Goal: Task Accomplishment & Management: Complete application form

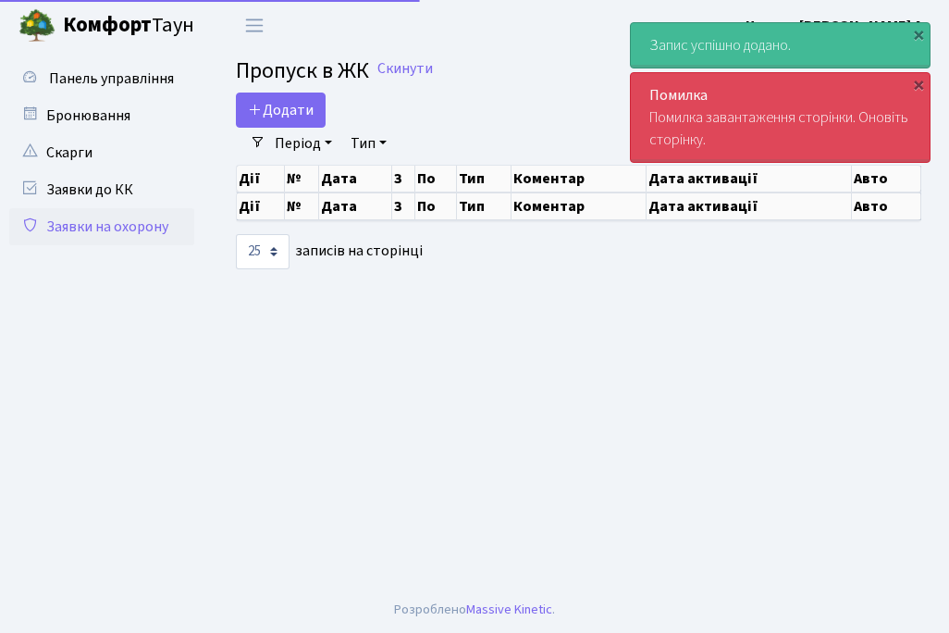
select select "25"
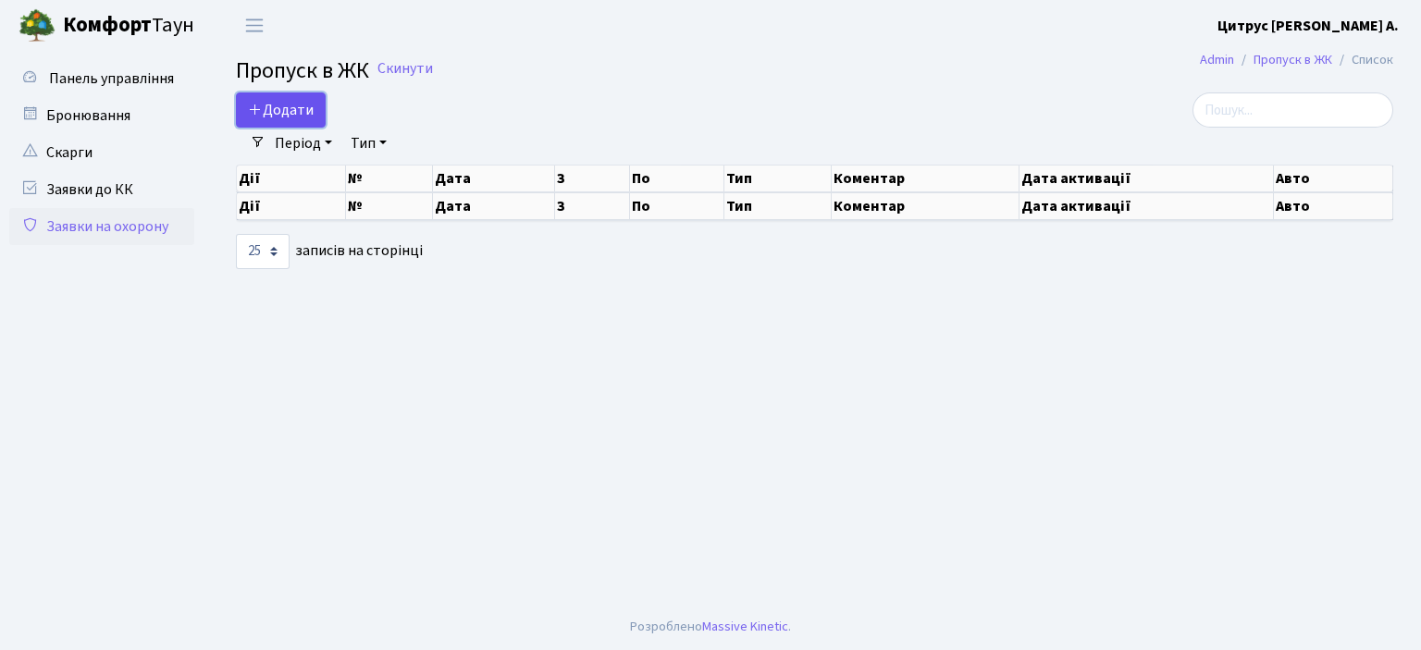
click at [305, 100] on span "Додати" at bounding box center [281, 110] width 66 height 20
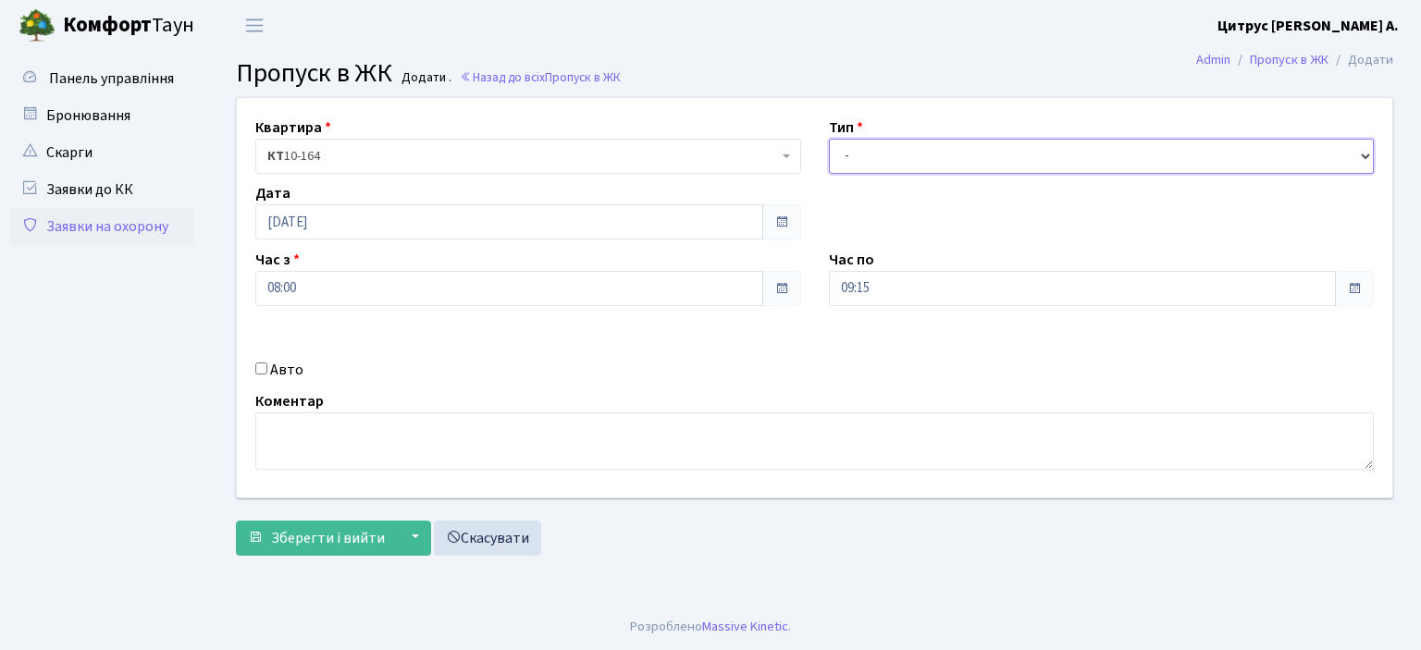
drag, startPoint x: 978, startPoint y: 150, endPoint x: 966, endPoint y: 166, distance: 19.8
click at [978, 150] on select "- Доставка Таксі Гості Сервіс" at bounding box center [1102, 156] width 546 height 35
select select "1"
click at [829, 139] on select "- Доставка Таксі Гості Сервіс" at bounding box center [1102, 156] width 546 height 35
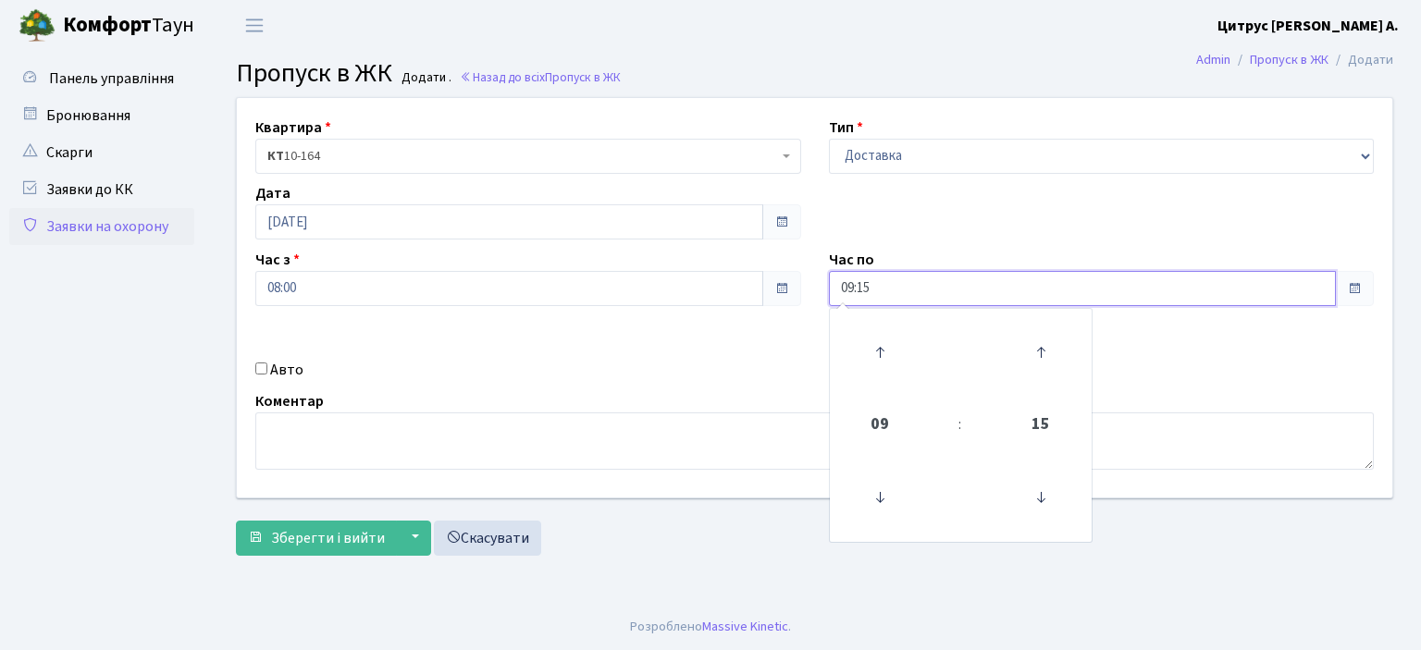
click at [854, 294] on input "09:15" at bounding box center [1083, 288] width 508 height 35
type input "22:15"
click at [261, 362] on div "Авто" at bounding box center [527, 370] width 573 height 22
click at [265, 367] on input "Авто" at bounding box center [261, 369] width 12 height 12
checkbox input "true"
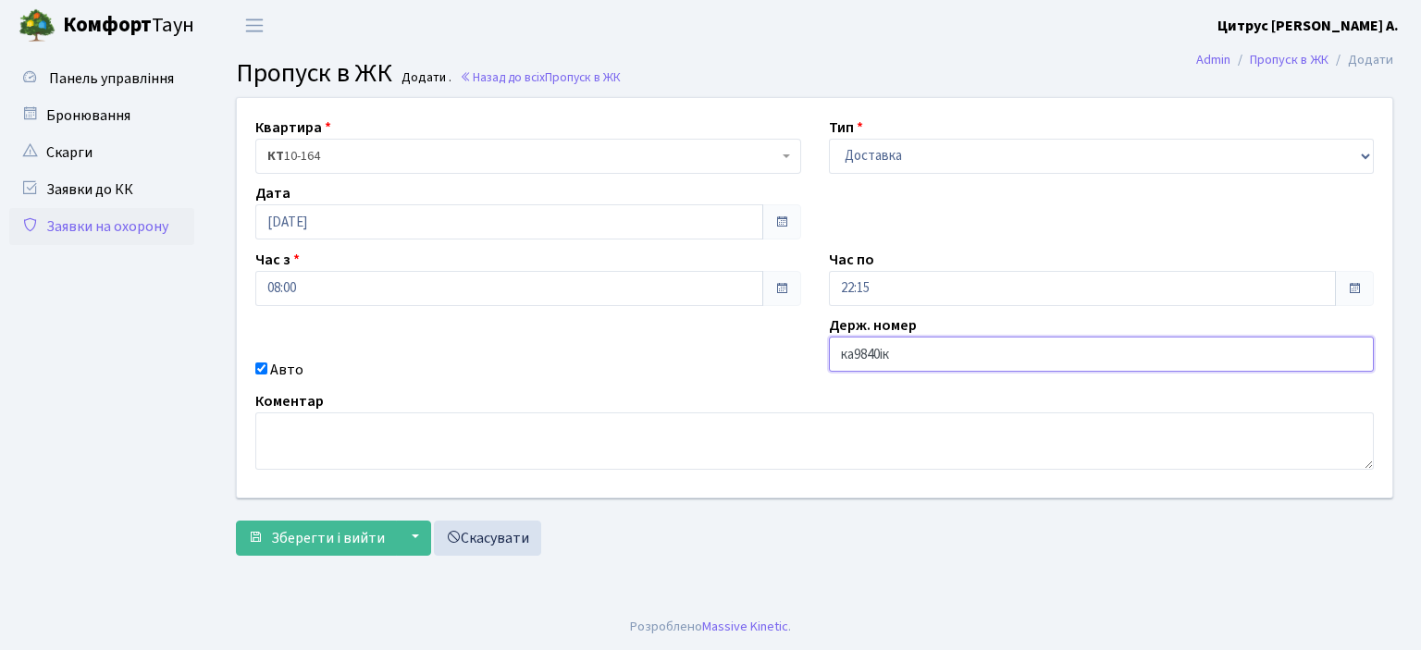
type input "ка9840ік"
click at [236, 521] on button "Зберегти і вийти" at bounding box center [316, 538] width 161 height 35
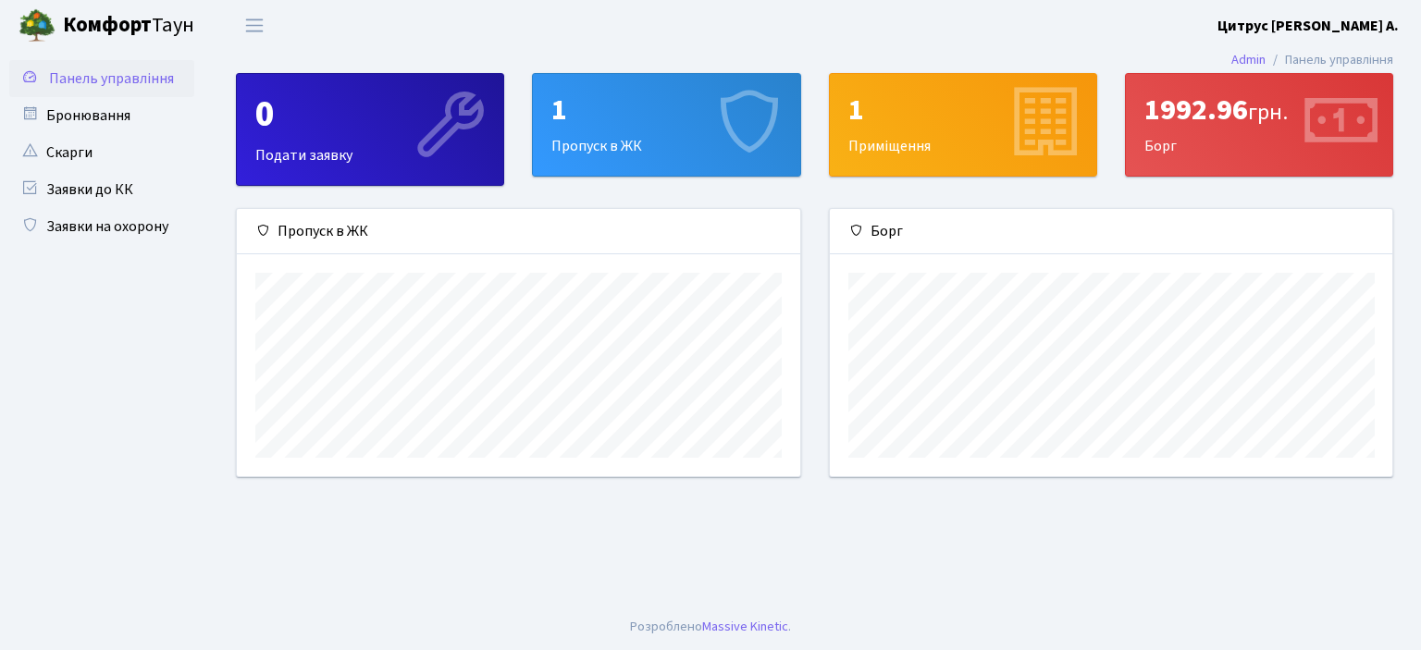
scroll to position [266, 562]
click at [85, 226] on link "Заявки на охорону" at bounding box center [101, 226] width 185 height 37
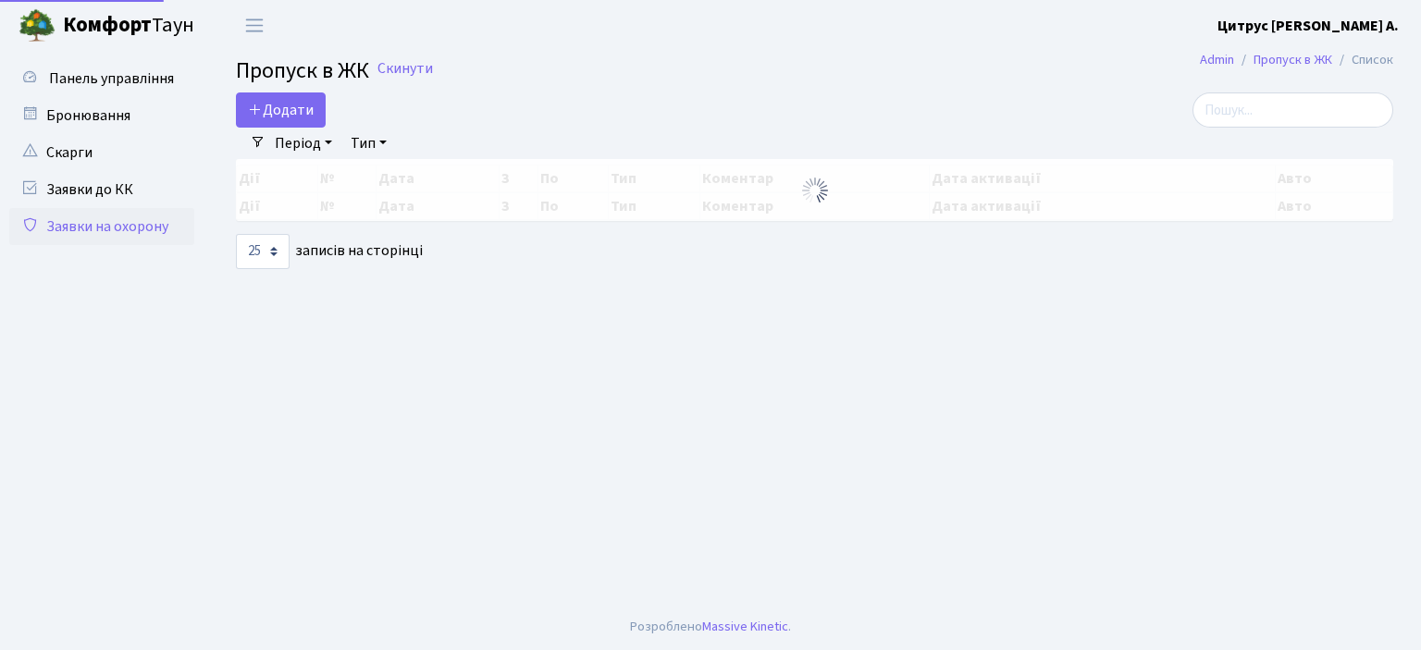
select select "25"
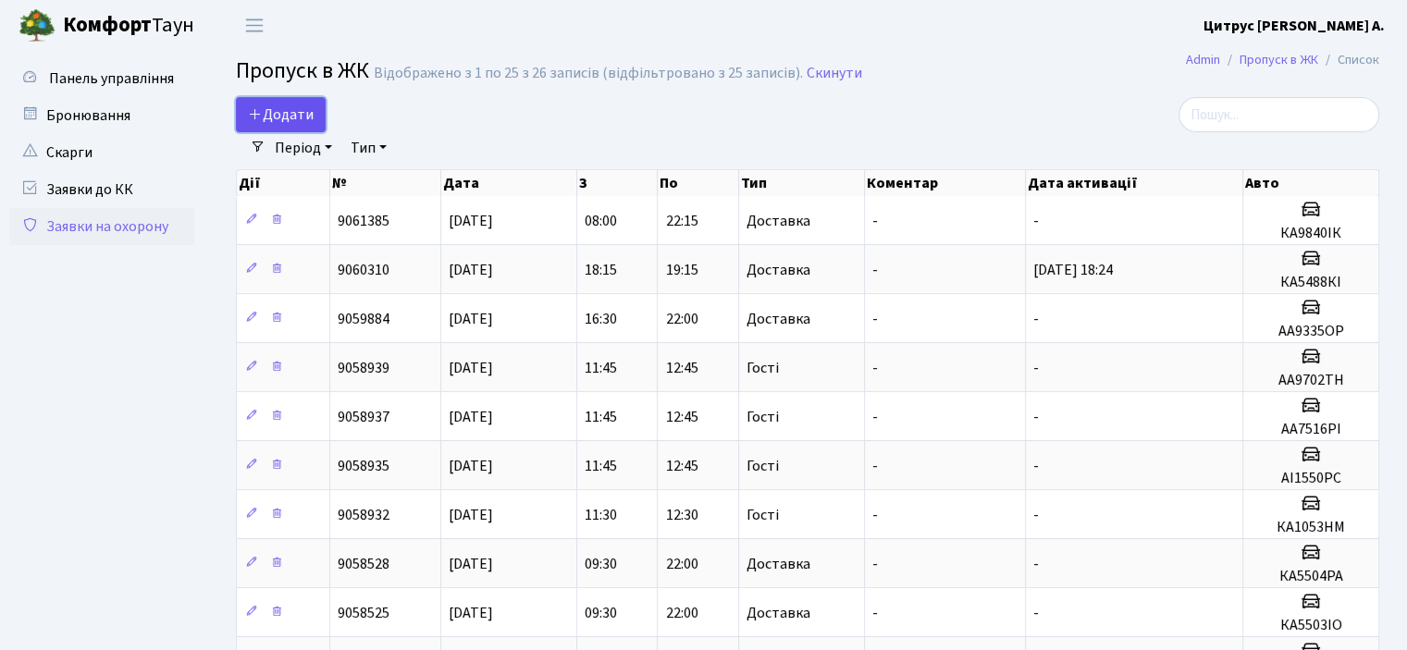
click at [290, 117] on span "Додати" at bounding box center [281, 115] width 66 height 20
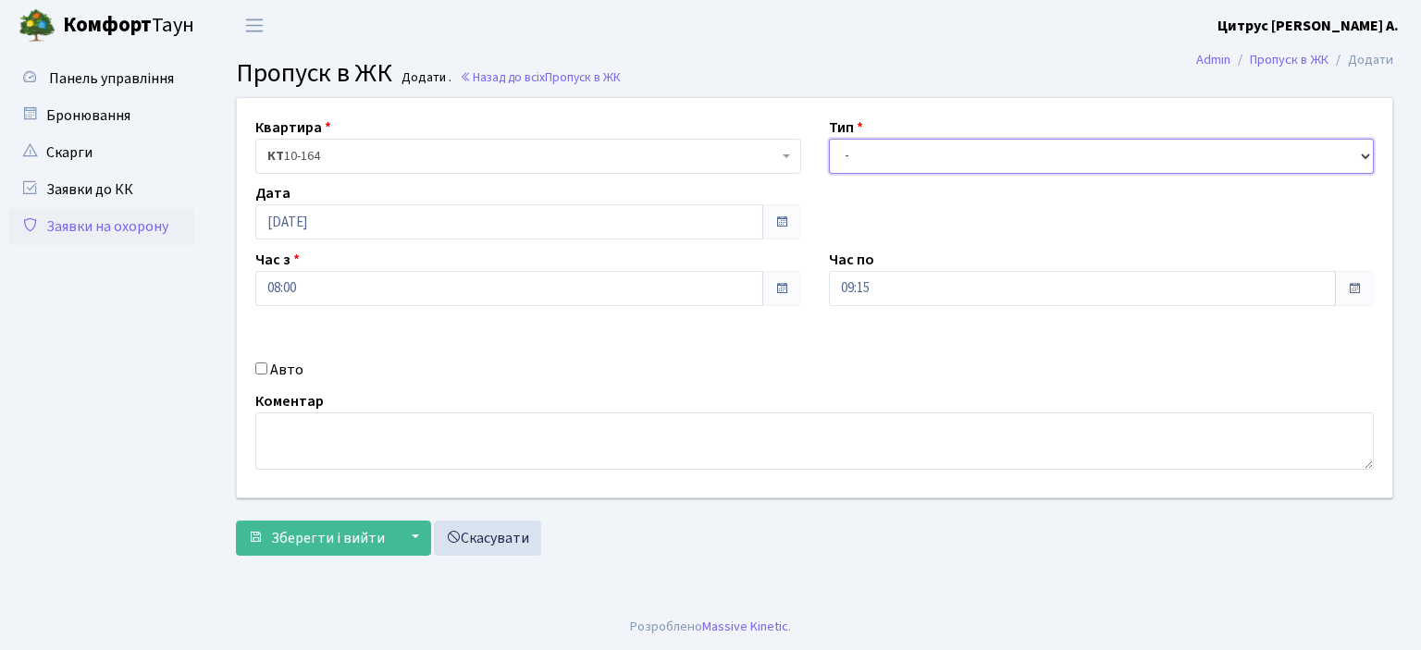
click at [870, 143] on select "- Доставка Таксі Гості Сервіс" at bounding box center [1102, 156] width 546 height 35
select select "1"
click at [829, 139] on select "- Доставка Таксі Гості Сервіс" at bounding box center [1102, 156] width 546 height 35
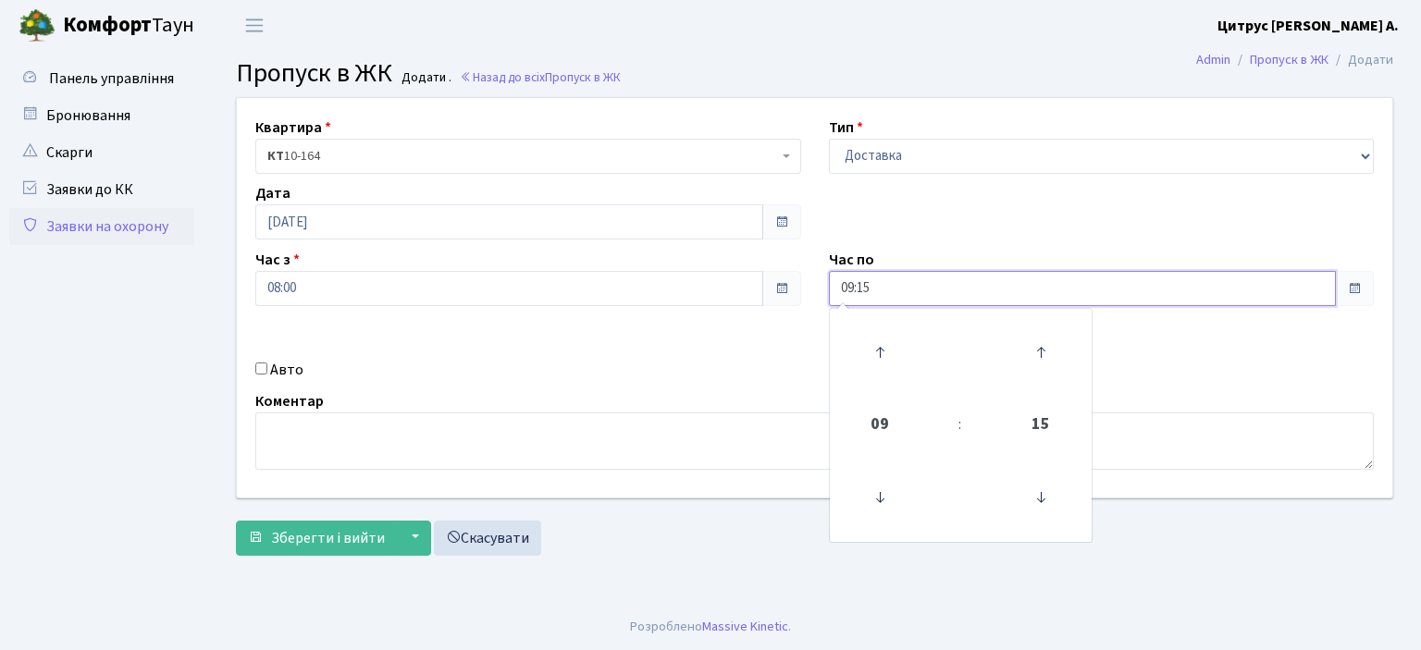
click at [851, 295] on input "09:15" at bounding box center [1083, 288] width 508 height 35
type input "22:15"
click at [265, 374] on input "Авто" at bounding box center [261, 369] width 12 height 12
checkbox input "true"
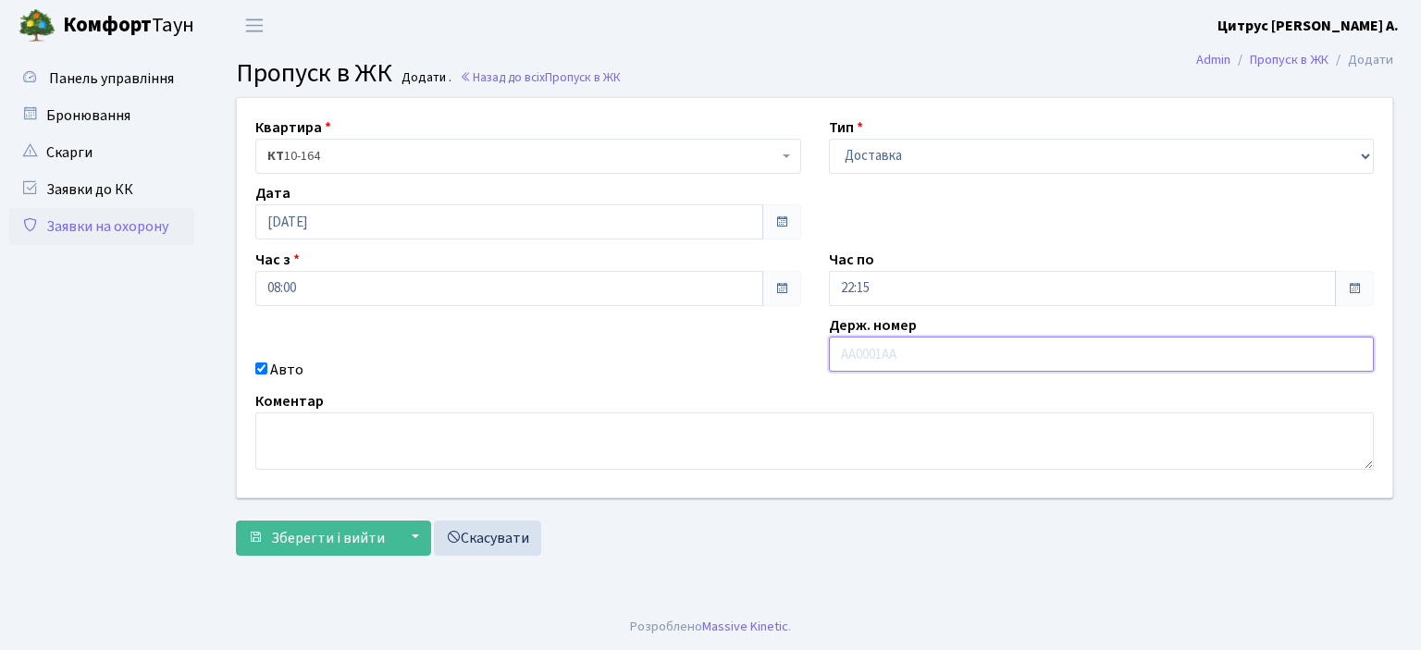
click at [837, 358] on input "text" at bounding box center [1102, 354] width 546 height 35
type input "ка9840ік"
click at [236, 521] on button "Зберегти і вийти" at bounding box center [316, 538] width 161 height 35
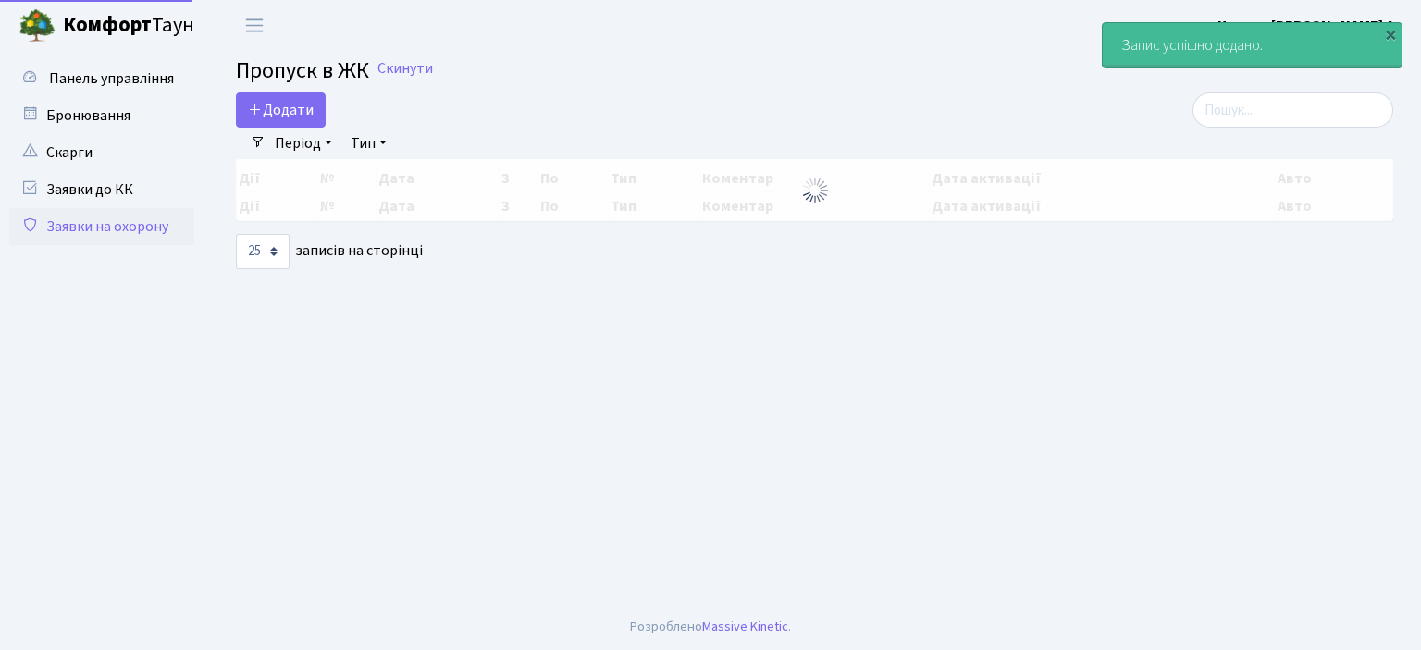
select select "25"
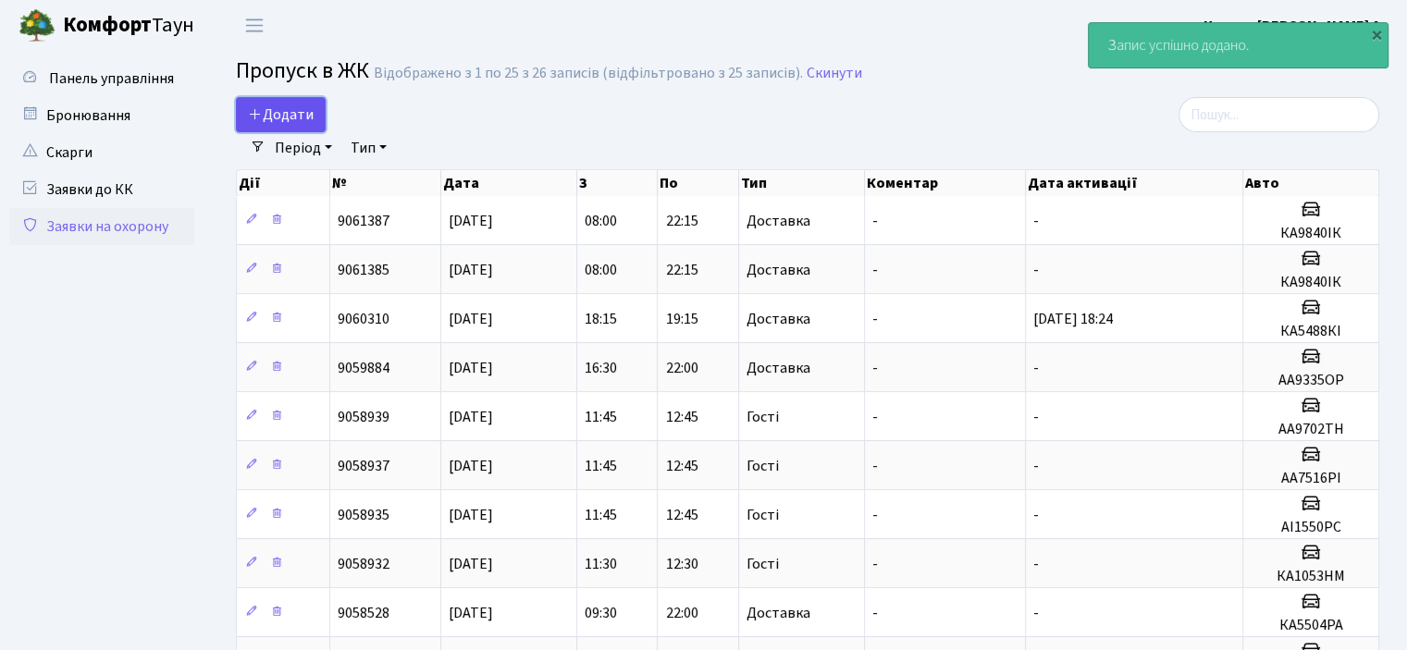
click at [293, 107] on span "Додати" at bounding box center [281, 115] width 66 height 20
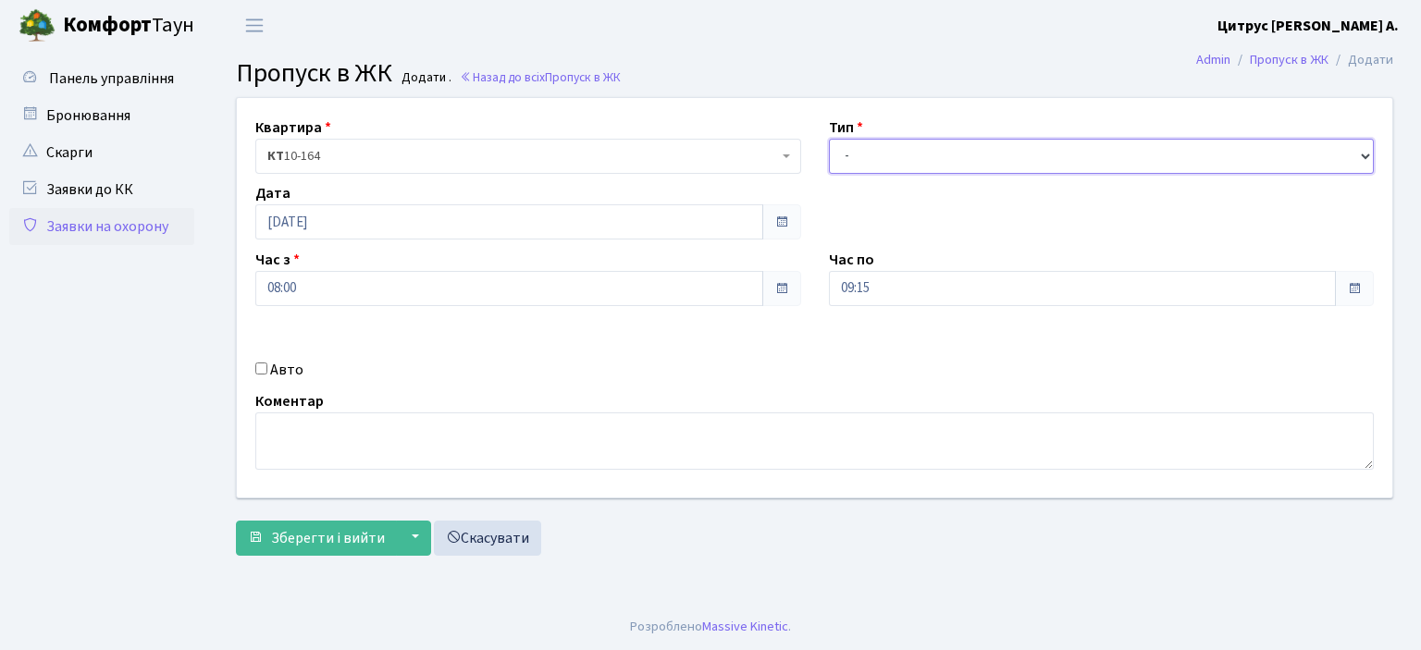
click at [915, 167] on select "- Доставка Таксі Гості Сервіс" at bounding box center [1102, 156] width 546 height 35
select select "1"
click at [829, 139] on select "- Доставка Таксі Гості Сервіс" at bounding box center [1102, 156] width 546 height 35
drag, startPoint x: 853, startPoint y: 284, endPoint x: 853, endPoint y: 295, distance: 11.1
click at [853, 291] on input "09:15" at bounding box center [1083, 288] width 508 height 35
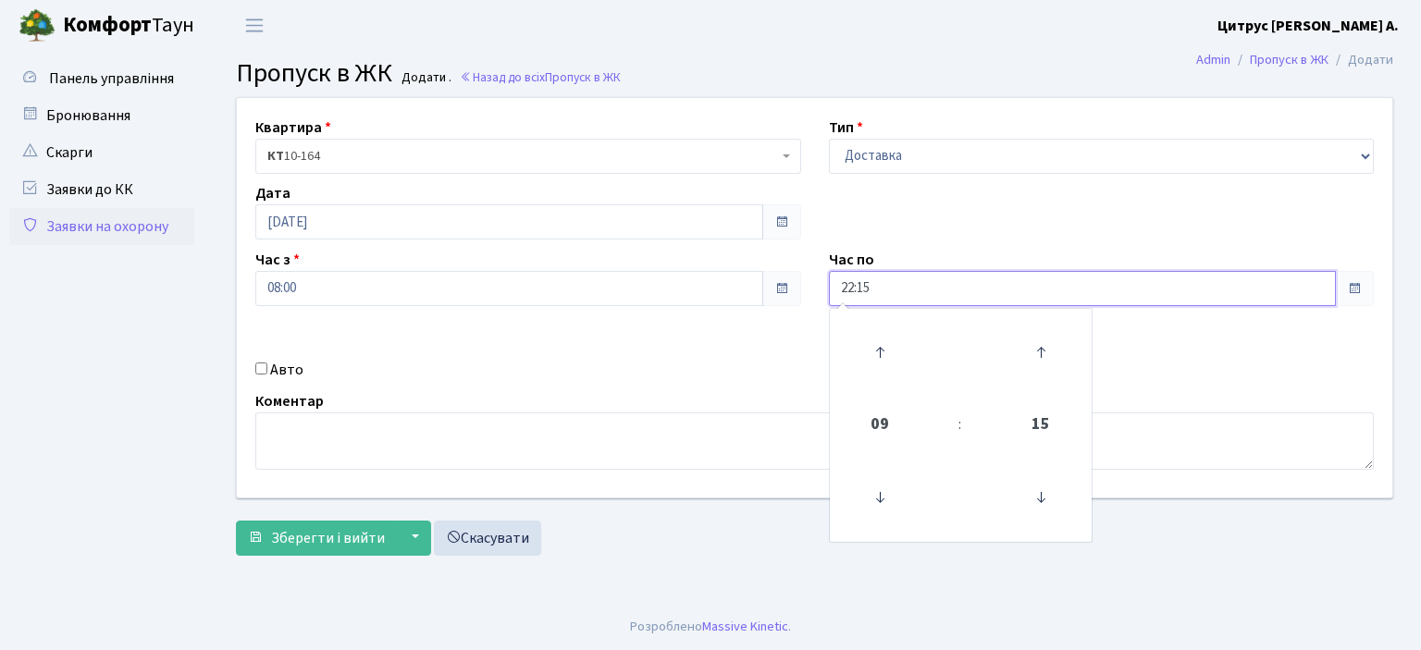
type input "22:15"
click at [266, 360] on div "Авто" at bounding box center [527, 370] width 573 height 22
click at [255, 370] on input "Авто" at bounding box center [261, 369] width 12 height 12
checkbox input "true"
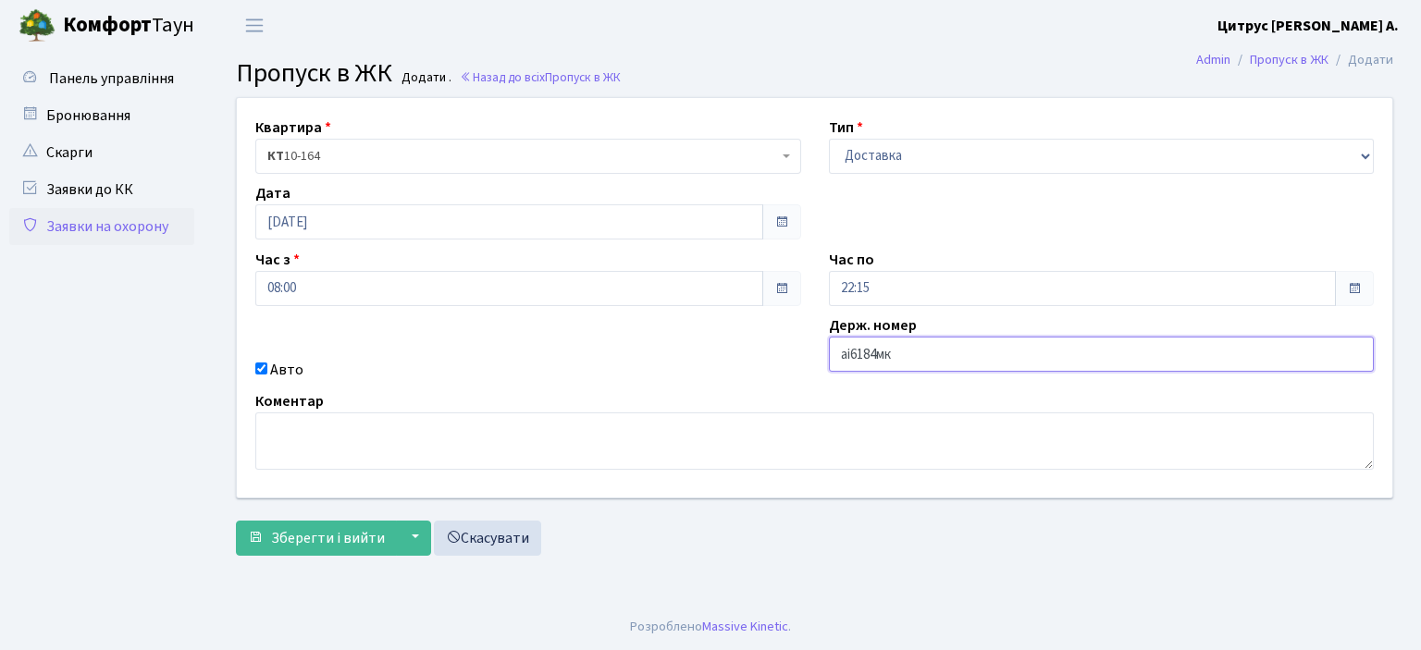
type input "аі6184мк"
click at [236, 521] on button "Зберегти і вийти" at bounding box center [316, 538] width 161 height 35
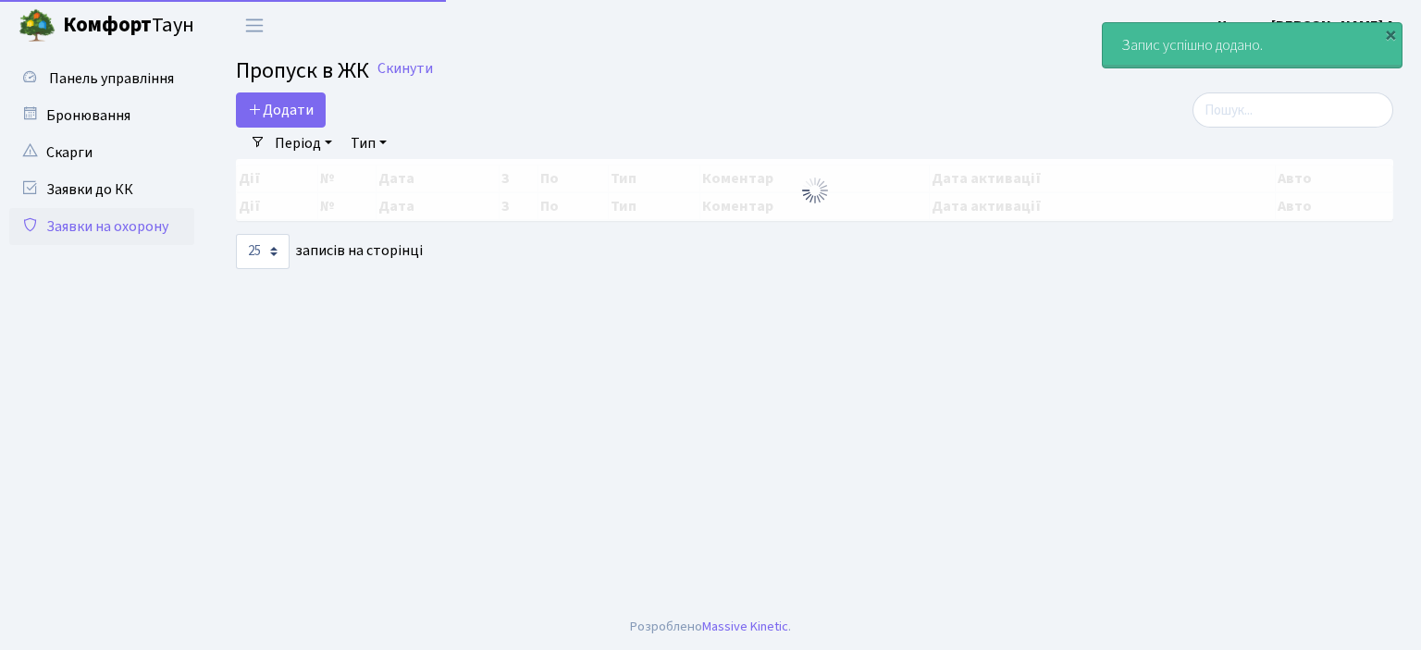
select select "25"
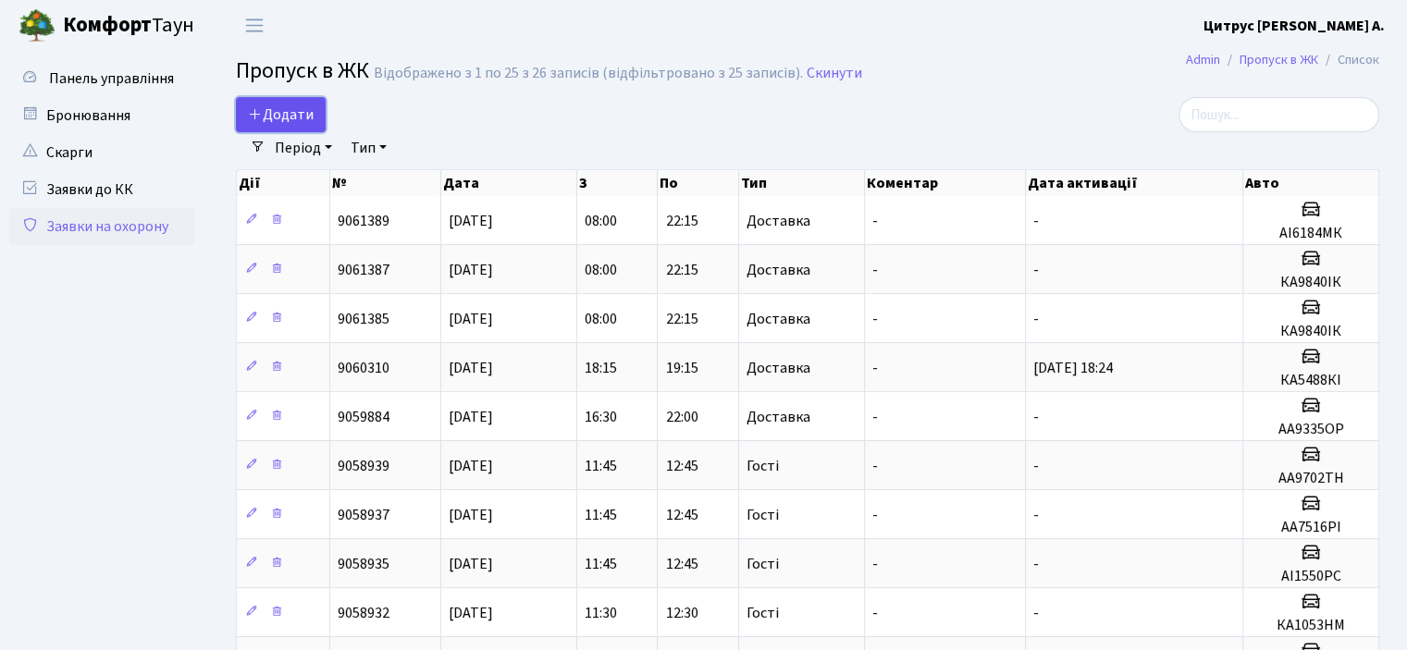
click at [296, 117] on span "Додати" at bounding box center [281, 115] width 66 height 20
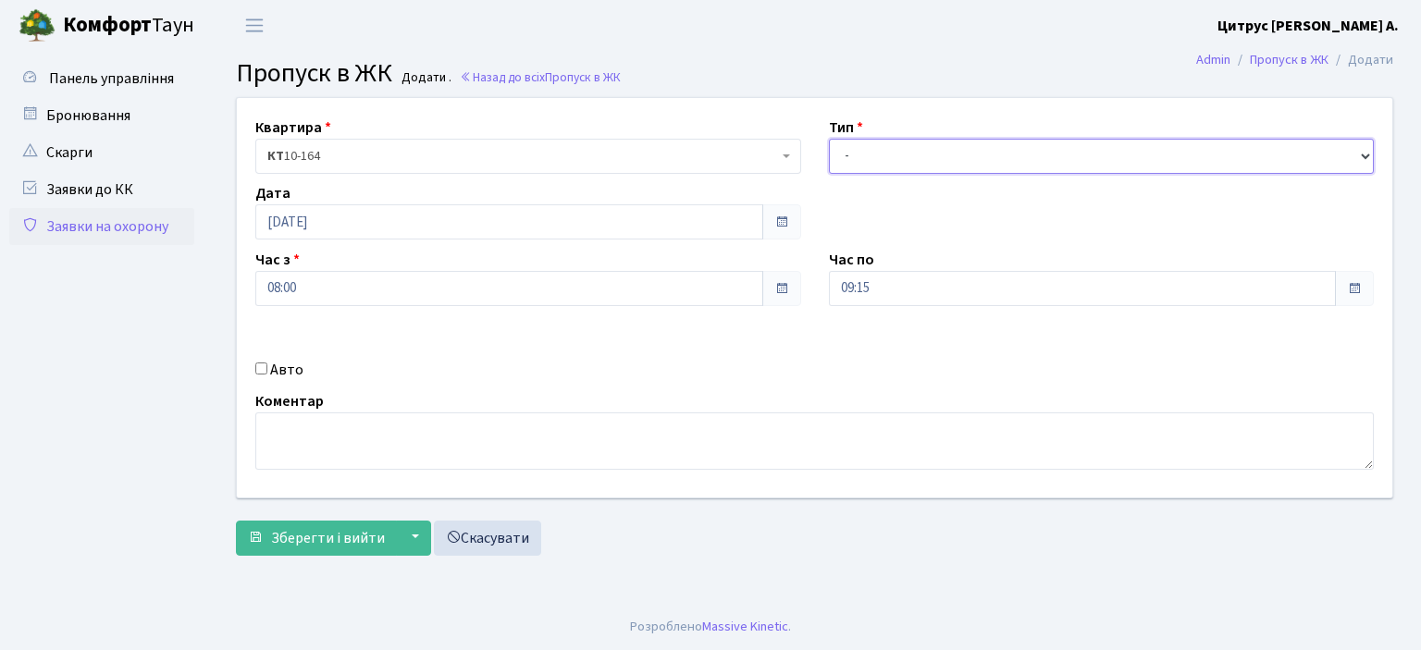
drag, startPoint x: 935, startPoint y: 144, endPoint x: 925, endPoint y: 171, distance: 28.7
click at [934, 145] on select "- Доставка Таксі Гості Сервіс" at bounding box center [1102, 156] width 546 height 35
select select "1"
click at [829, 139] on select "- Доставка Таксі Гості Сервіс" at bounding box center [1102, 156] width 546 height 35
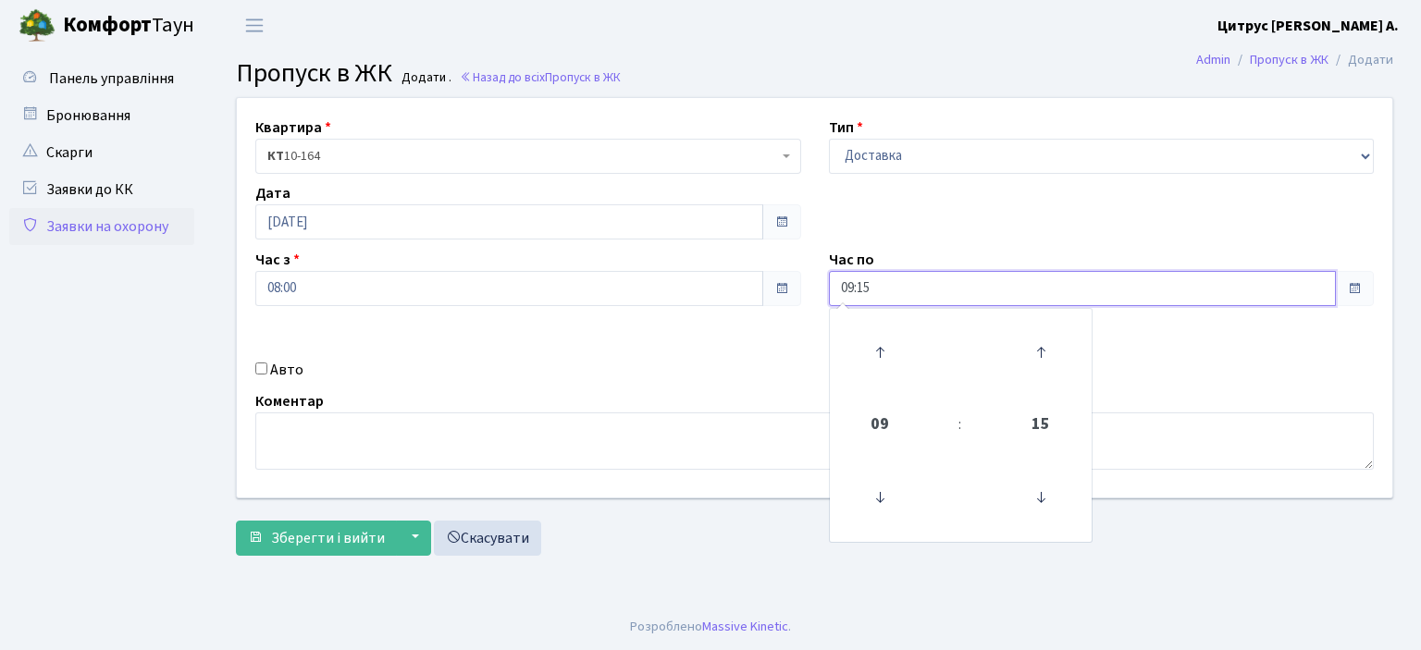
drag, startPoint x: 854, startPoint y: 291, endPoint x: 832, endPoint y: 358, distance: 70.2
click at [854, 306] on div "09:15 09 : 15 00 01 02 03 04 05 06 07 08 09 10 11 12 13 14 15 16 17 18 19 20 21…" at bounding box center [1102, 288] width 546 height 35
type input "22:15"
click at [264, 371] on input "Авто" at bounding box center [261, 369] width 12 height 12
checkbox input "true"
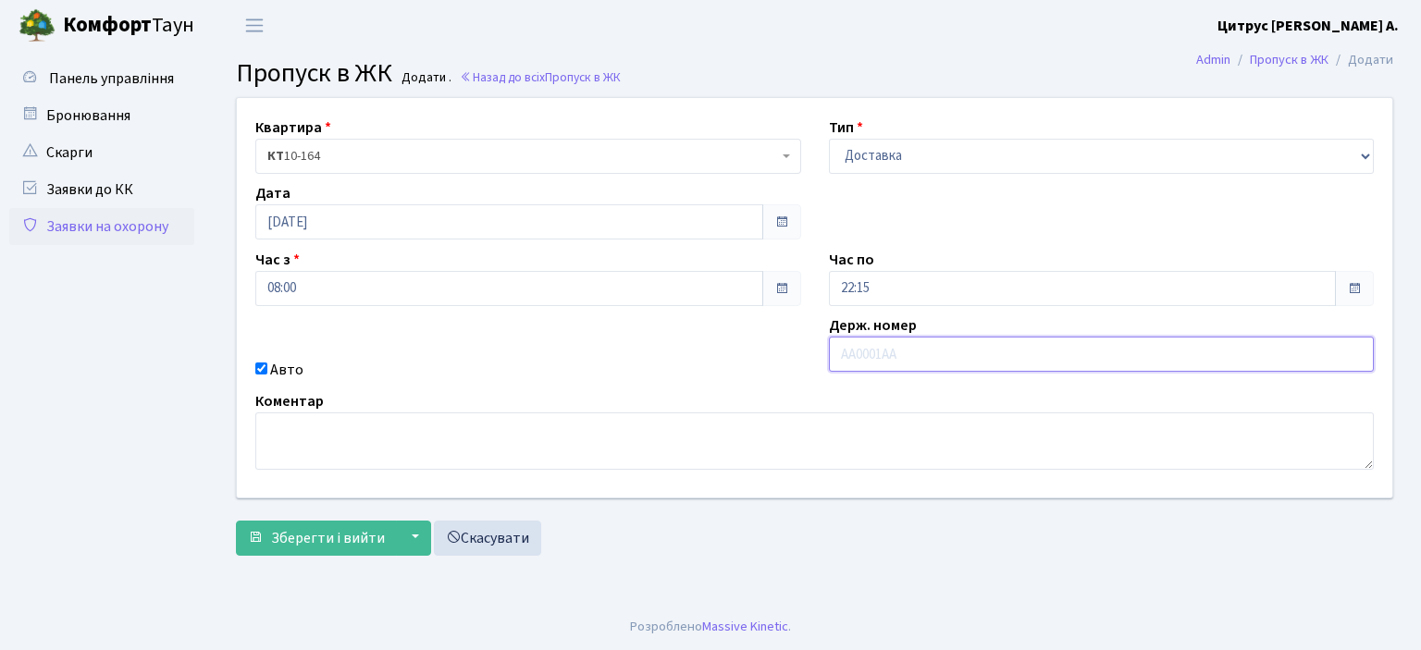
click at [870, 355] on input "text" at bounding box center [1102, 354] width 546 height 35
type input "аа7563іо"
click at [236, 521] on button "Зберегти і вийти" at bounding box center [316, 538] width 161 height 35
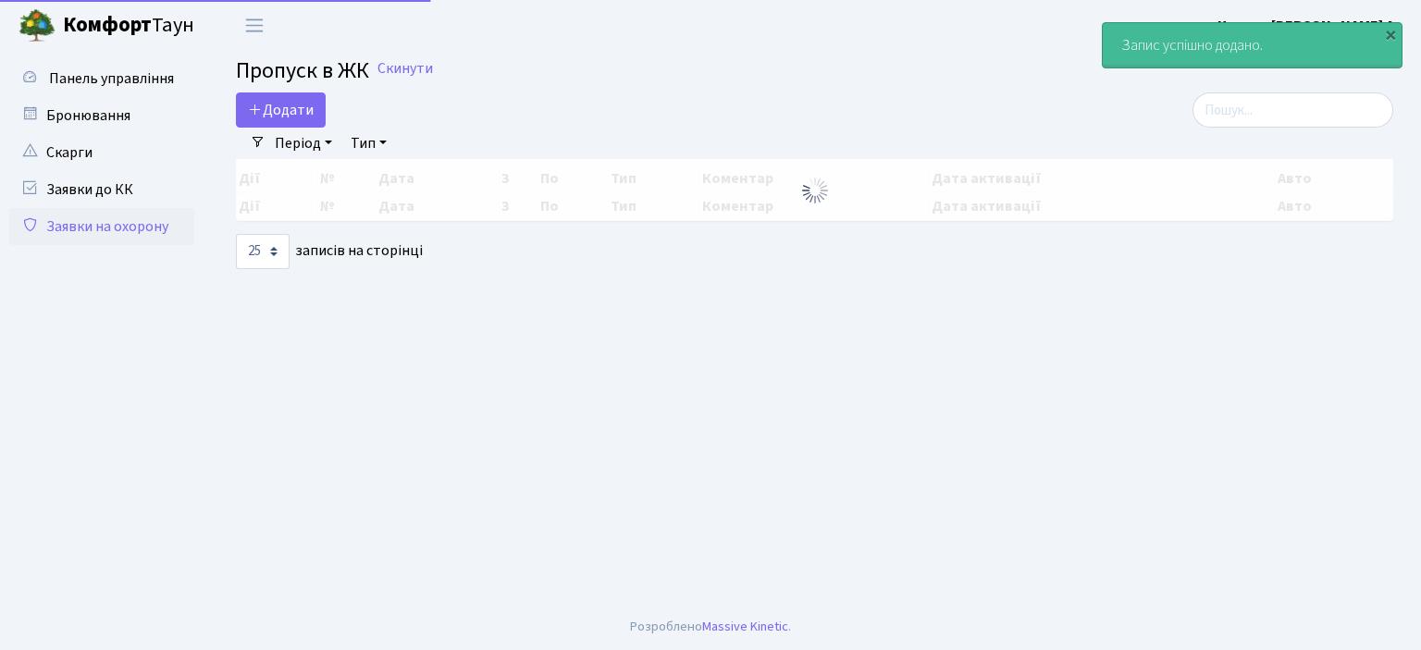
select select "25"
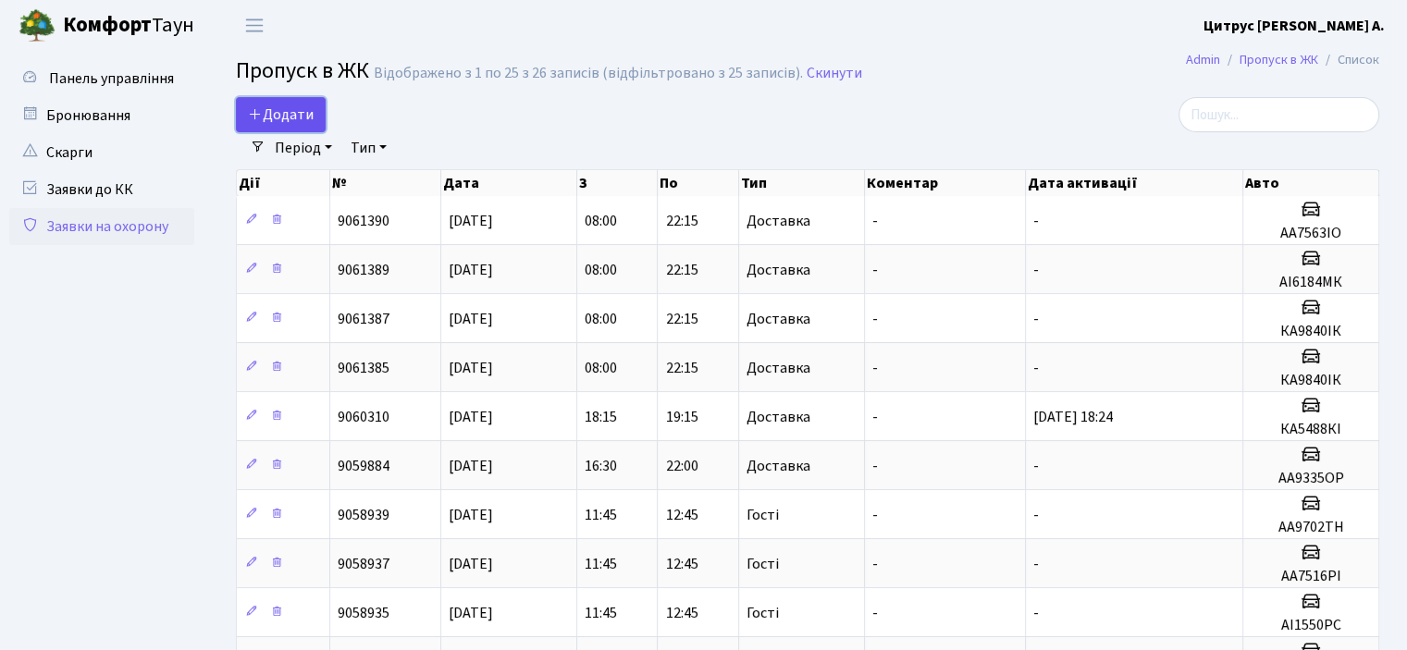
click at [299, 114] on span "Додати" at bounding box center [281, 115] width 66 height 20
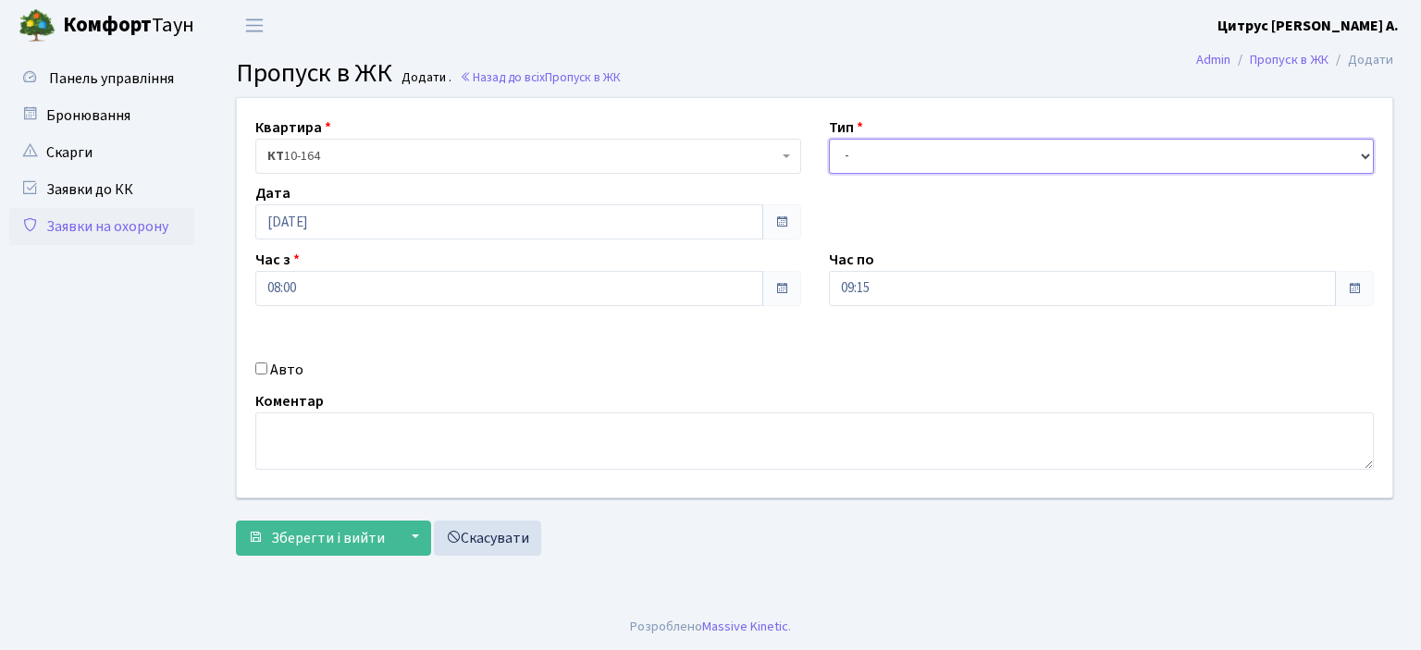
drag, startPoint x: 910, startPoint y: 146, endPoint x: 902, endPoint y: 166, distance: 21.1
click at [906, 149] on select "- Доставка Таксі Гості Сервіс" at bounding box center [1102, 156] width 546 height 35
select select "1"
click at [829, 139] on select "- Доставка Таксі Гості Сервіс" at bounding box center [1102, 156] width 546 height 35
click at [857, 288] on input "09:15" at bounding box center [1083, 288] width 508 height 35
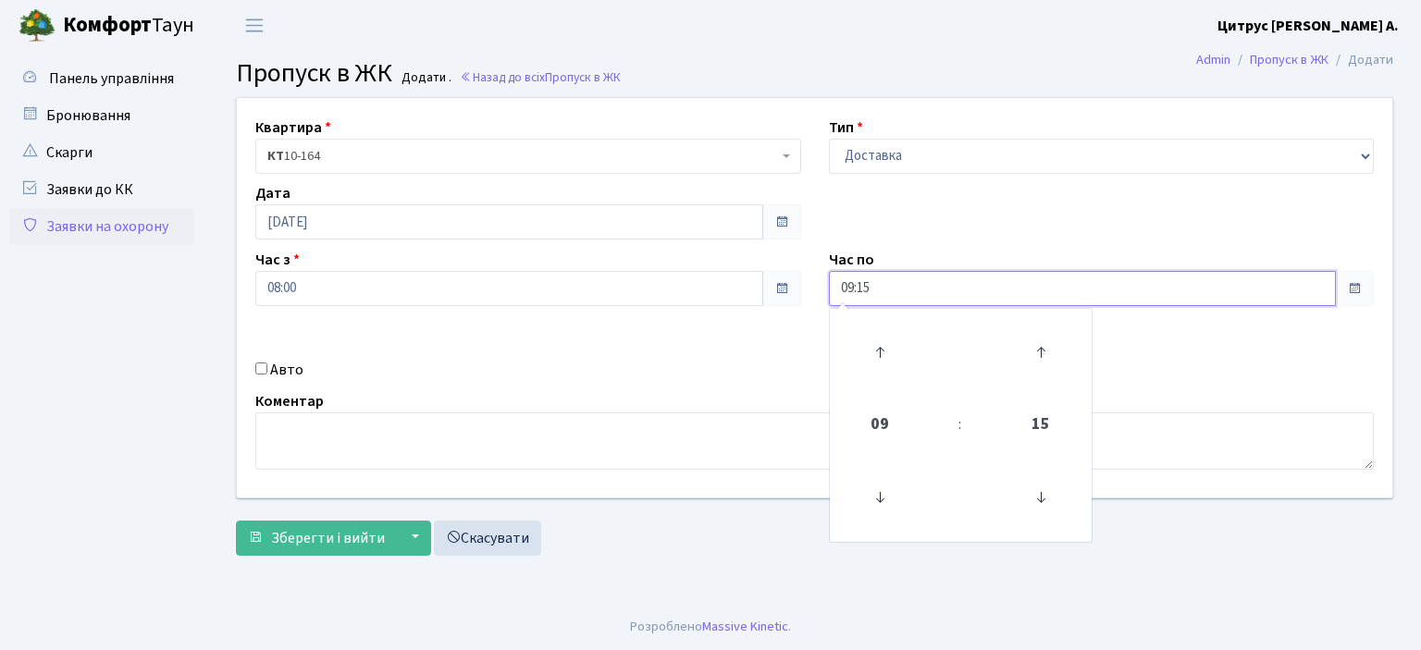
click at [853, 296] on input "09:15" at bounding box center [1083, 288] width 508 height 35
type input "22:15"
click at [259, 369] on input "Авто" at bounding box center [261, 369] width 12 height 12
checkbox input "true"
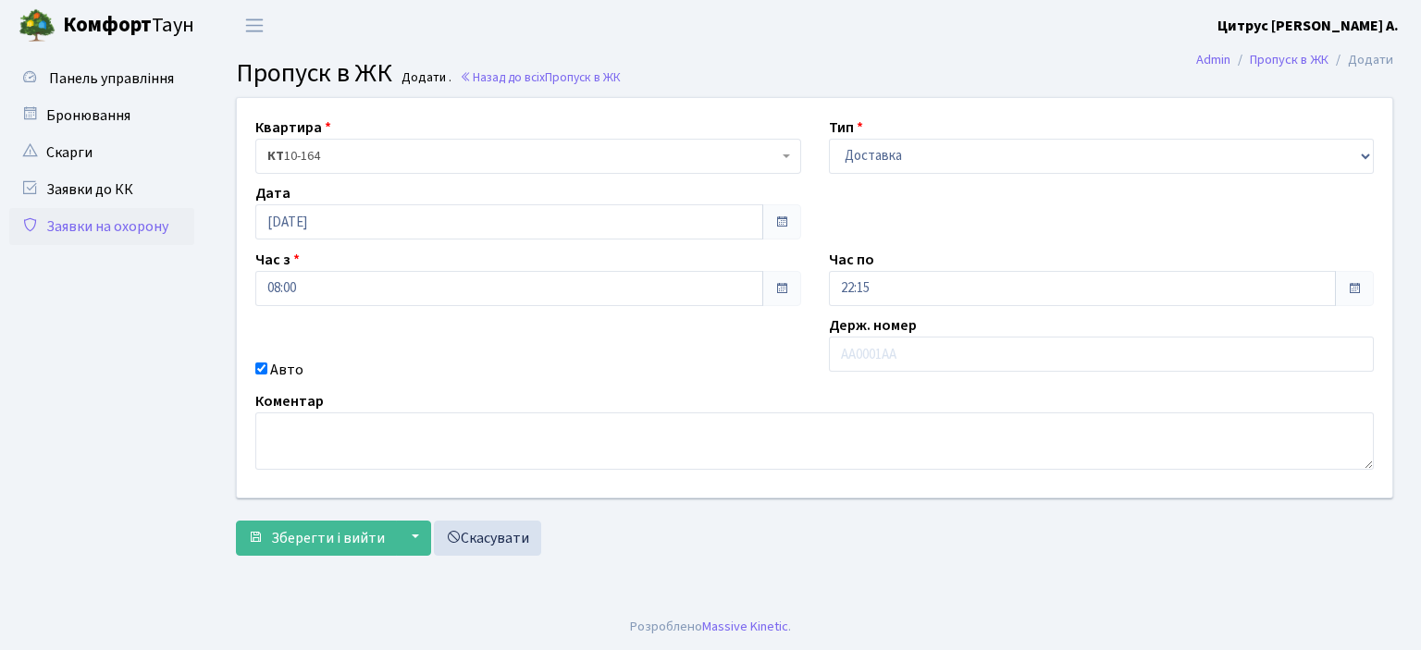
click at [974, 330] on div "Держ. номер" at bounding box center [1101, 347] width 573 height 67
click at [962, 339] on input "text" at bounding box center [1102, 354] width 546 height 35
type input "аа9595ін"
click at [236, 521] on button "Зберегти і вийти" at bounding box center [316, 538] width 161 height 35
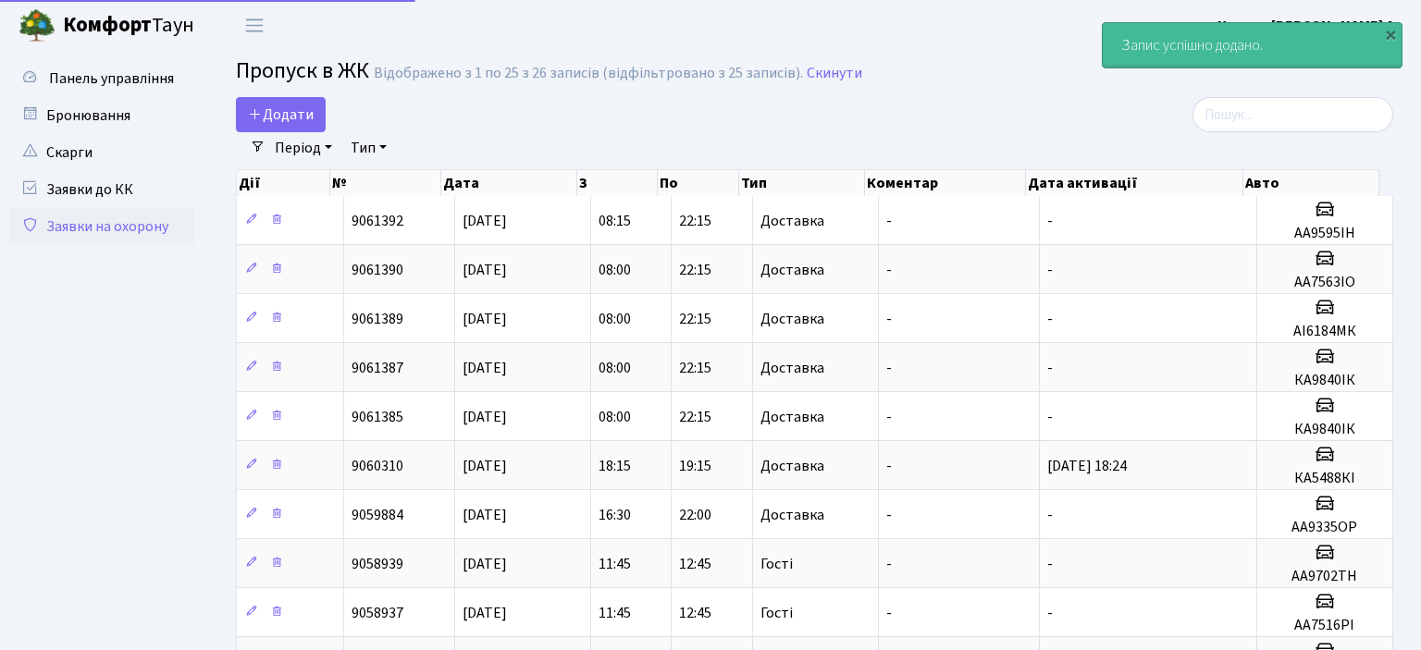
select select "25"
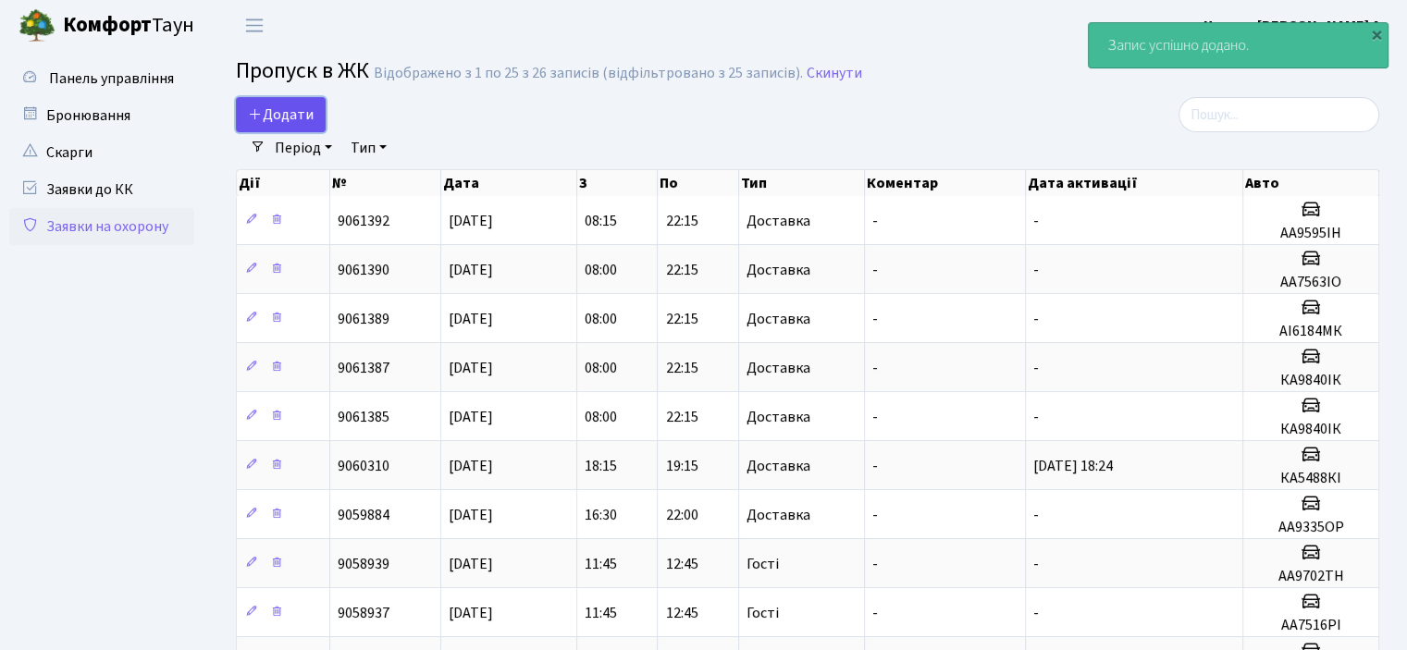
click at [296, 119] on span "Додати" at bounding box center [281, 115] width 66 height 20
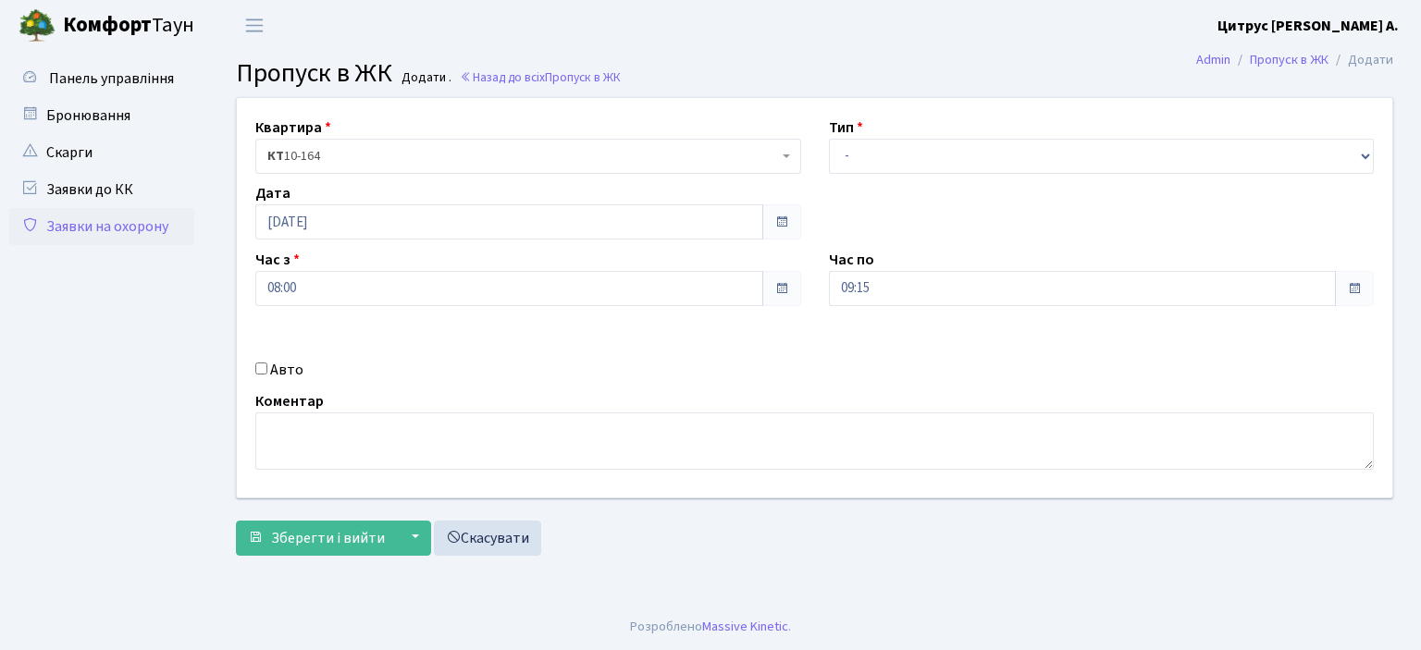
click at [825, 203] on div "Квартира <b>КТ</b>&nbsp;&nbsp;&nbsp;&nbsp;10-164 КТ 10-164 Тип - Доставка Таксі…" at bounding box center [814, 298] width 1183 height 400
click at [854, 144] on select "- Доставка Таксі Гості Сервіс" at bounding box center [1102, 156] width 546 height 35
select select "1"
click at [829, 139] on select "- Доставка Таксі Гості Сервіс" at bounding box center [1102, 156] width 546 height 35
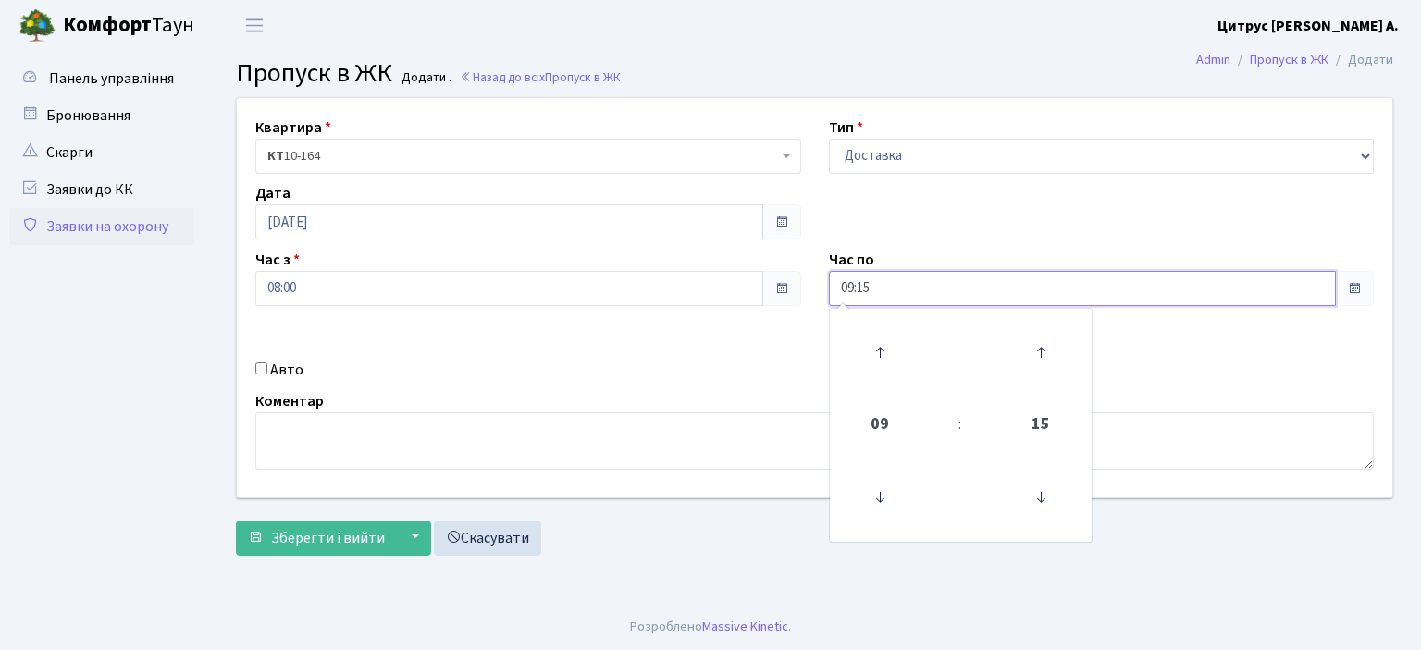
drag, startPoint x: 852, startPoint y: 291, endPoint x: 861, endPoint y: 345, distance: 54.4
click at [852, 299] on input "09:15" at bounding box center [1083, 288] width 508 height 35
type input "22:15"
click at [267, 361] on div "Авто" at bounding box center [527, 370] width 573 height 22
click at [255, 370] on input "Авто" at bounding box center [261, 369] width 12 height 12
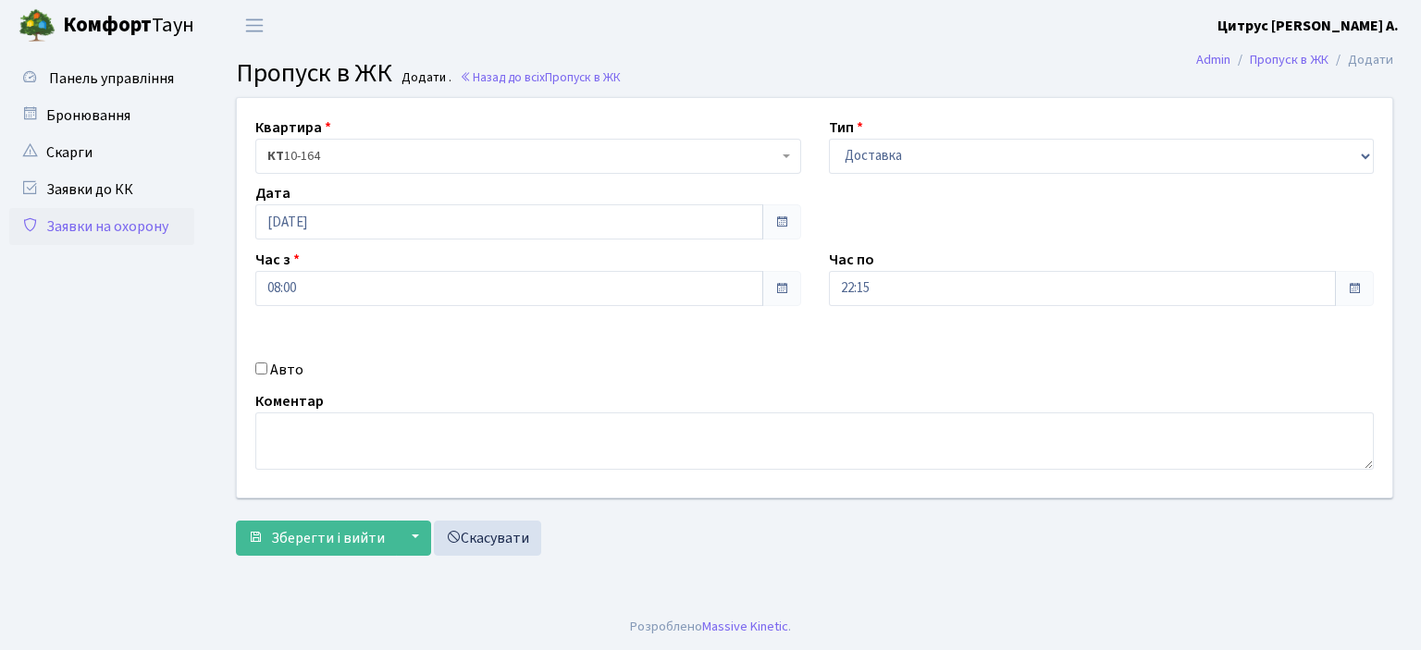
checkbox input "true"
click at [980, 347] on input "text" at bounding box center [1102, 354] width 546 height 35
type input "в"
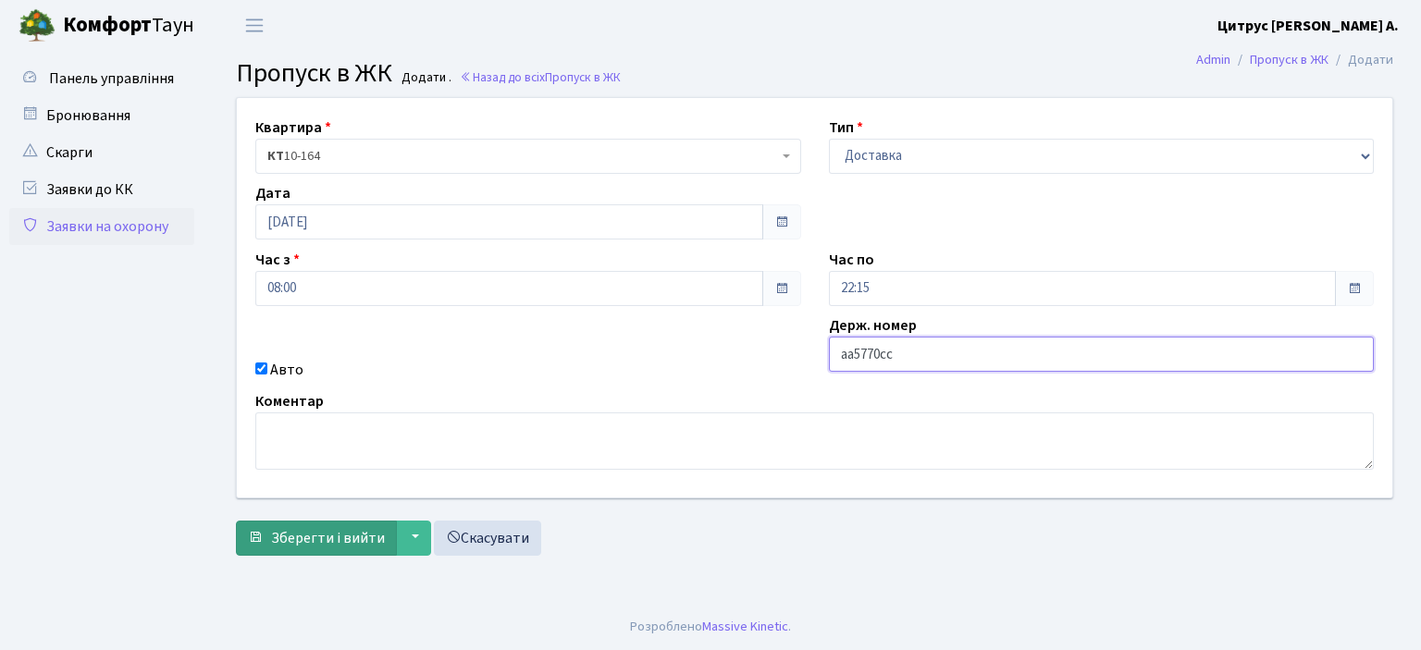
type input "аа5770сс"
click at [236, 521] on button "Зберегти і вийти" at bounding box center [316, 538] width 161 height 35
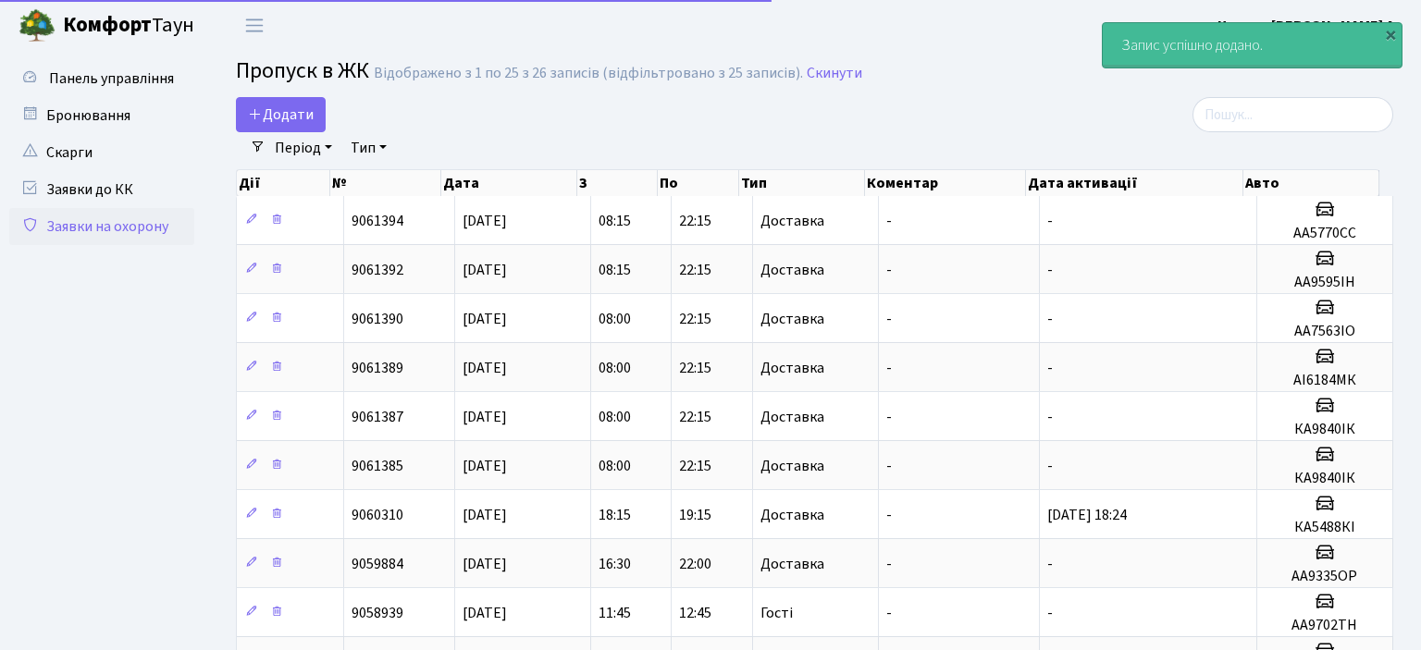
select select "25"
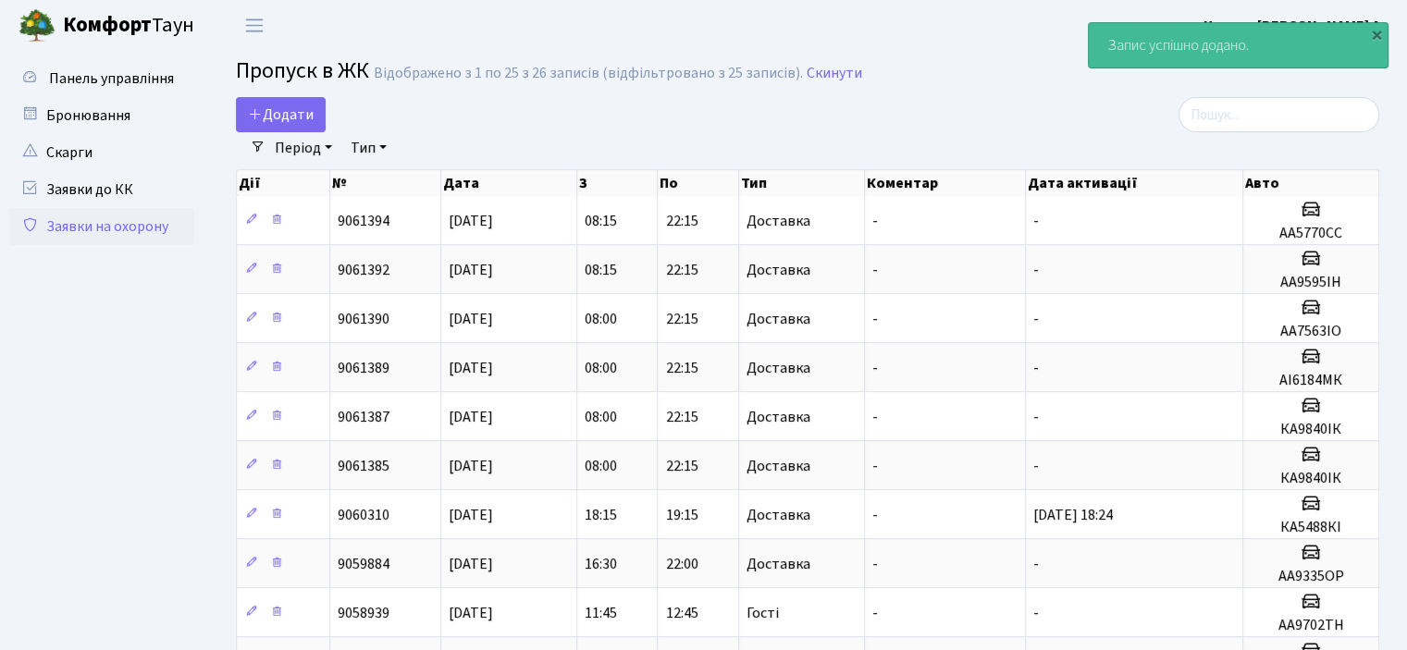
click at [301, 109] on span "Додати" at bounding box center [281, 115] width 66 height 20
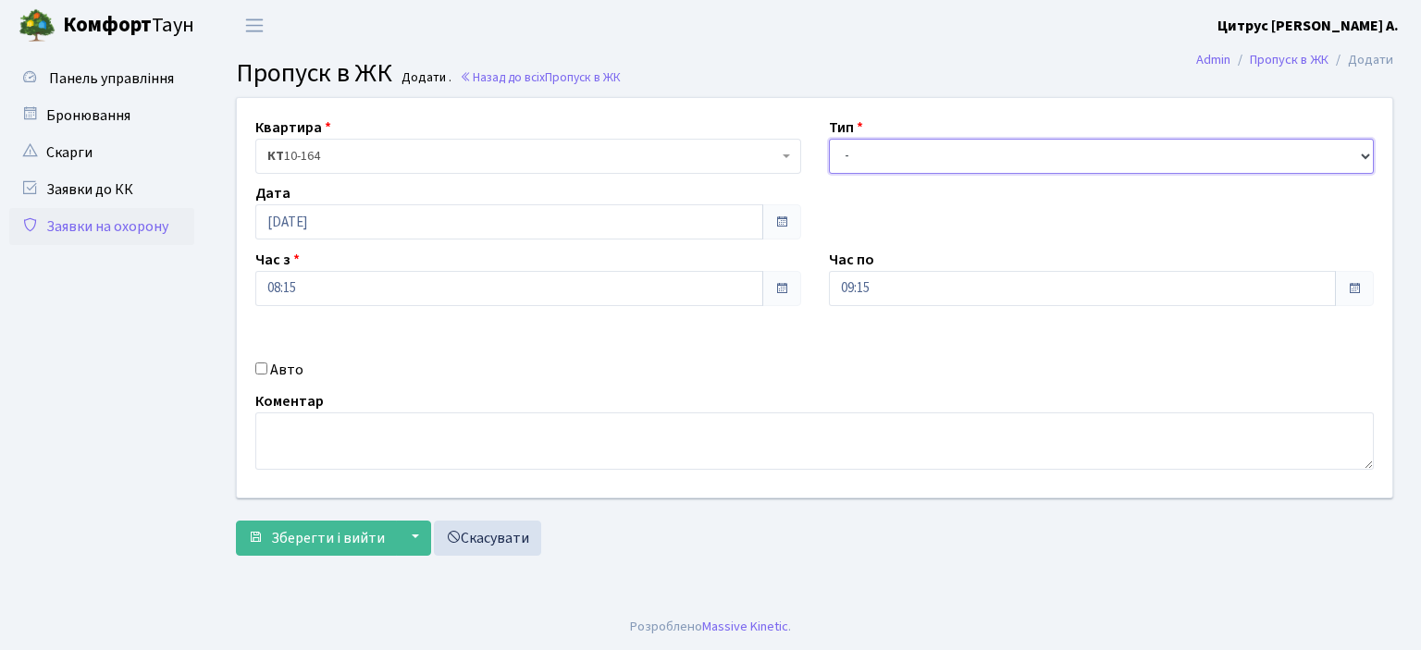
click at [967, 167] on select "- Доставка Таксі Гості Сервіс" at bounding box center [1102, 156] width 546 height 35
select select "1"
click at [829, 139] on select "- Доставка Таксі Гості Сервіс" at bounding box center [1102, 156] width 546 height 35
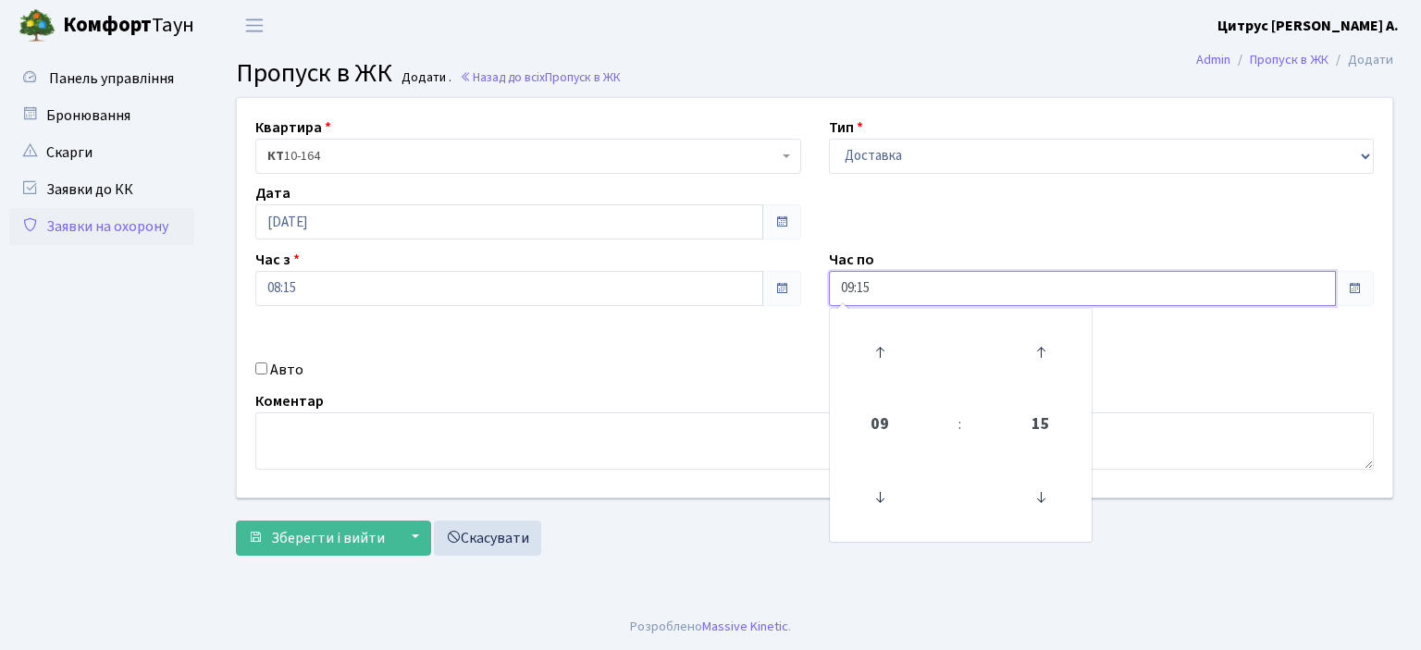
click at [853, 294] on input "09:15" at bounding box center [1083, 288] width 508 height 35
type input "22:15"
click at [265, 363] on input "Авто" at bounding box center [261, 369] width 12 height 12
checkbox input "true"
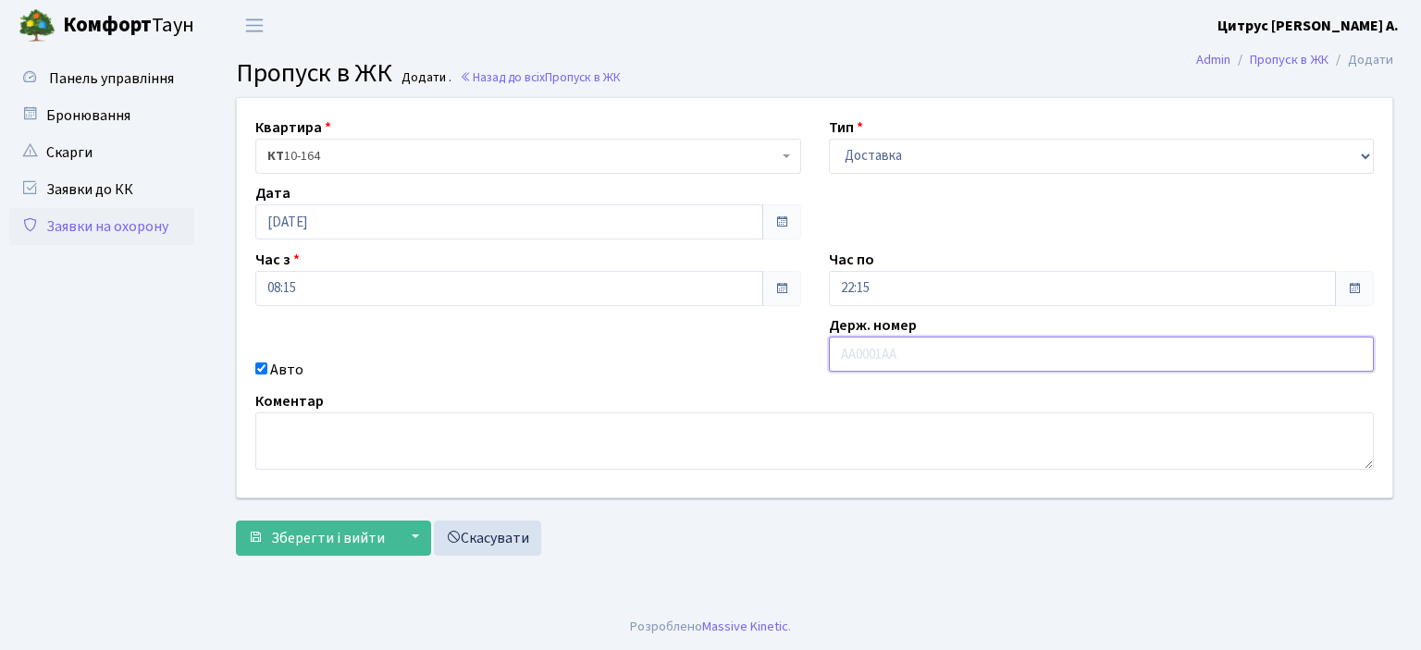
click at [850, 351] on input "text" at bounding box center [1102, 354] width 546 height 35
type input "ка5369сс"
click at [236, 521] on button "Зберегти і вийти" at bounding box center [316, 538] width 161 height 35
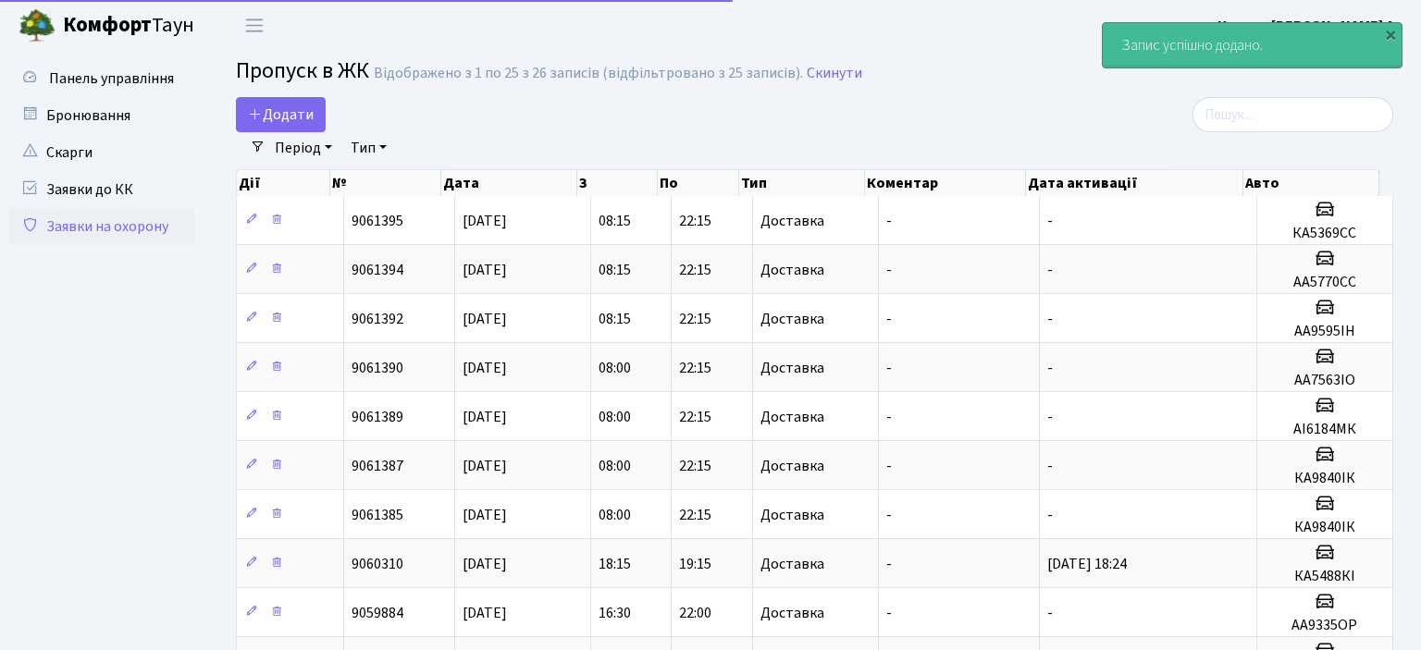
select select "25"
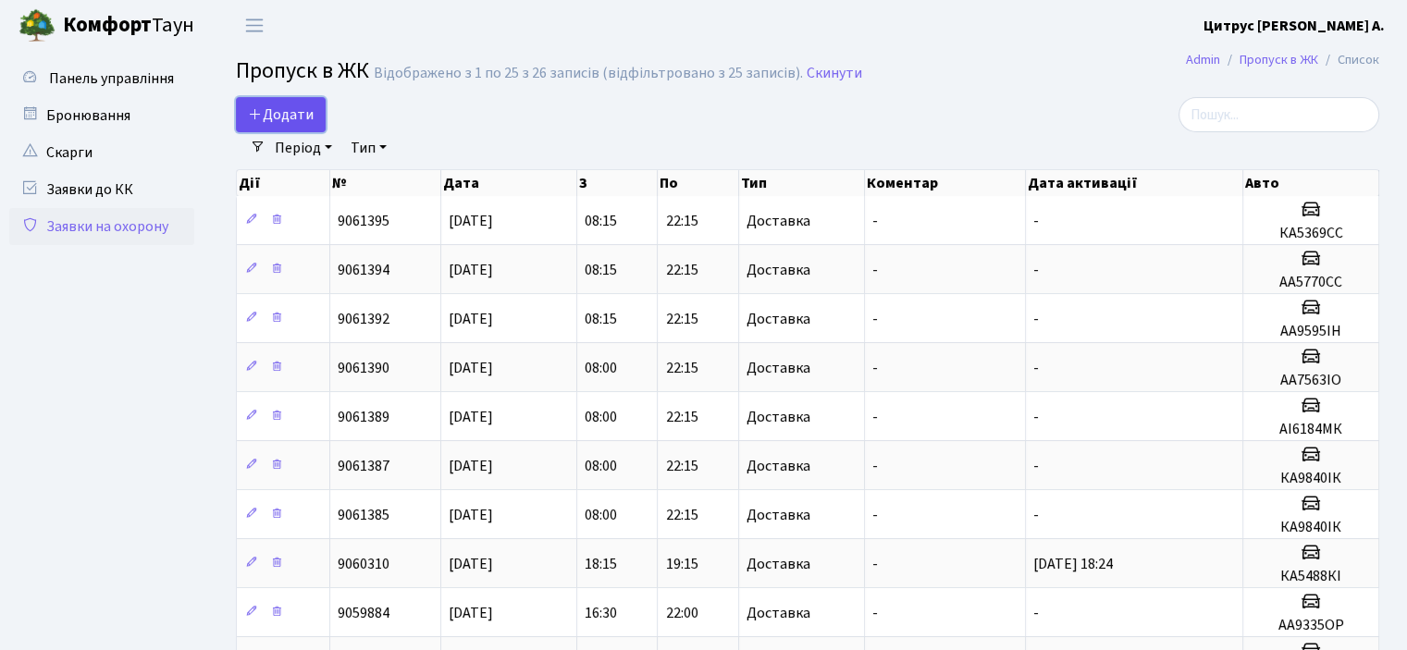
click at [270, 128] on link "Додати" at bounding box center [281, 114] width 90 height 35
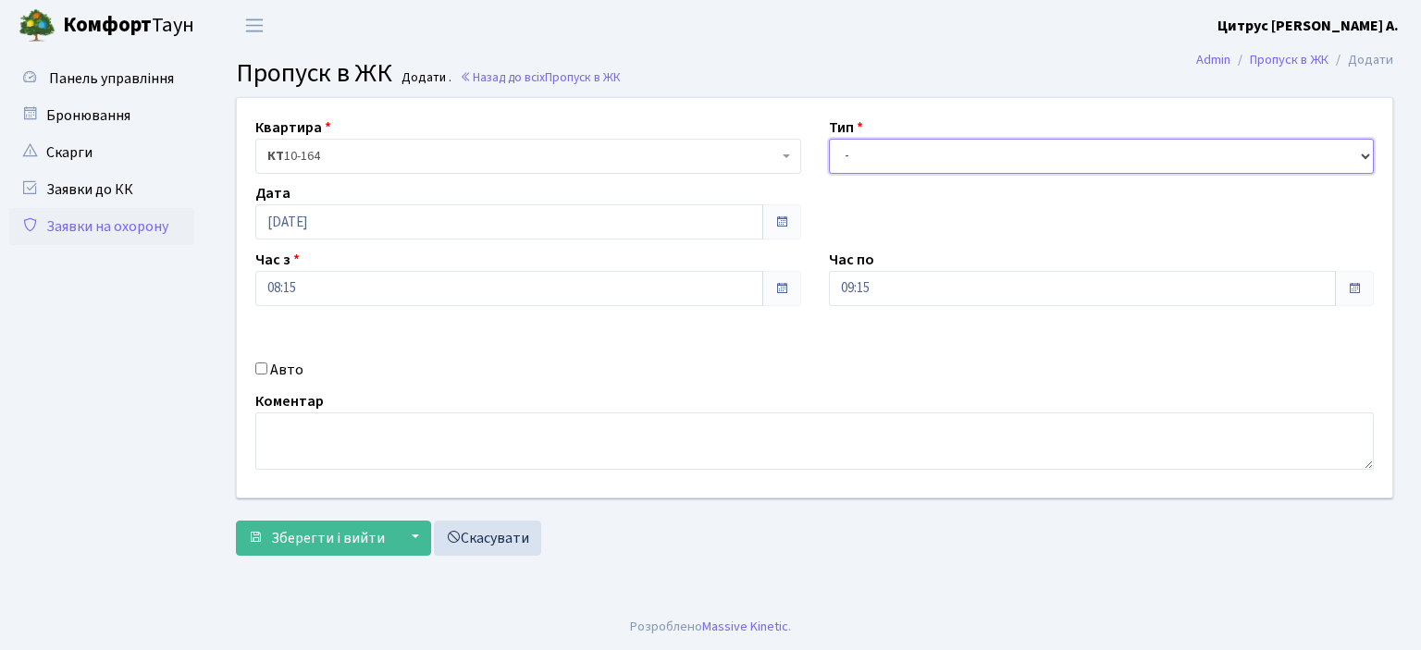
click at [926, 156] on select "- Доставка Таксі Гості Сервіс" at bounding box center [1102, 156] width 546 height 35
select select "1"
click at [829, 139] on select "- Доставка Таксі Гості Сервіс" at bounding box center [1102, 156] width 546 height 35
drag, startPoint x: 851, startPoint y: 286, endPoint x: 851, endPoint y: 305, distance: 19.4
click at [851, 290] on input "09:15" at bounding box center [1083, 288] width 508 height 35
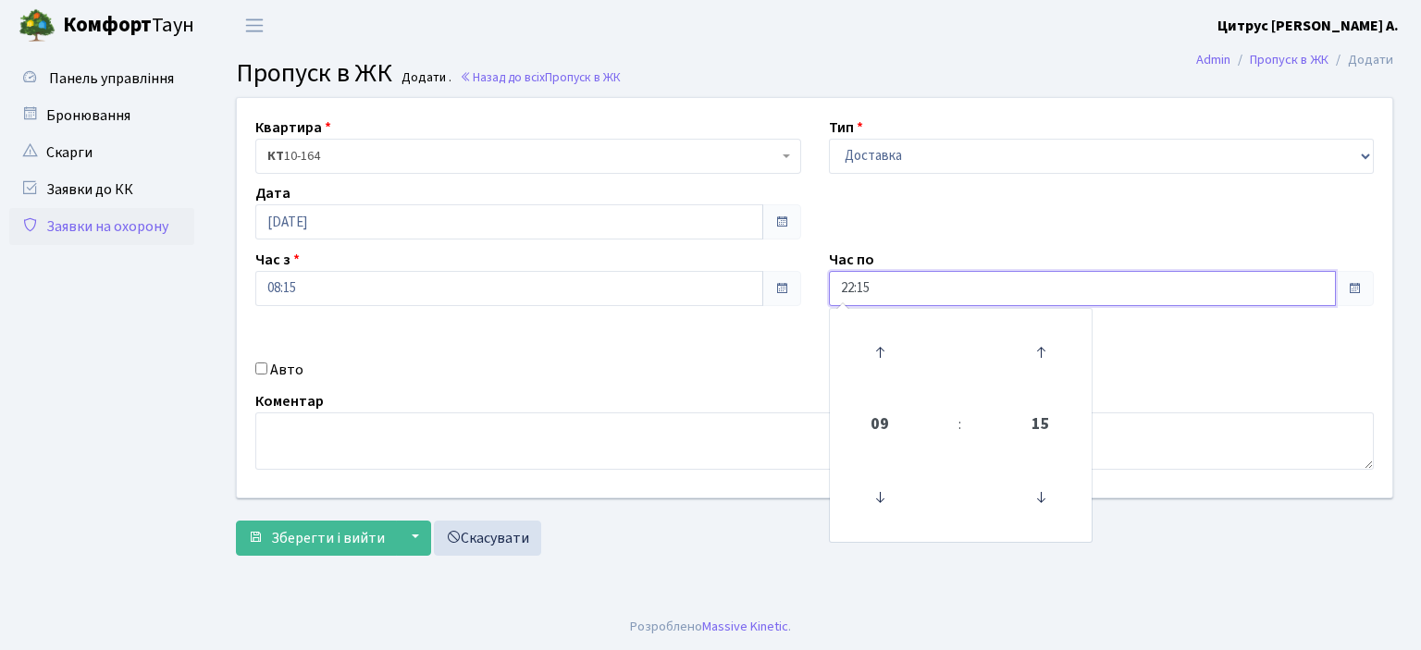
type input "22:15"
click at [255, 367] on input "Авто" at bounding box center [261, 369] width 12 height 12
checkbox input "true"
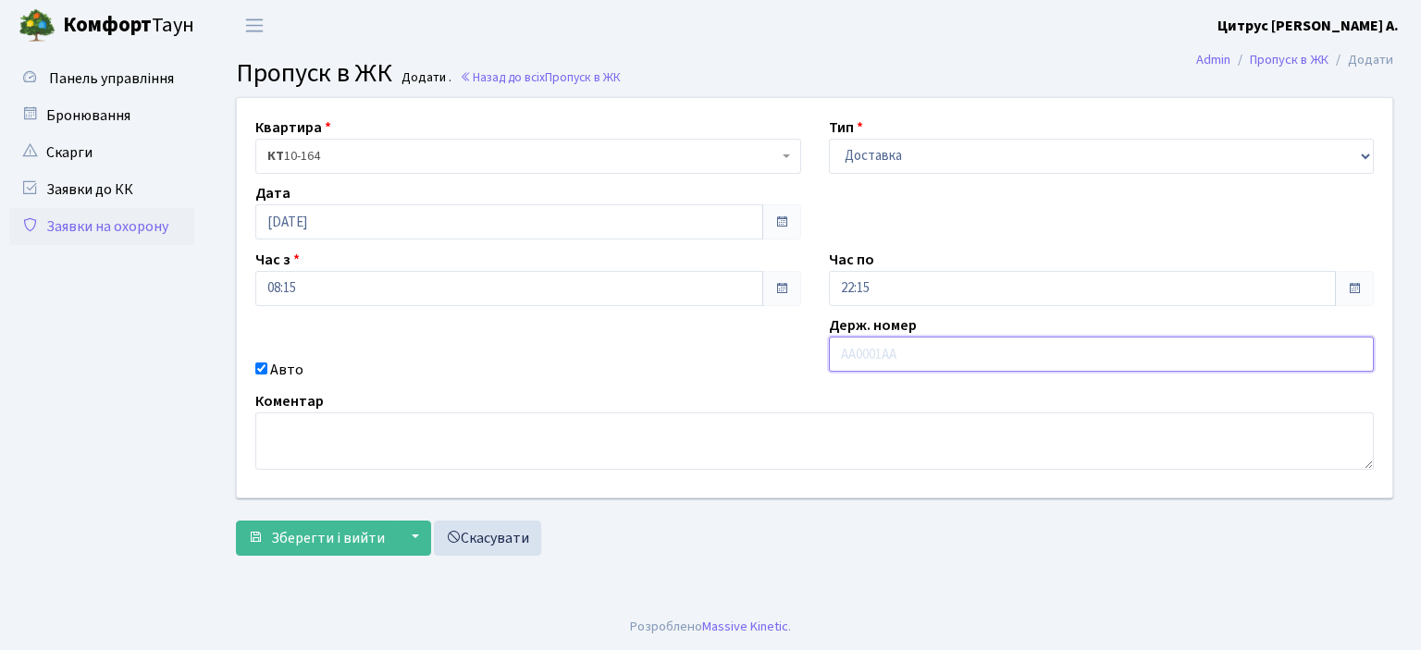
click at [858, 352] on input "text" at bounding box center [1102, 354] width 546 height 35
type input "аа4963рм"
click at [236, 521] on button "Зберегти і вийти" at bounding box center [316, 538] width 161 height 35
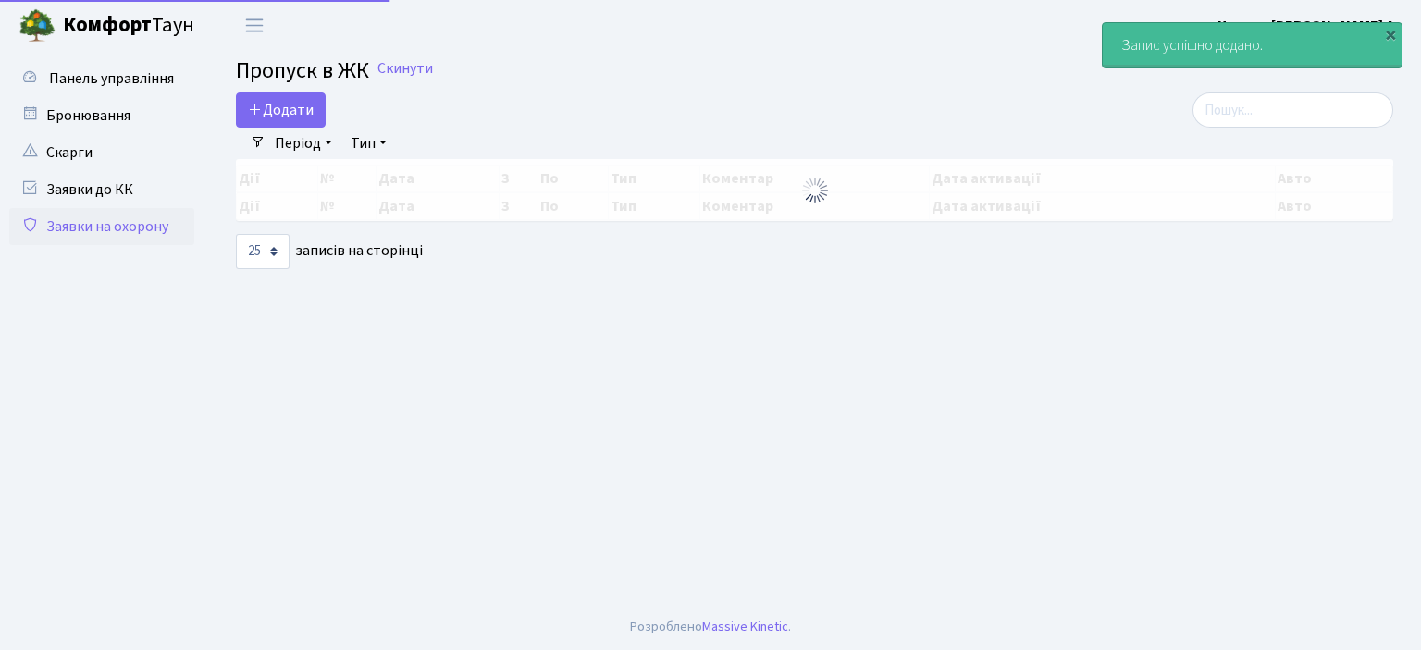
select select "25"
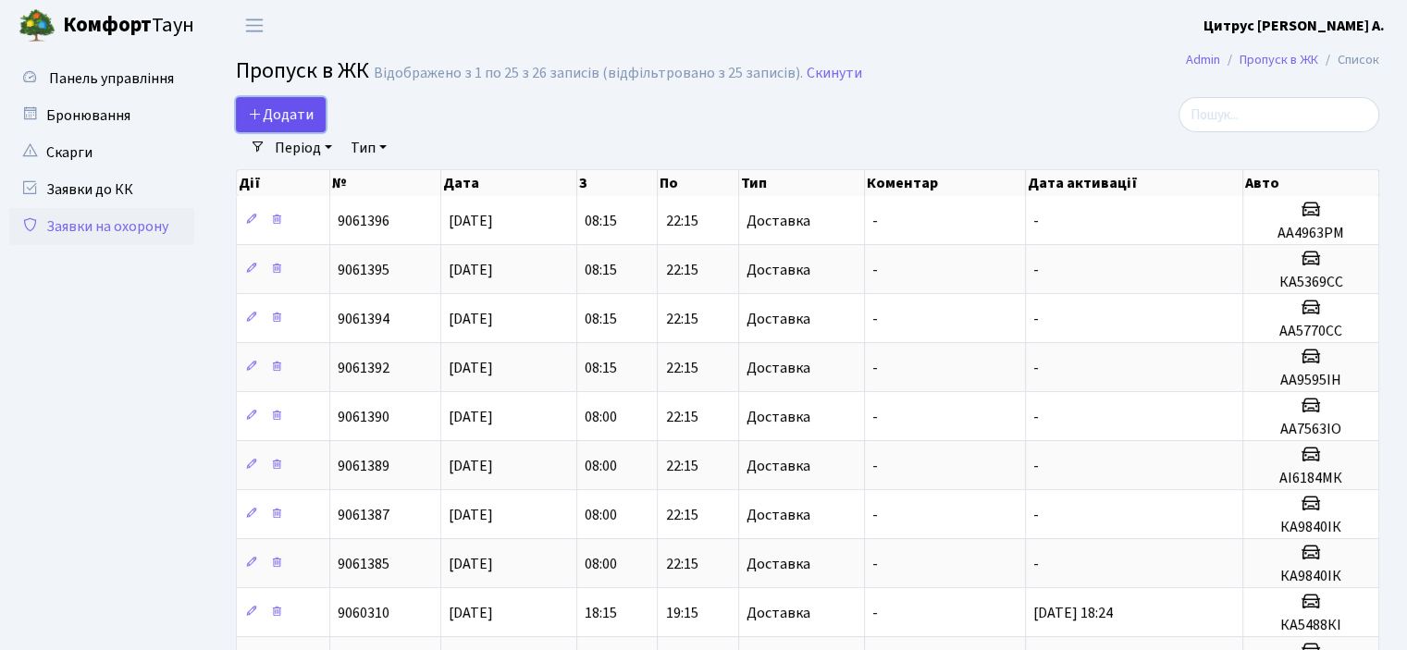
click at [282, 113] on span "Додати" at bounding box center [281, 115] width 66 height 20
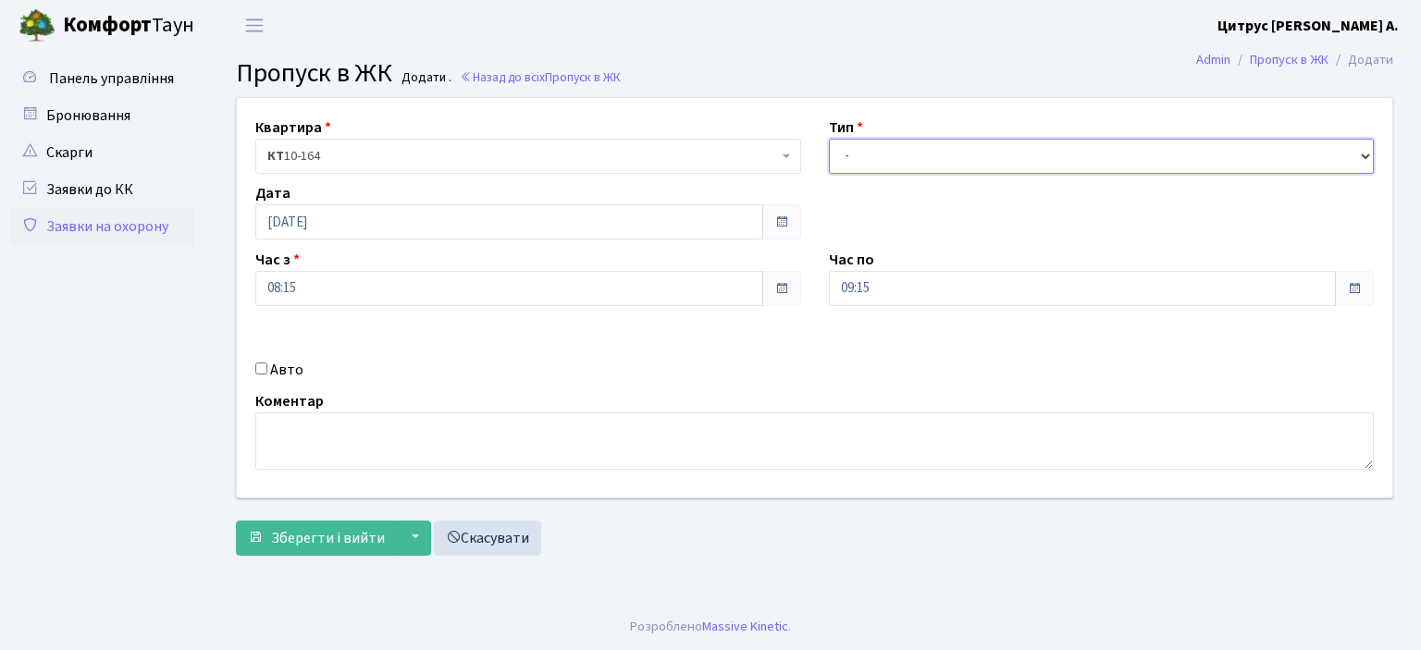
drag, startPoint x: 969, startPoint y: 142, endPoint x: 947, endPoint y: 171, distance: 37.0
click at [969, 142] on select "- Доставка Таксі Гості Сервіс" at bounding box center [1102, 156] width 546 height 35
select select "1"
click at [829, 139] on select "- Доставка Таксі Гості Сервіс" at bounding box center [1102, 156] width 546 height 35
click at [857, 289] on input "09:15" at bounding box center [1083, 288] width 508 height 35
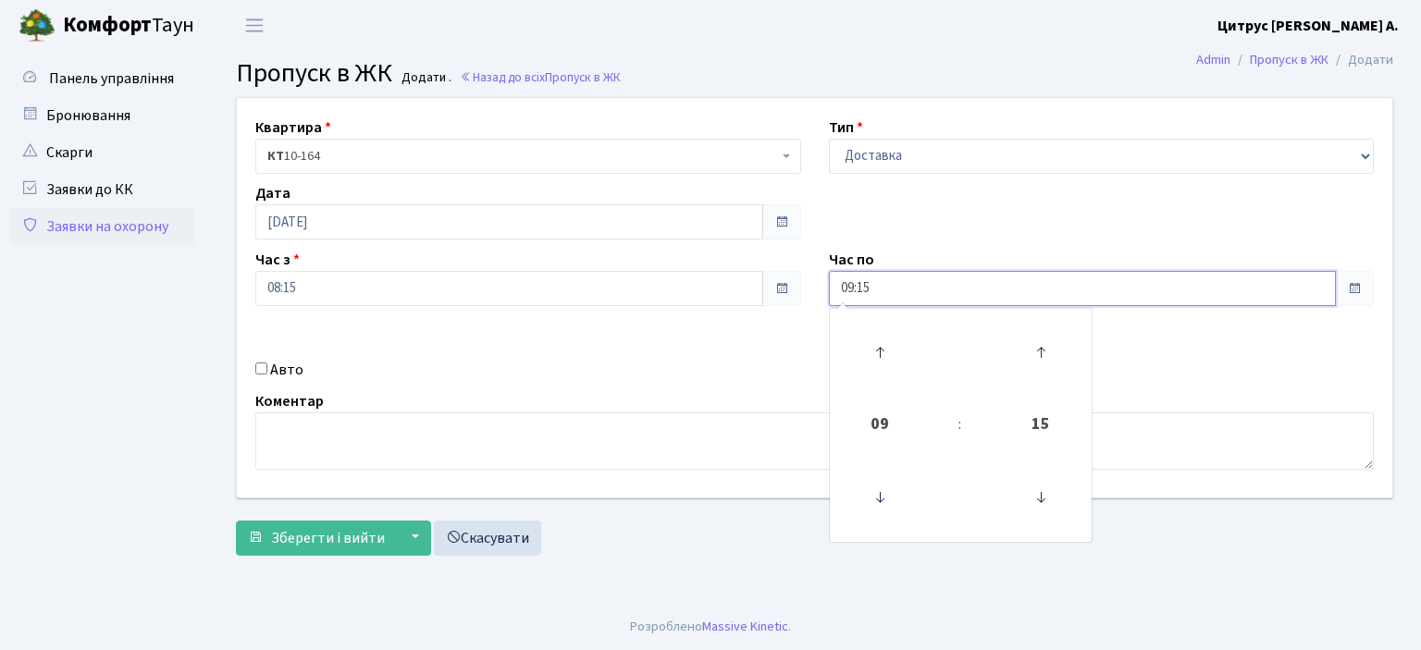
click at [857, 292] on input "09:15" at bounding box center [1083, 288] width 508 height 35
click at [851, 288] on input "09:15" at bounding box center [1083, 288] width 508 height 35
type input "22:15"
click at [781, 355] on div "Квартира <b>КТ</b>&nbsp;&nbsp;&nbsp;&nbsp;10-164 КТ 10-164 Тип - Доставка Таксі…" at bounding box center [814, 298] width 1183 height 400
click at [265, 359] on div "Авто" at bounding box center [527, 370] width 573 height 22
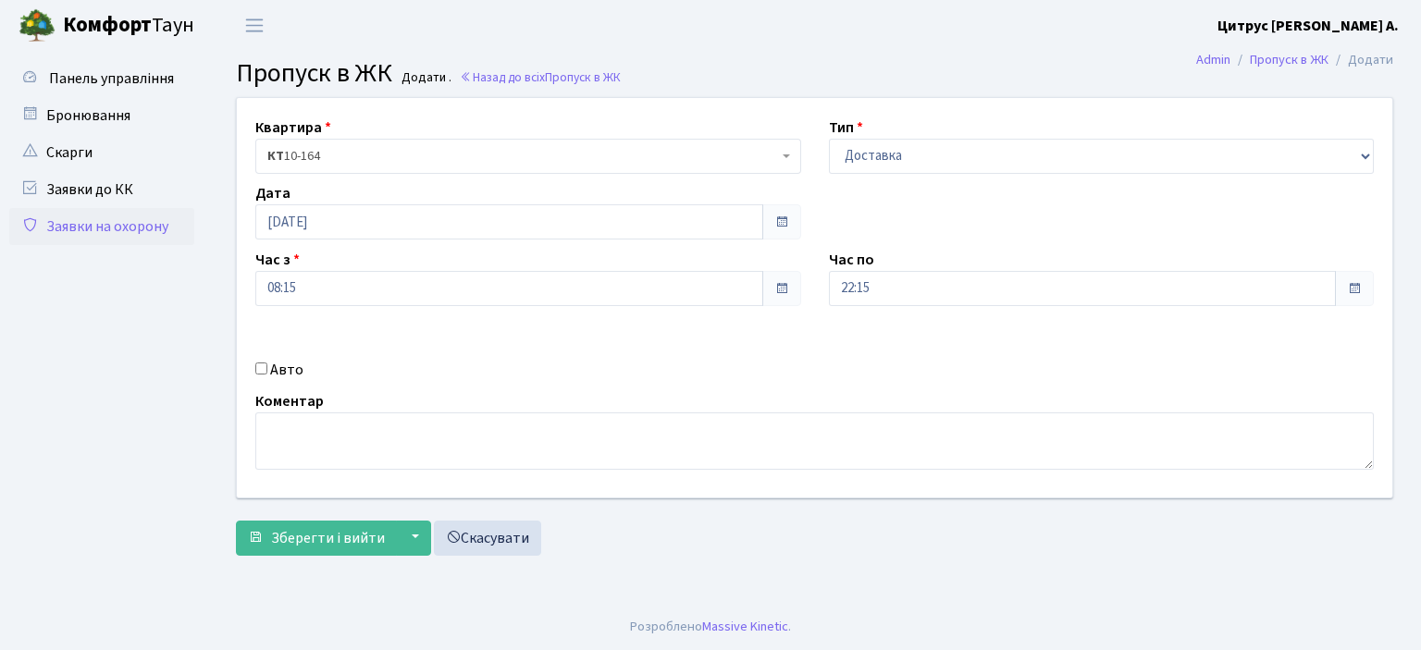
click at [265, 363] on input "Авто" at bounding box center [261, 369] width 12 height 12
checkbox input "true"
type input "аа1029ті"
click at [236, 521] on button "Зберегти і вийти" at bounding box center [316, 538] width 161 height 35
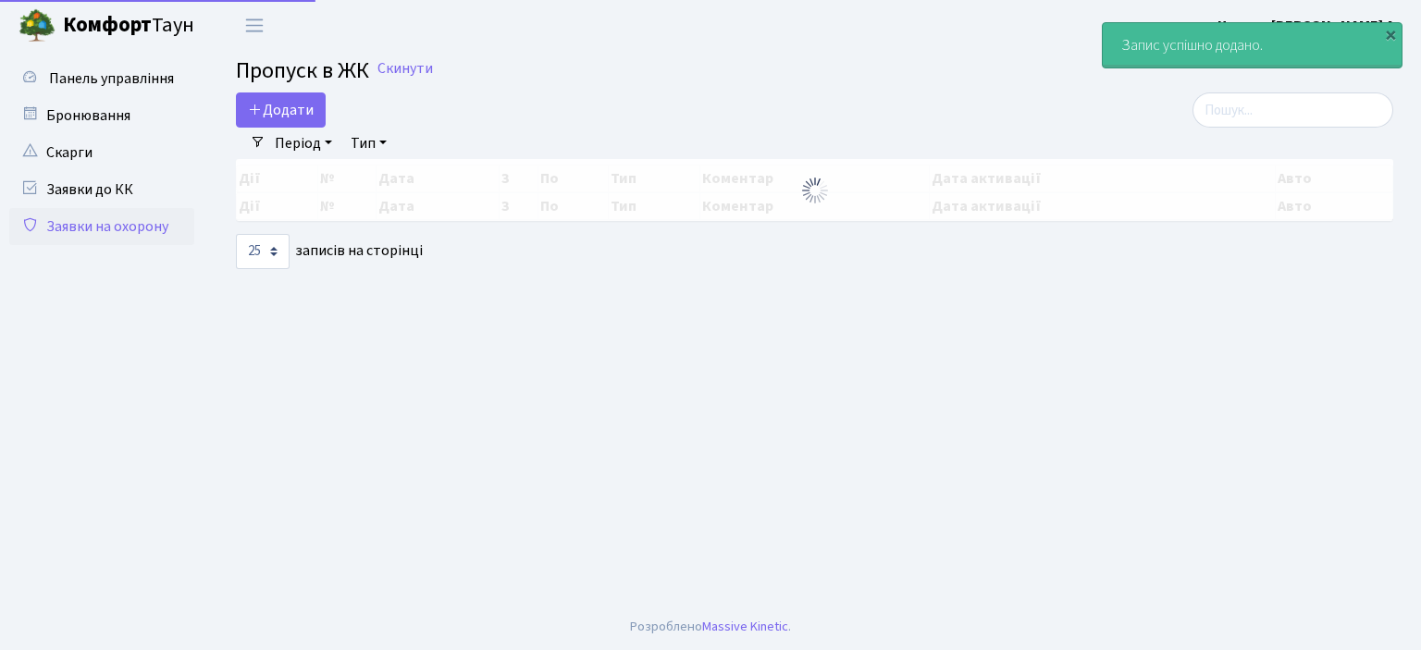
select select "25"
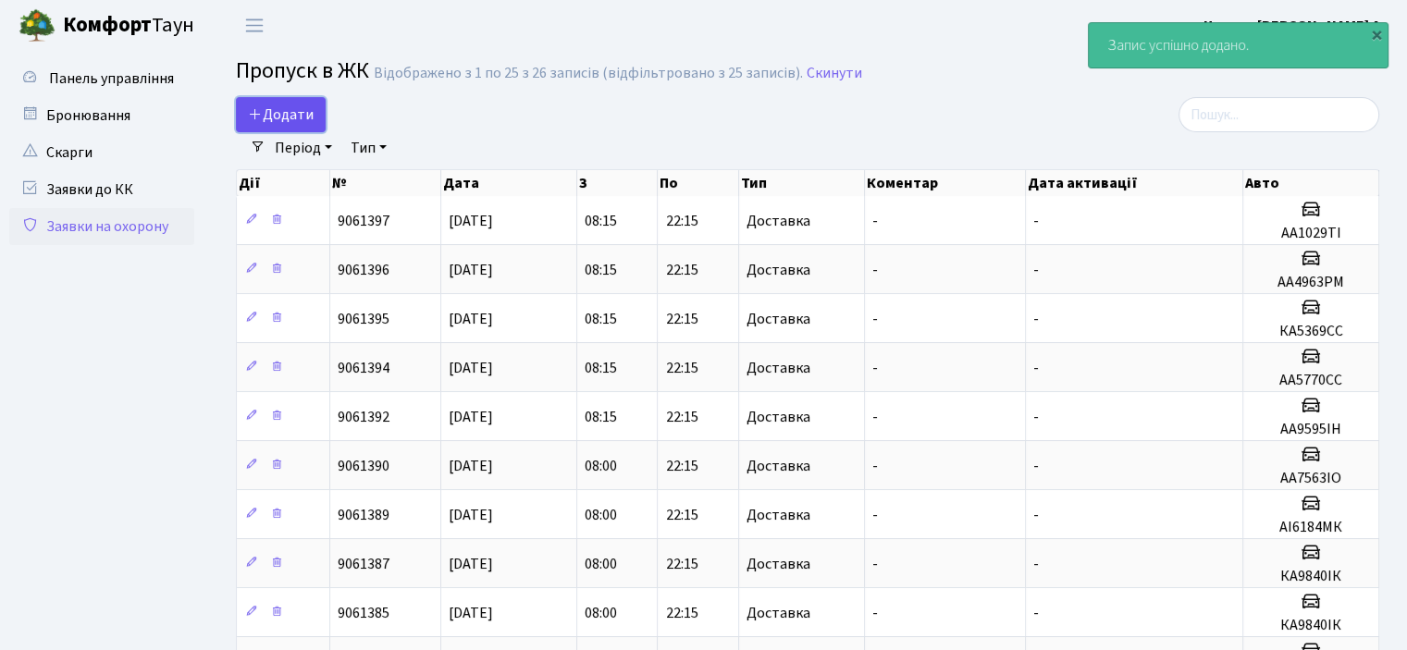
click at [274, 114] on span "Додати" at bounding box center [281, 115] width 66 height 20
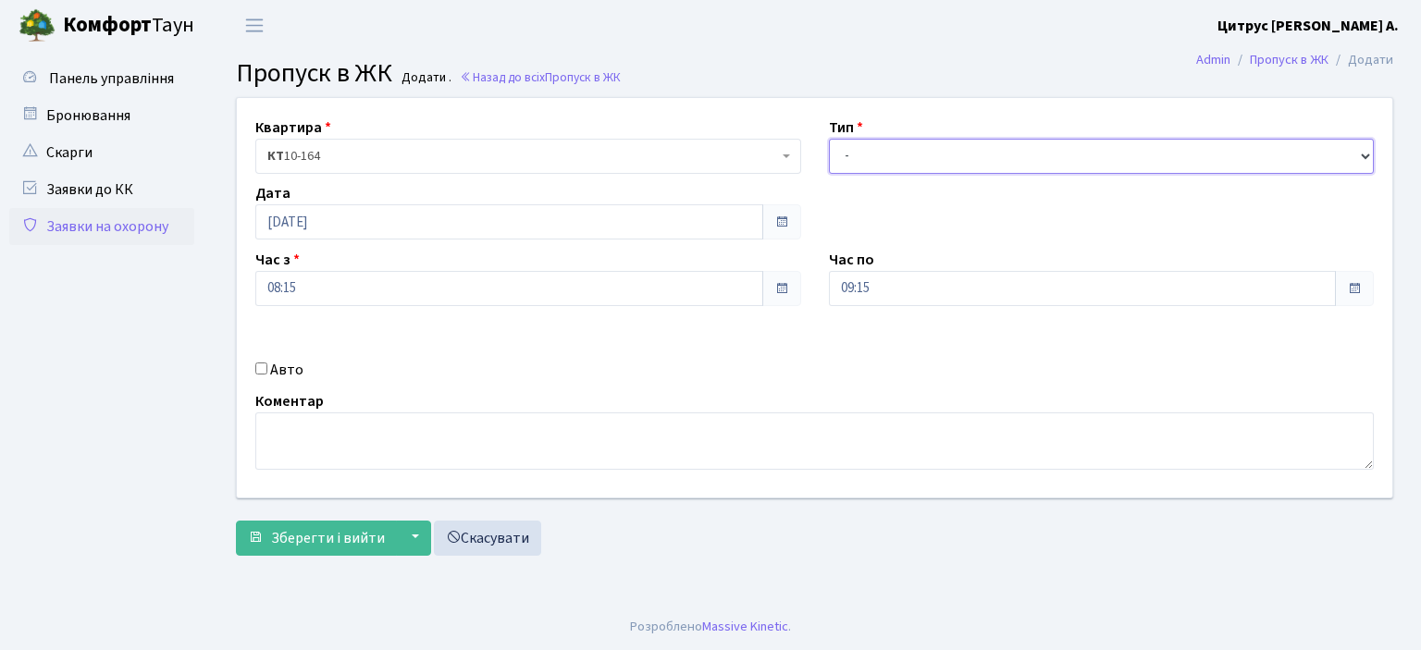
drag, startPoint x: 867, startPoint y: 152, endPoint x: 862, endPoint y: 171, distance: 20.0
click at [867, 151] on select "- Доставка Таксі Гості Сервіс" at bounding box center [1102, 156] width 546 height 35
select select "1"
click at [829, 139] on select "- Доставка Таксі Гості Сервіс" at bounding box center [1102, 156] width 546 height 35
drag, startPoint x: 855, startPoint y: 290, endPoint x: 853, endPoint y: 305, distance: 15.8
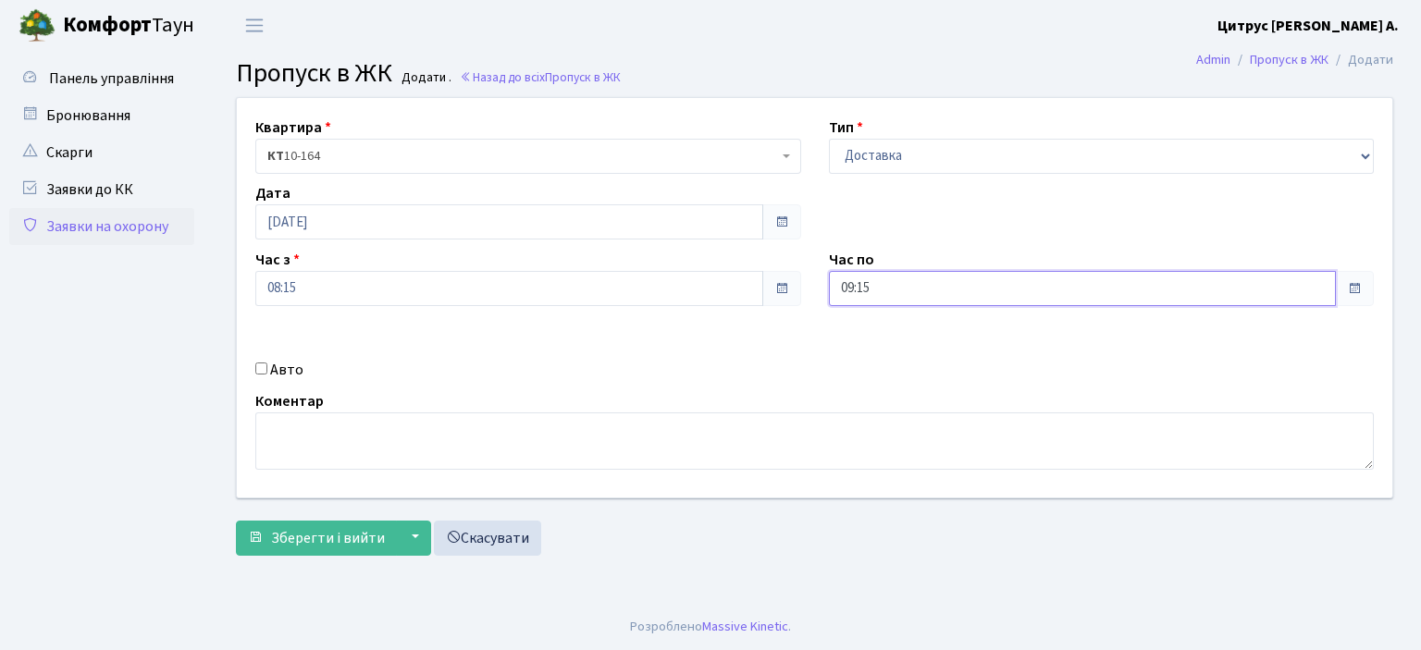
click at [853, 298] on input "09:15" at bounding box center [1083, 288] width 508 height 35
type input "22:15"
click at [256, 365] on input "Авто" at bounding box center [261, 369] width 12 height 12
checkbox input "true"
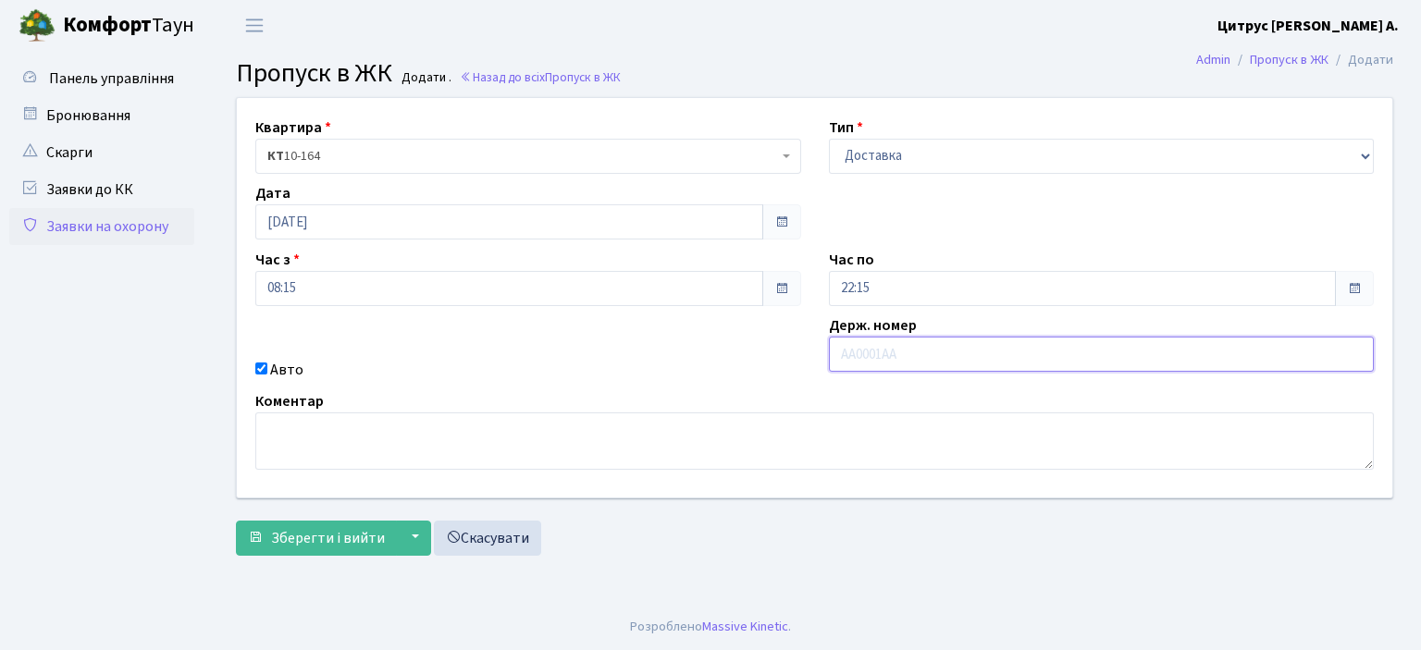
click at [911, 351] on input "text" at bounding box center [1102, 354] width 546 height 35
type input "аа1072ті"
click at [236, 521] on button "Зберегти і вийти" at bounding box center [316, 538] width 161 height 35
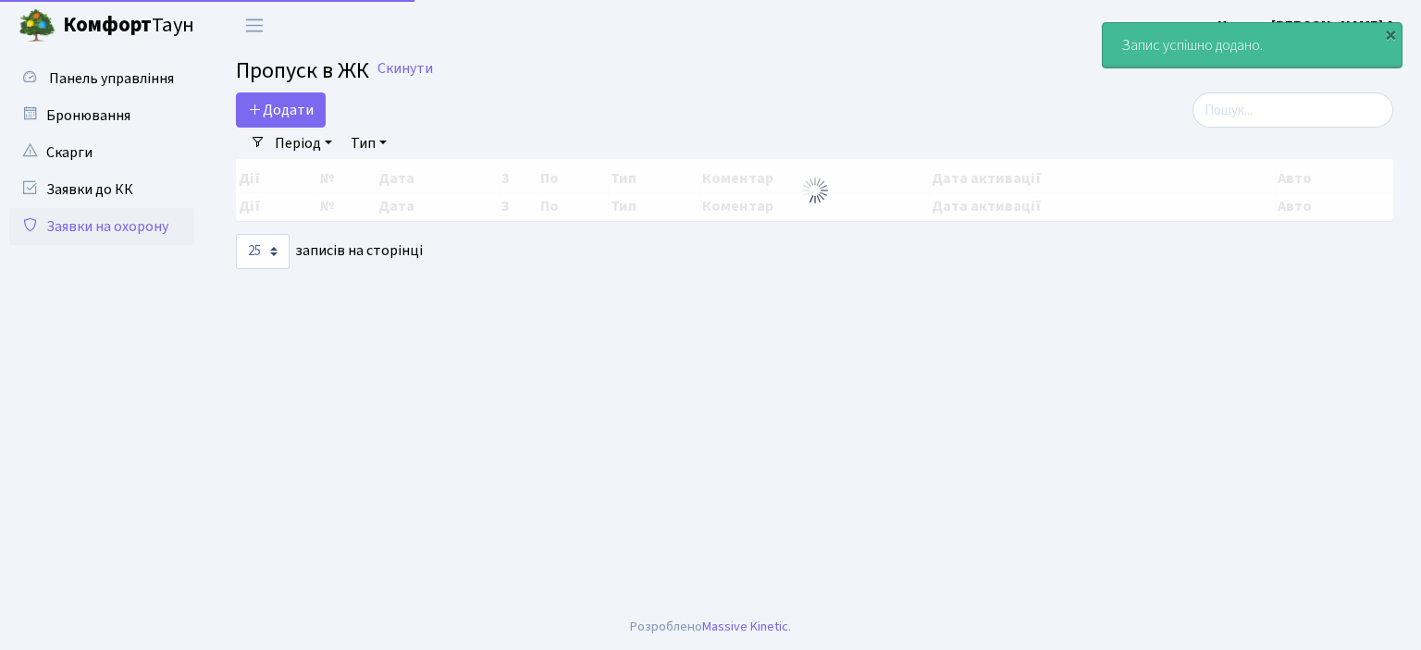
select select "25"
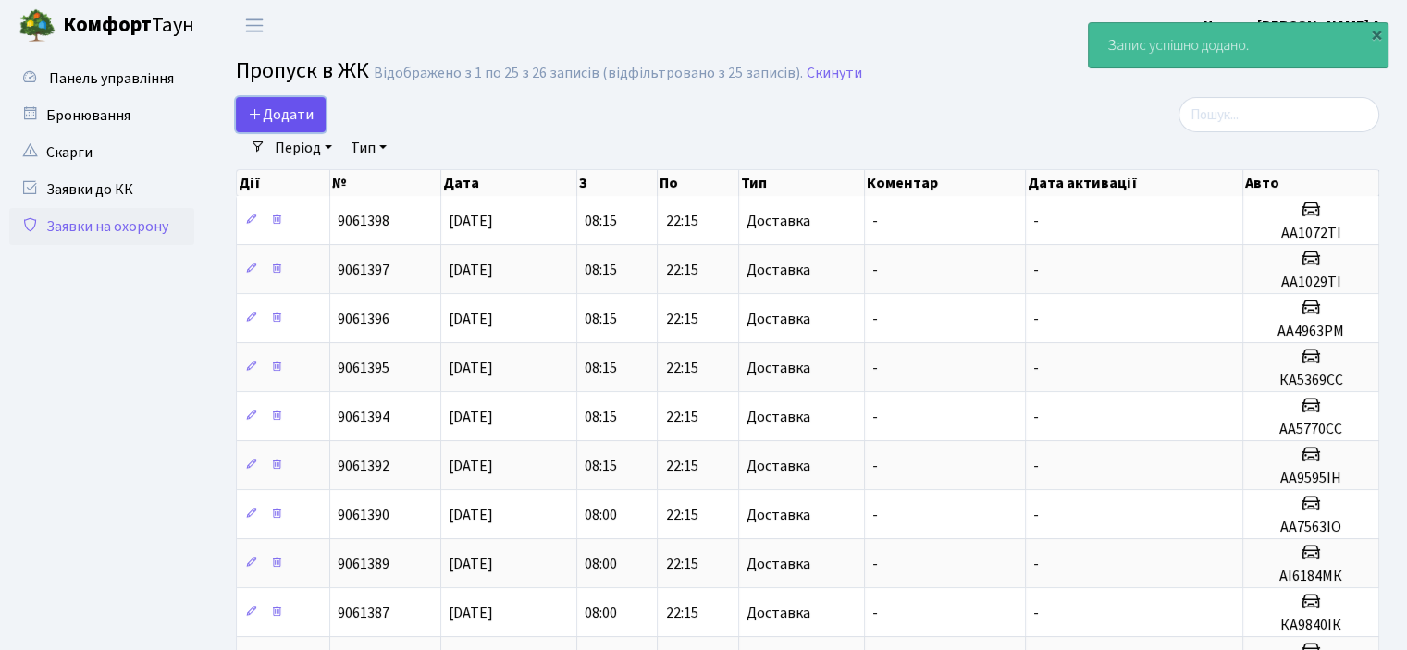
click at [291, 108] on span "Додати" at bounding box center [281, 115] width 66 height 20
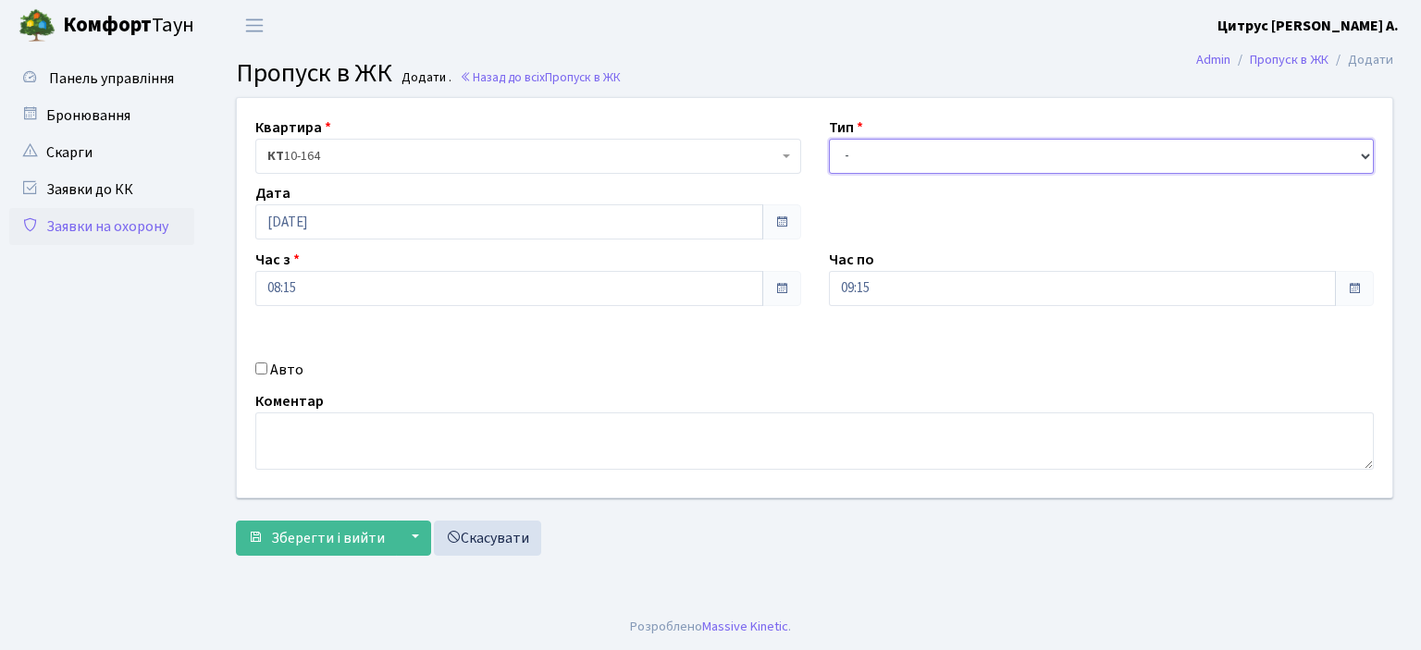
click at [977, 157] on select "- Доставка Таксі Гості Сервіс" at bounding box center [1102, 156] width 546 height 35
select select "1"
click at [829, 139] on select "- Доставка Таксі Гості Сервіс" at bounding box center [1102, 156] width 546 height 35
click at [852, 293] on input "09:15" at bounding box center [1083, 288] width 508 height 35
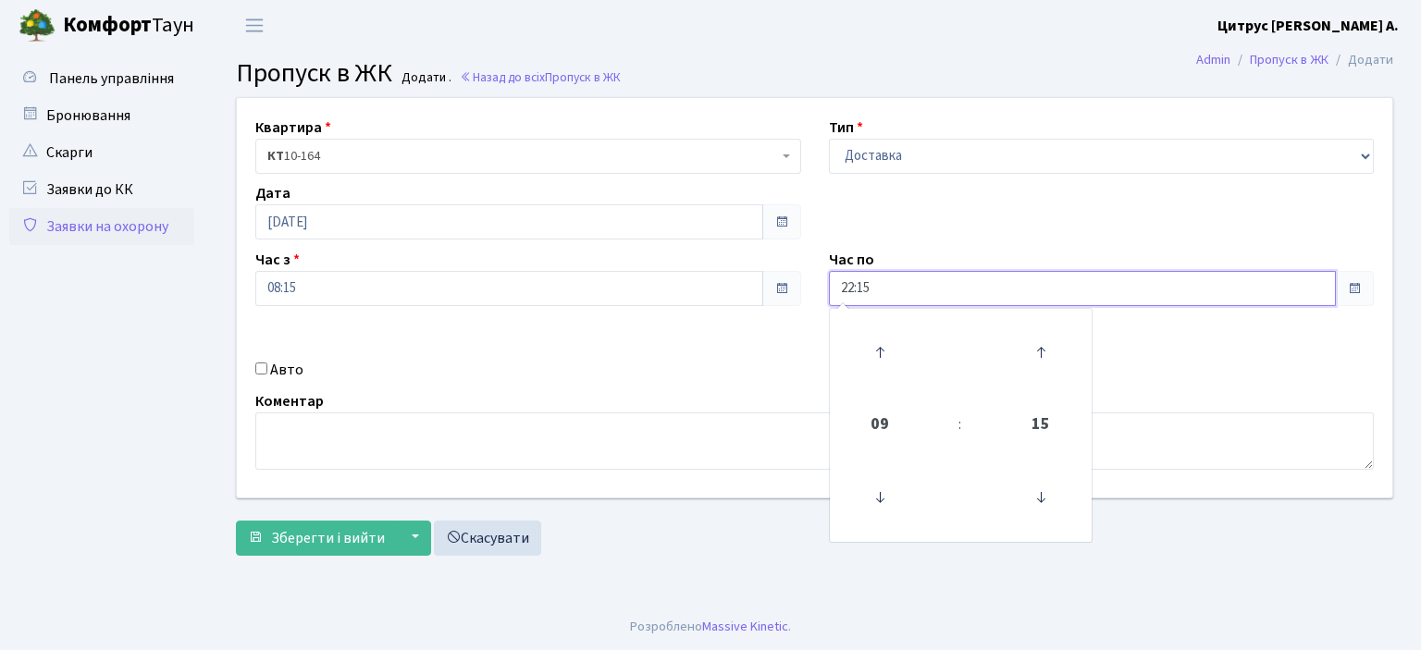
type input "22:15"
click at [260, 367] on input "Авто" at bounding box center [261, 369] width 12 height 12
checkbox input "true"
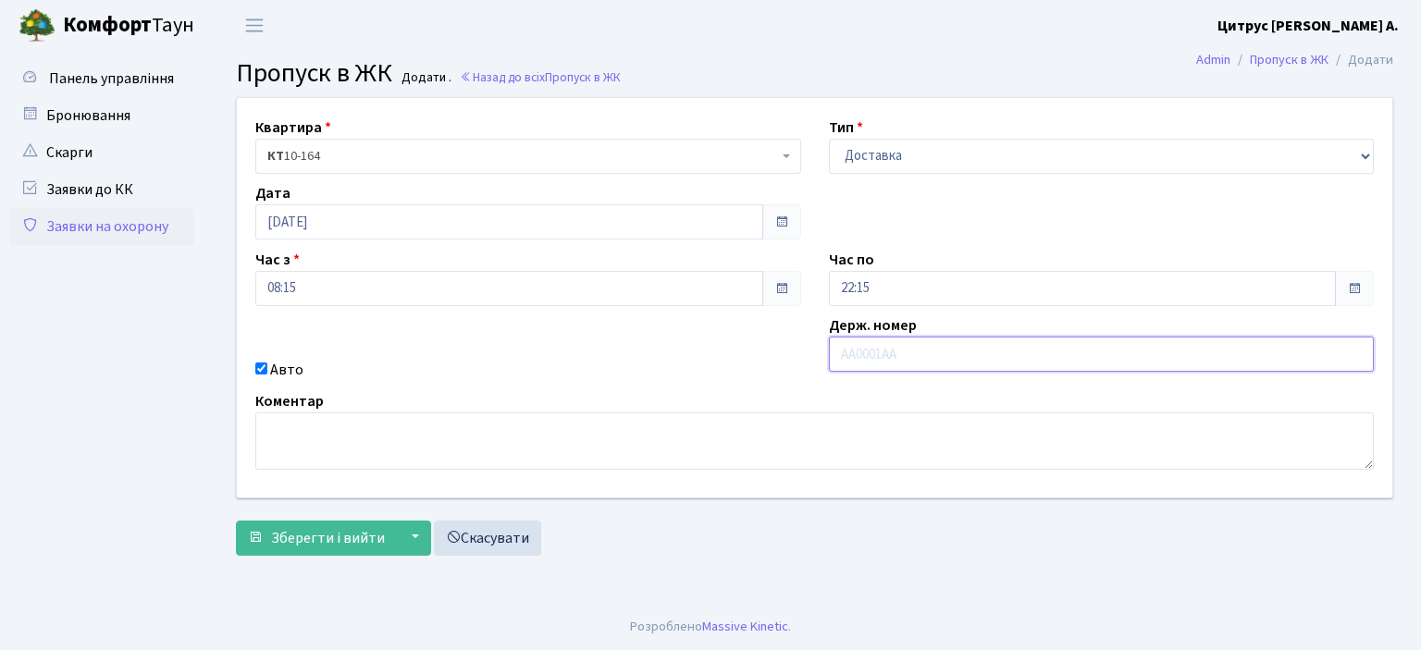
click at [1015, 362] on input "text" at bounding box center [1102, 354] width 546 height 35
type input "ка4598рв"
click at [236, 521] on button "Зберегти і вийти" at bounding box center [316, 538] width 161 height 35
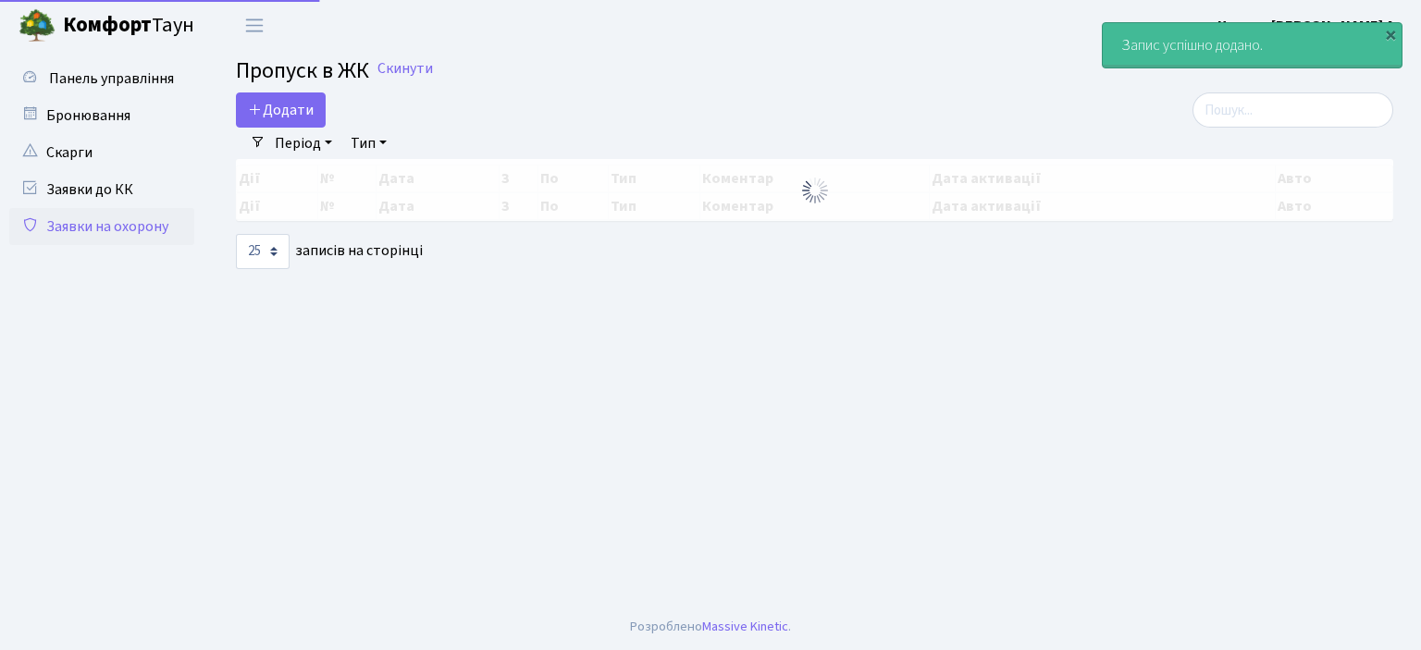
select select "25"
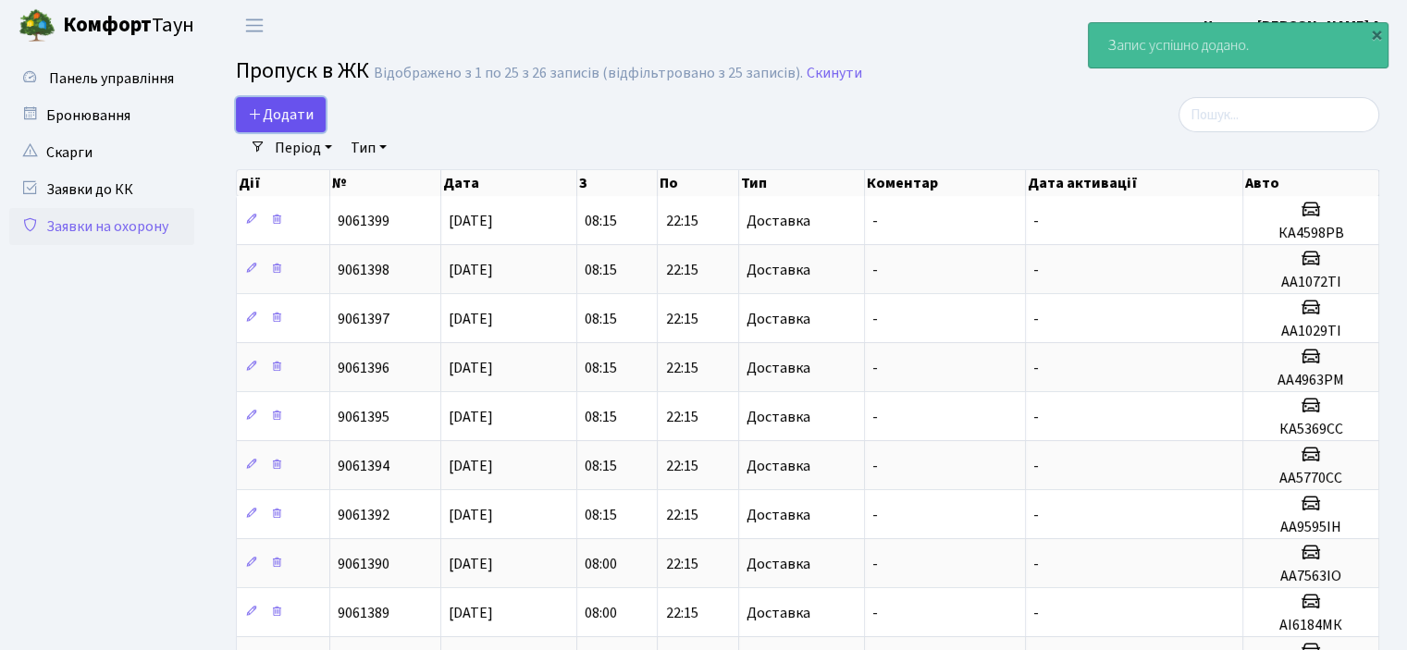
click at [299, 114] on span "Додати" at bounding box center [281, 115] width 66 height 20
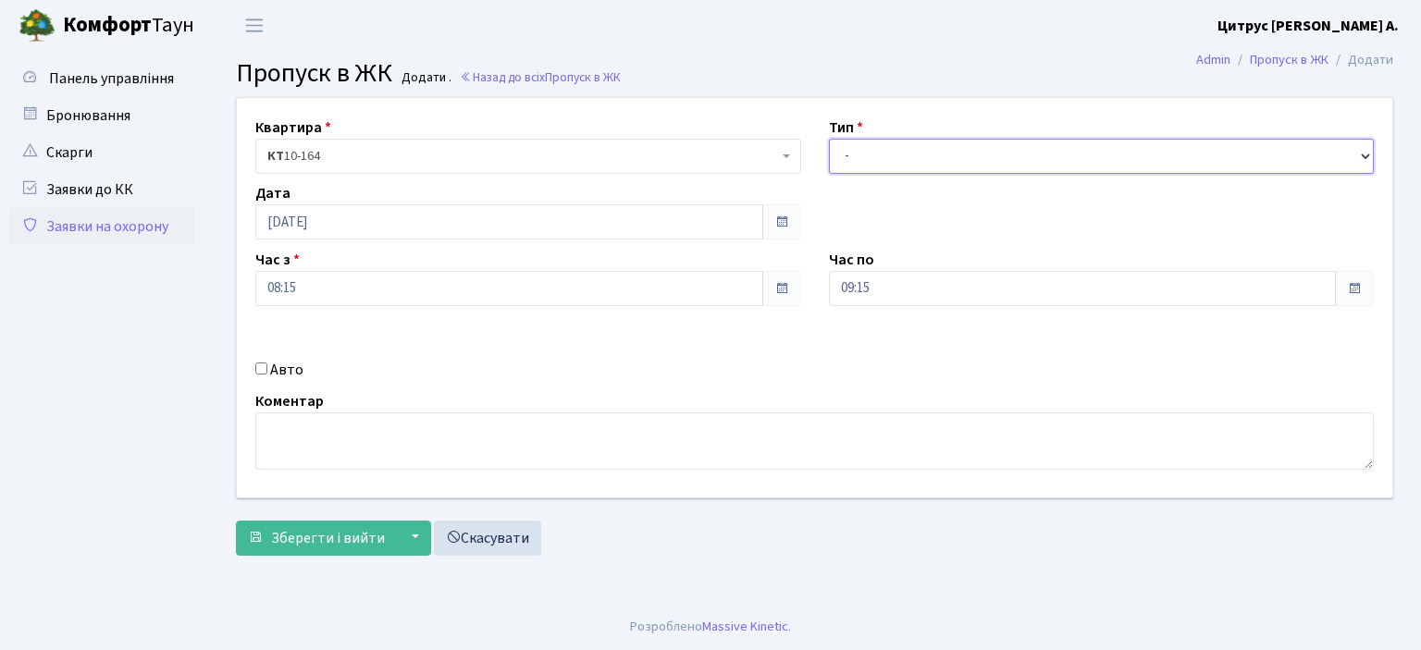
click at [956, 154] on select "- Доставка Таксі Гості Сервіс" at bounding box center [1102, 156] width 546 height 35
click at [829, 139] on select "- Доставка Таксі Гості Сервіс" at bounding box center [1102, 156] width 546 height 35
click at [906, 147] on select "- Доставка Таксі Гості Сервіс" at bounding box center [1102, 156] width 546 height 35
select select "1"
click at [829, 139] on select "- Доставка Таксі Гості Сервіс" at bounding box center [1102, 156] width 546 height 35
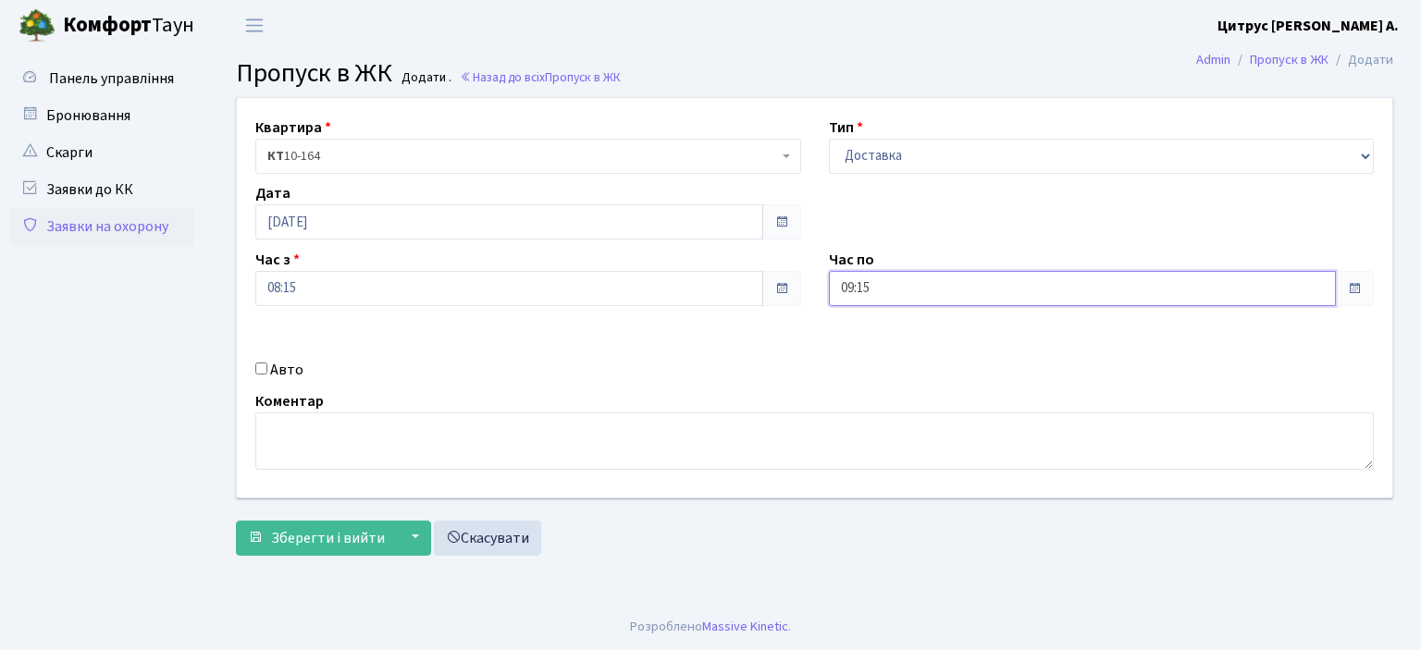
click at [855, 287] on input "09:15" at bounding box center [1083, 288] width 508 height 35
type input "22:15"
click at [263, 369] on input "Авто" at bounding box center [261, 369] width 12 height 12
checkbox input "true"
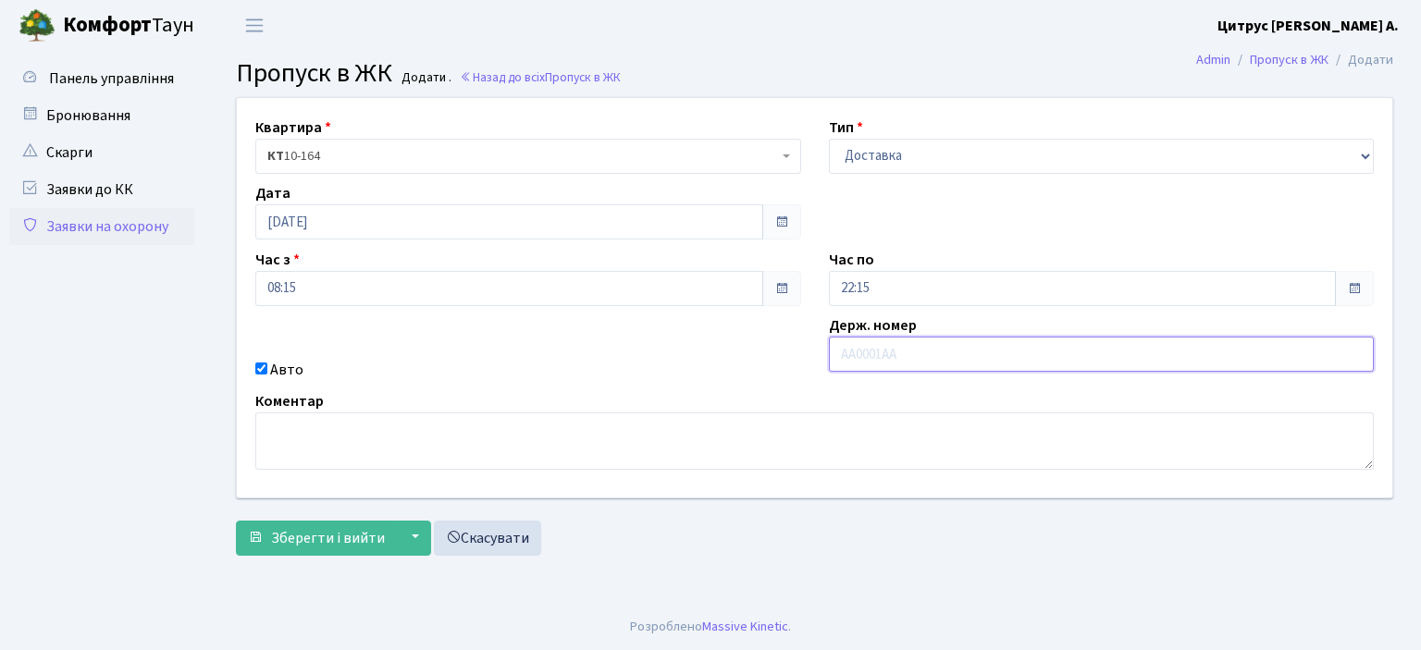
click at [886, 364] on input "text" at bounding box center [1102, 354] width 546 height 35
type input "аа9702тн"
click at [236, 521] on button "Зберегти і вийти" at bounding box center [316, 538] width 161 height 35
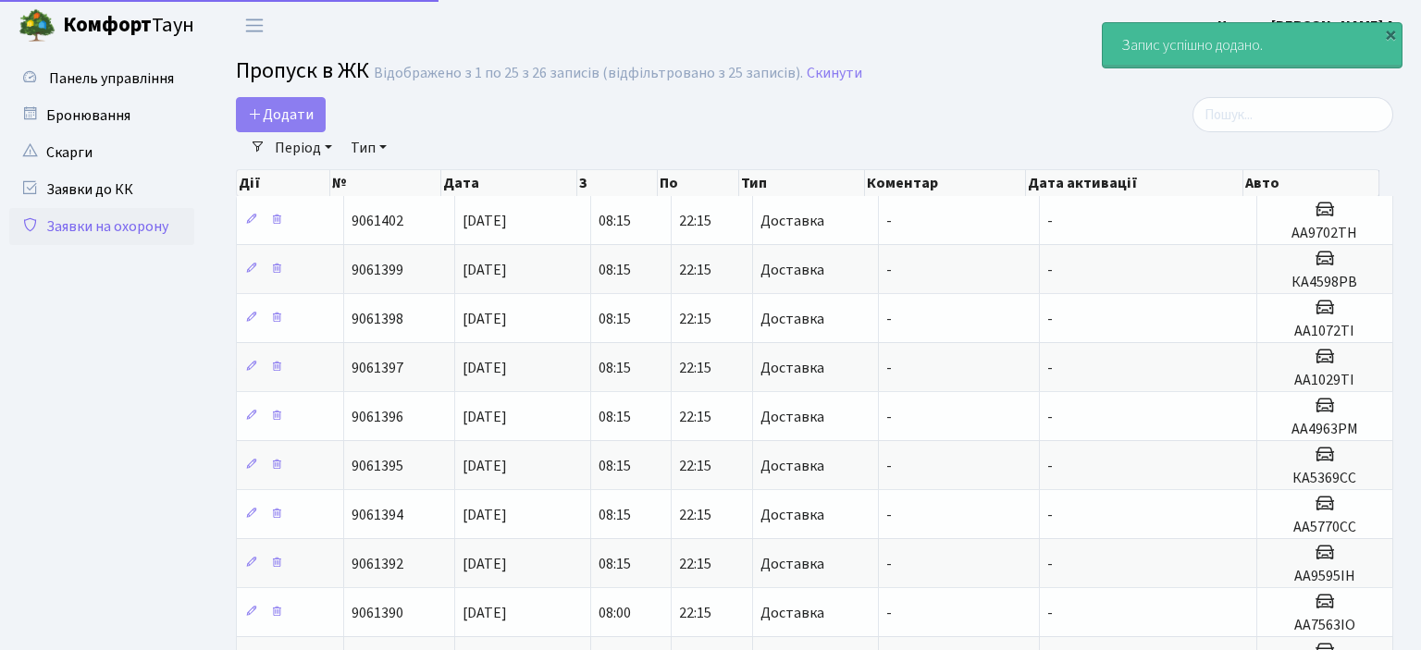
select select "25"
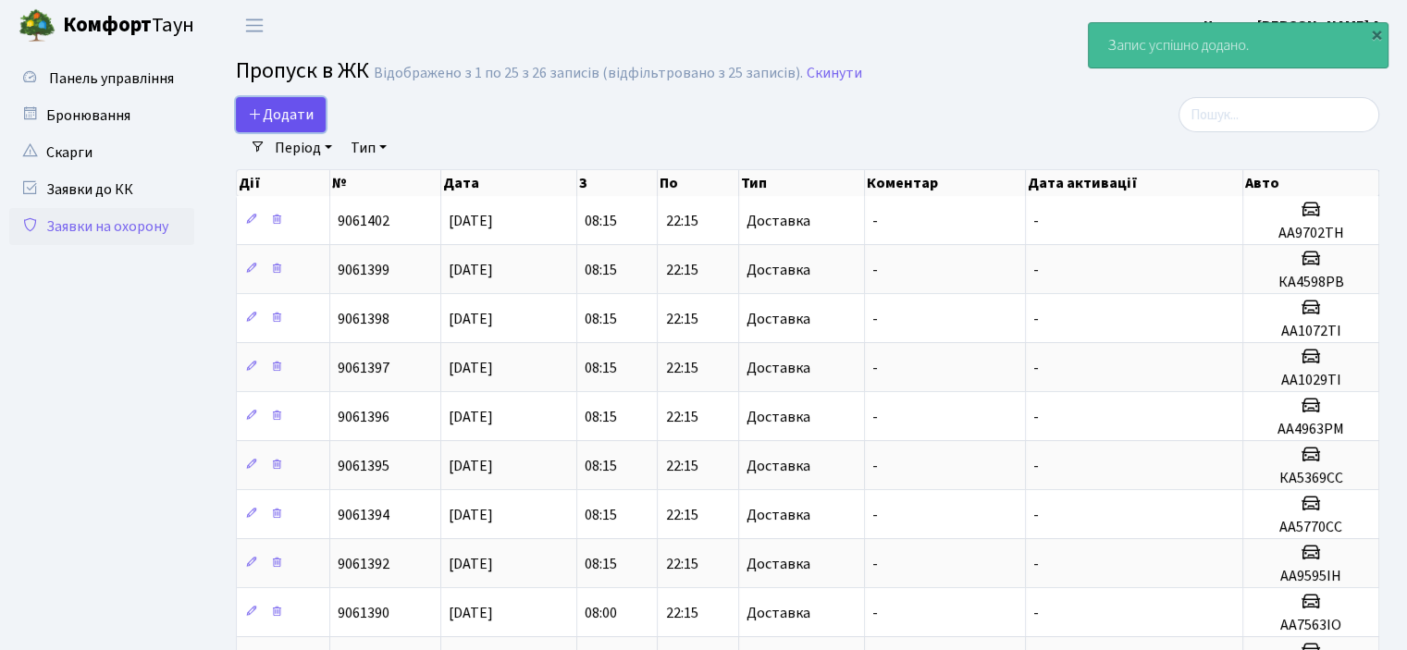
click at [276, 105] on span "Додати" at bounding box center [281, 115] width 66 height 20
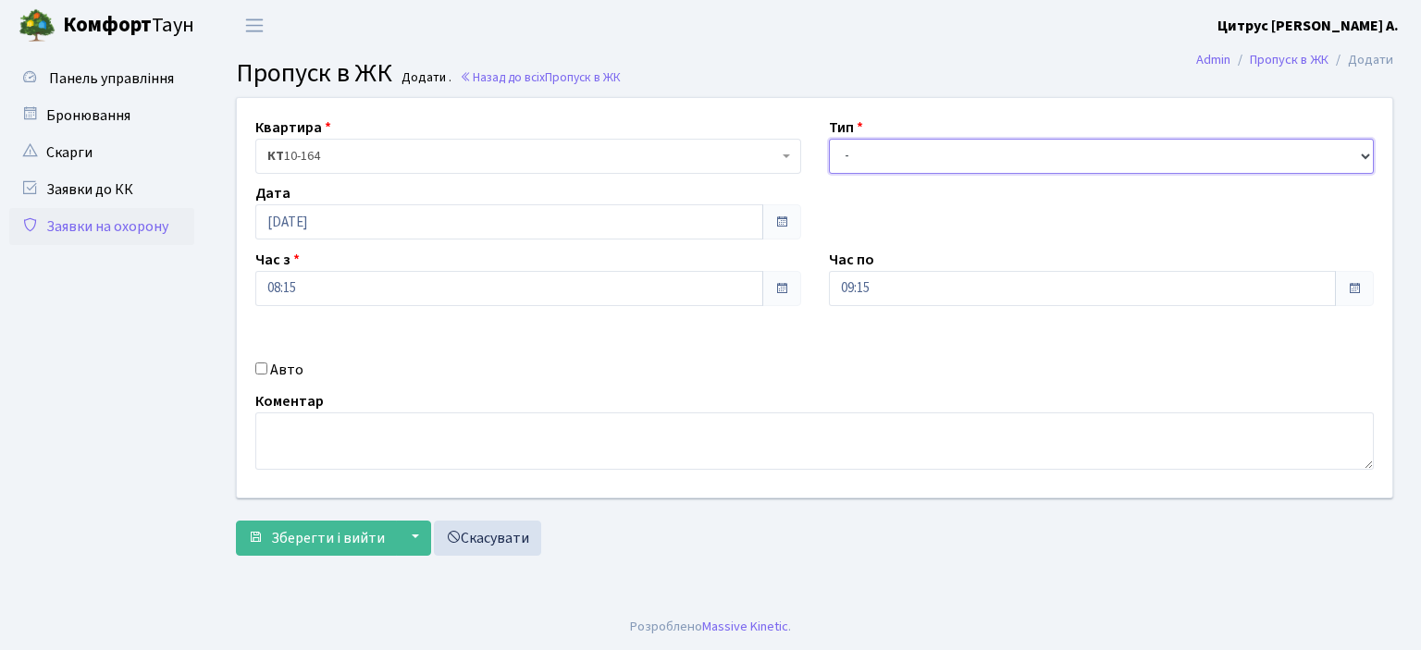
drag, startPoint x: 866, startPoint y: 154, endPoint x: 866, endPoint y: 170, distance: 15.7
click at [866, 158] on select "- Доставка Таксі Гості Сервіс" at bounding box center [1102, 156] width 546 height 35
select select "1"
click at [829, 139] on select "- Доставка Таксі Гості Сервіс" at bounding box center [1102, 156] width 546 height 35
click at [855, 291] on input "09:15" at bounding box center [1083, 288] width 508 height 35
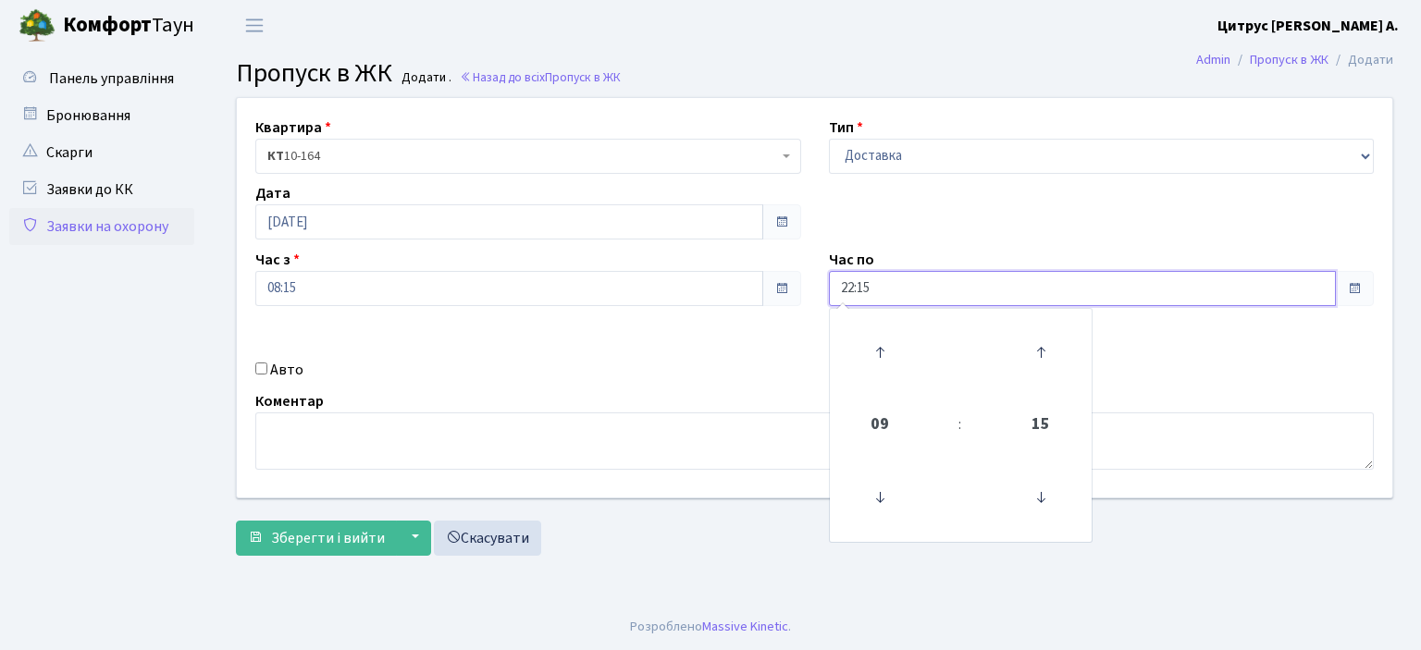
type input "22:15"
click at [259, 362] on div "Авто" at bounding box center [527, 370] width 573 height 22
click at [263, 363] on input "Авто" at bounding box center [261, 369] width 12 height 12
checkbox input "true"
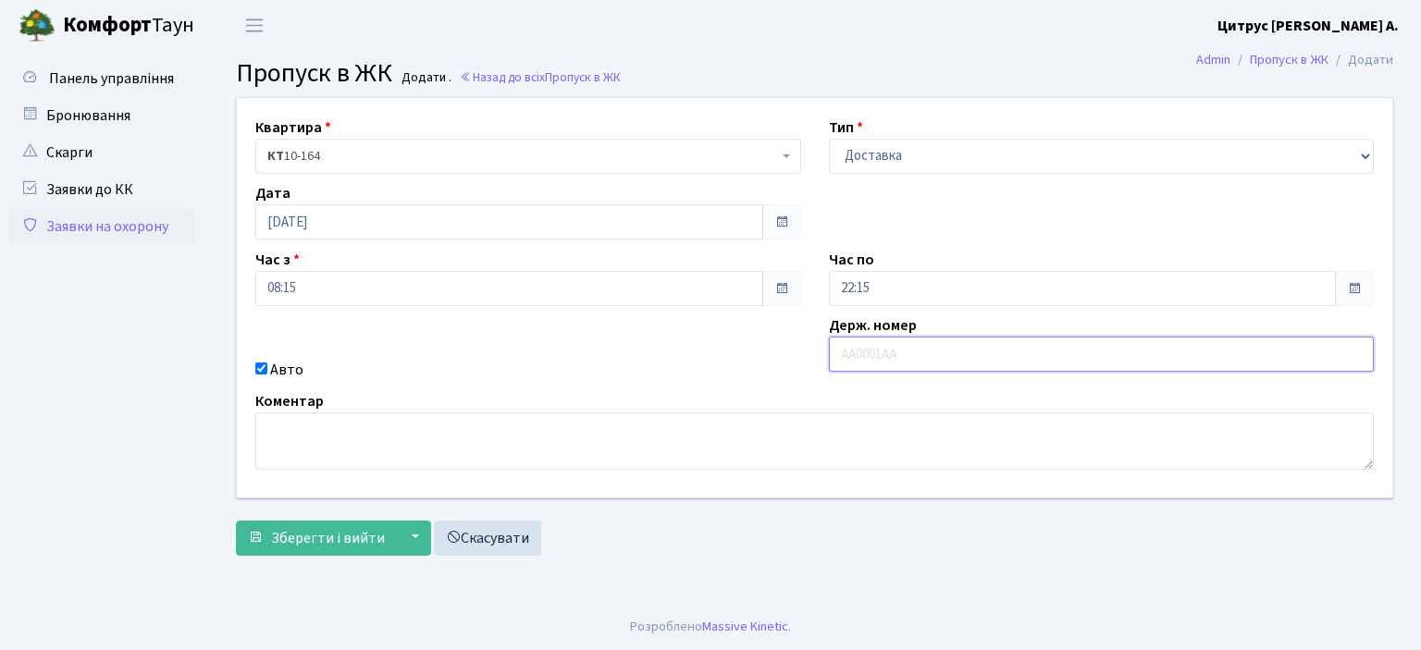
click at [899, 347] on input "text" at bounding box center [1102, 354] width 546 height 35
type input "ка4790рв"
click at [236, 521] on button "Зберегти і вийти" at bounding box center [316, 538] width 161 height 35
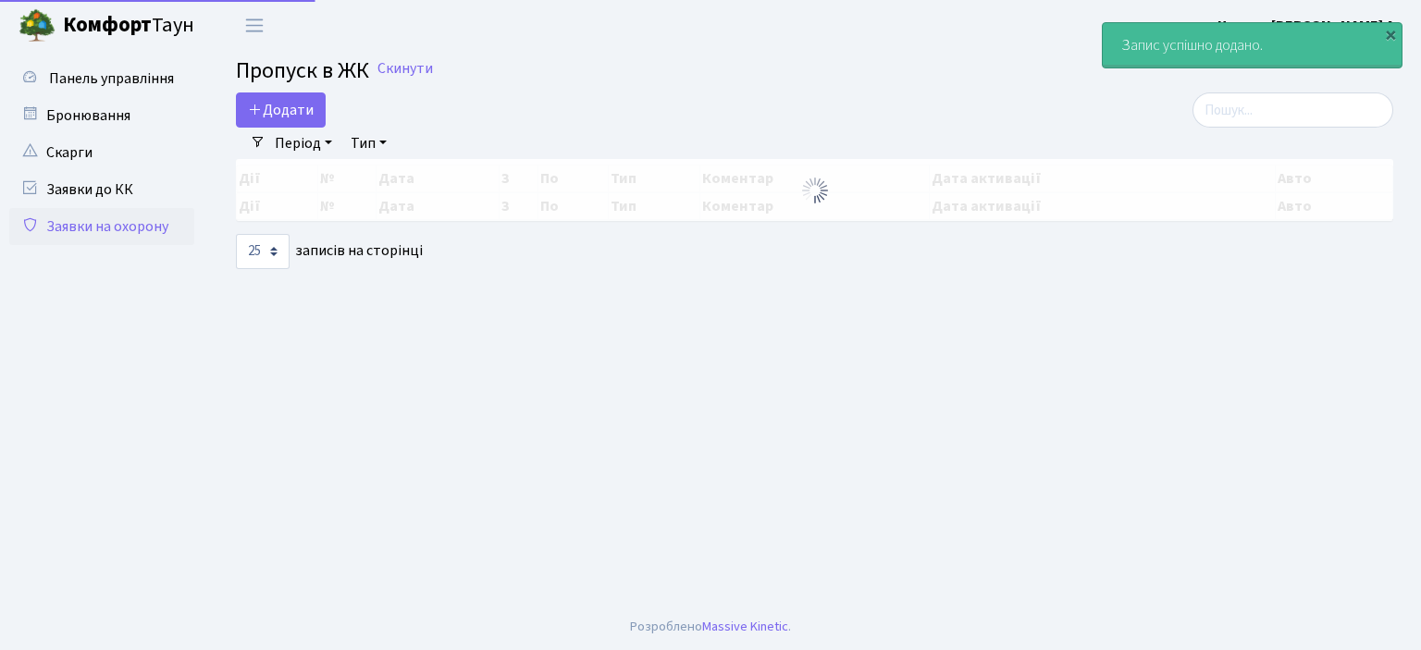
select select "25"
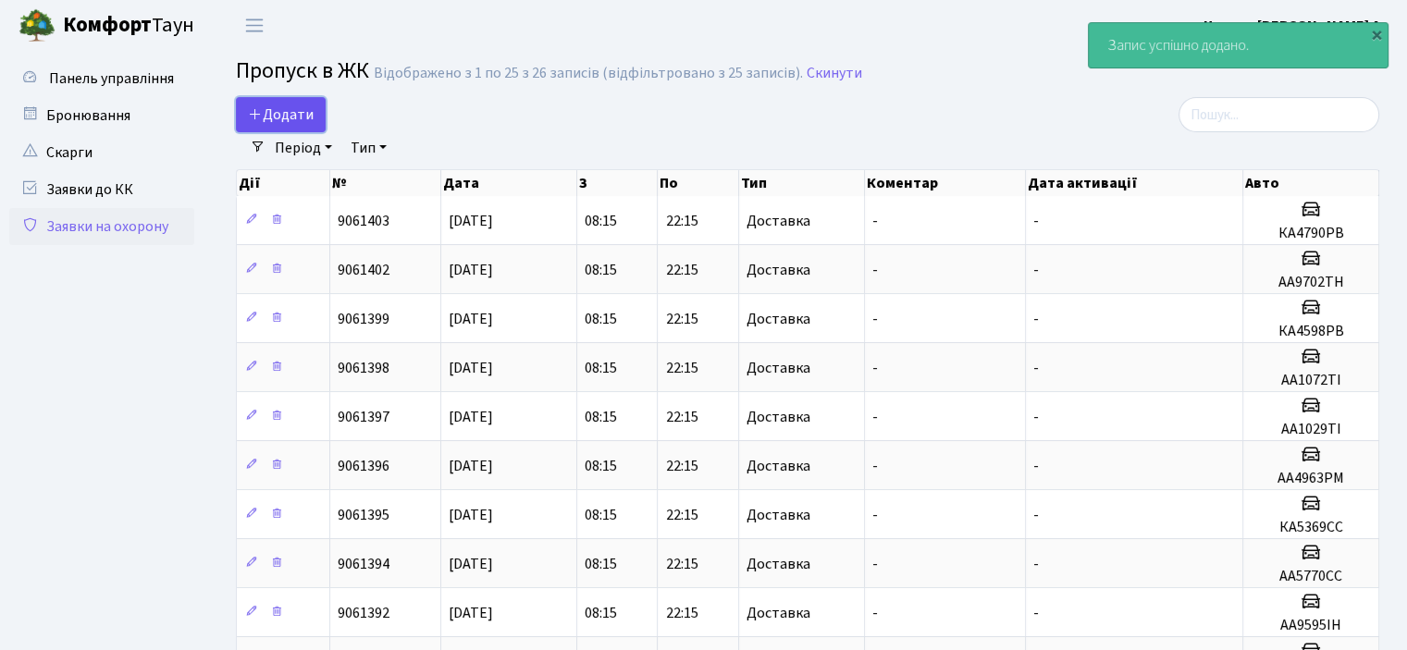
click at [290, 110] on span "Додати" at bounding box center [281, 115] width 66 height 20
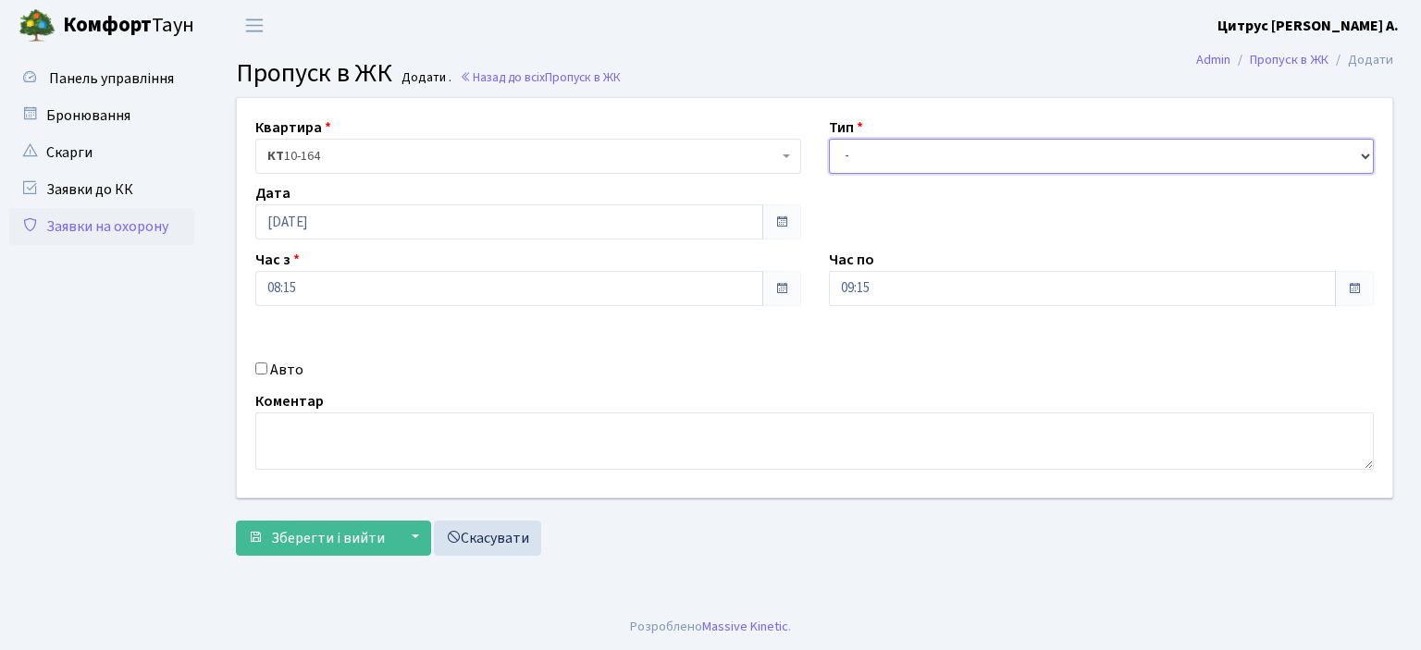
click at [1073, 152] on select "- Доставка Таксі Гості Сервіс" at bounding box center [1102, 156] width 546 height 35
select select "1"
click at [829, 139] on select "- Доставка Таксі Гості Сервіс" at bounding box center [1102, 156] width 546 height 35
click at [851, 306] on div "09:15" at bounding box center [1102, 288] width 546 height 35
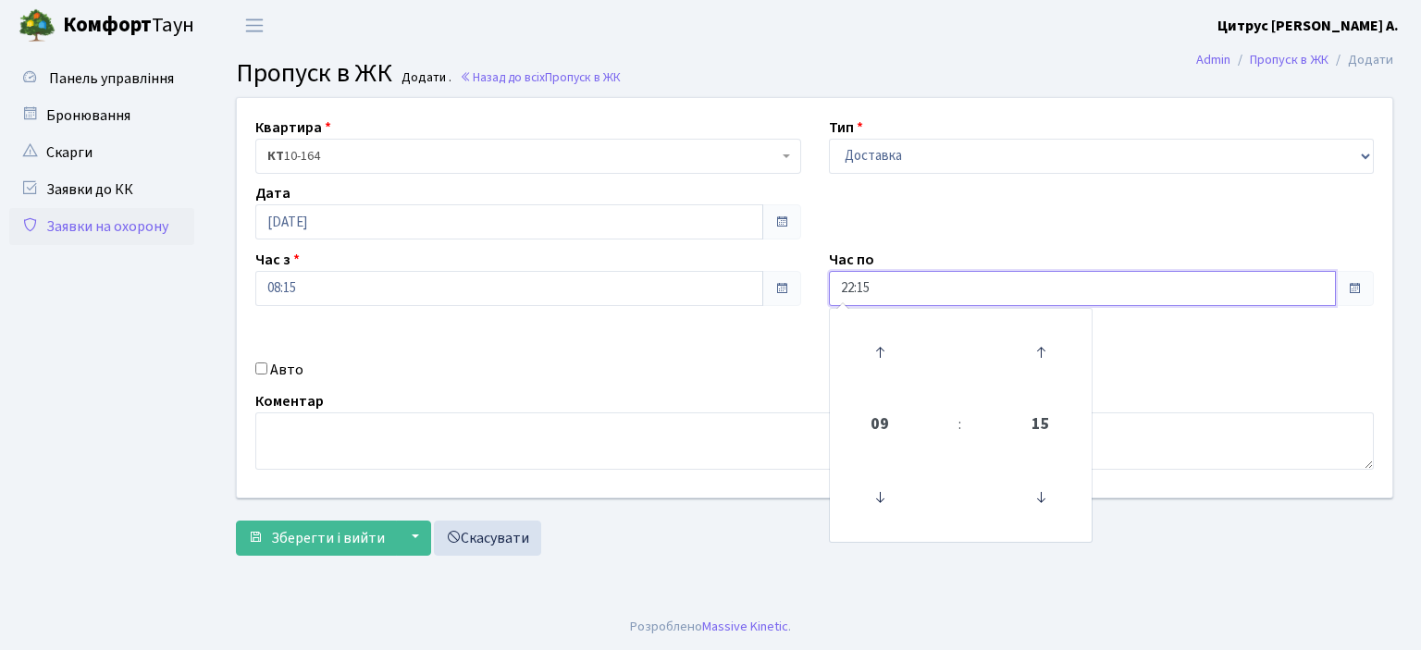
type input "22:15"
click at [250, 359] on div "Авто" at bounding box center [527, 370] width 573 height 22
click at [263, 368] on input "Авто" at bounding box center [261, 369] width 12 height 12
checkbox input "true"
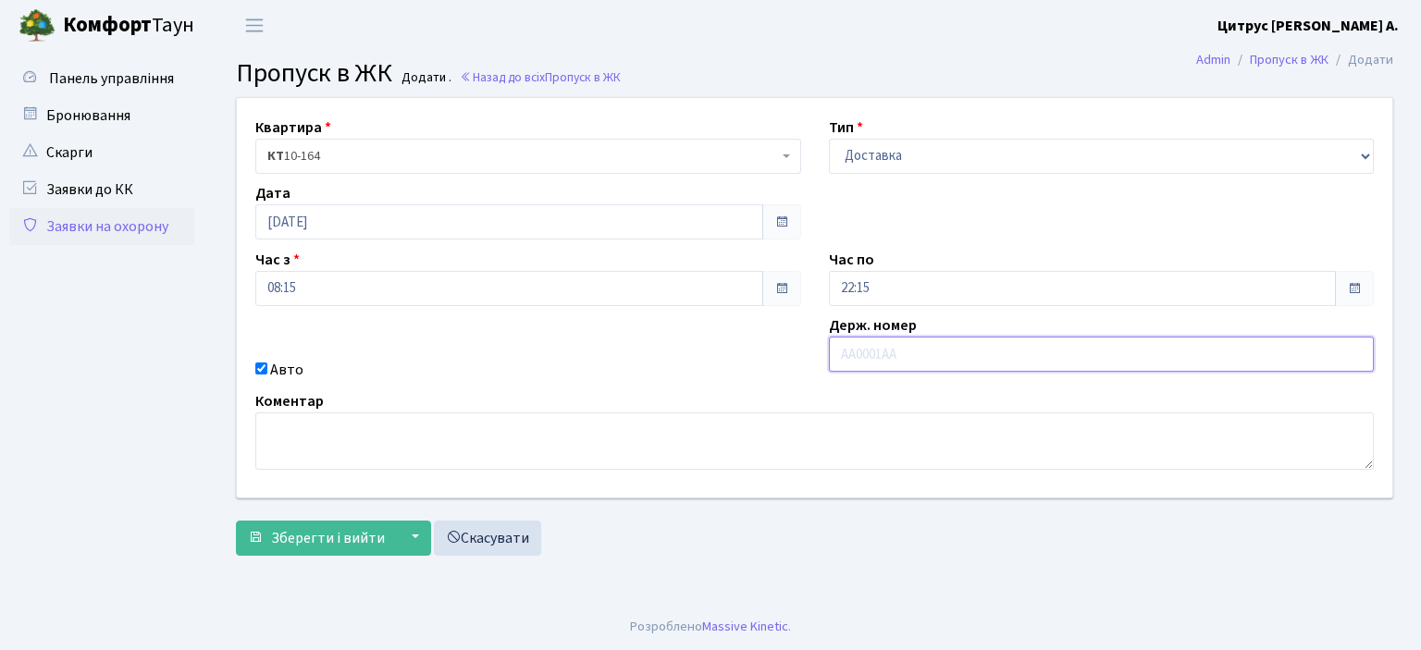
click at [869, 353] on input "text" at bounding box center [1102, 354] width 546 height 35
type input "аа7166тх"
click at [236, 521] on button "Зберегти і вийти" at bounding box center [316, 538] width 161 height 35
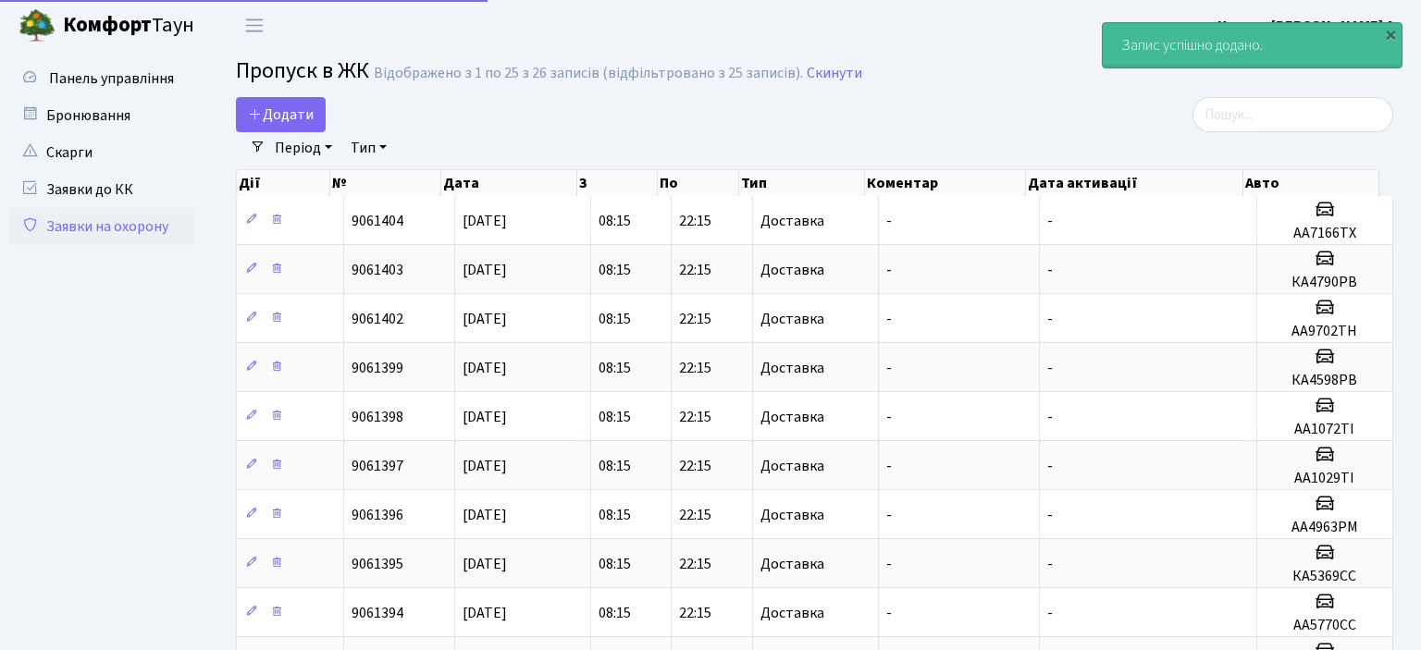
select select "25"
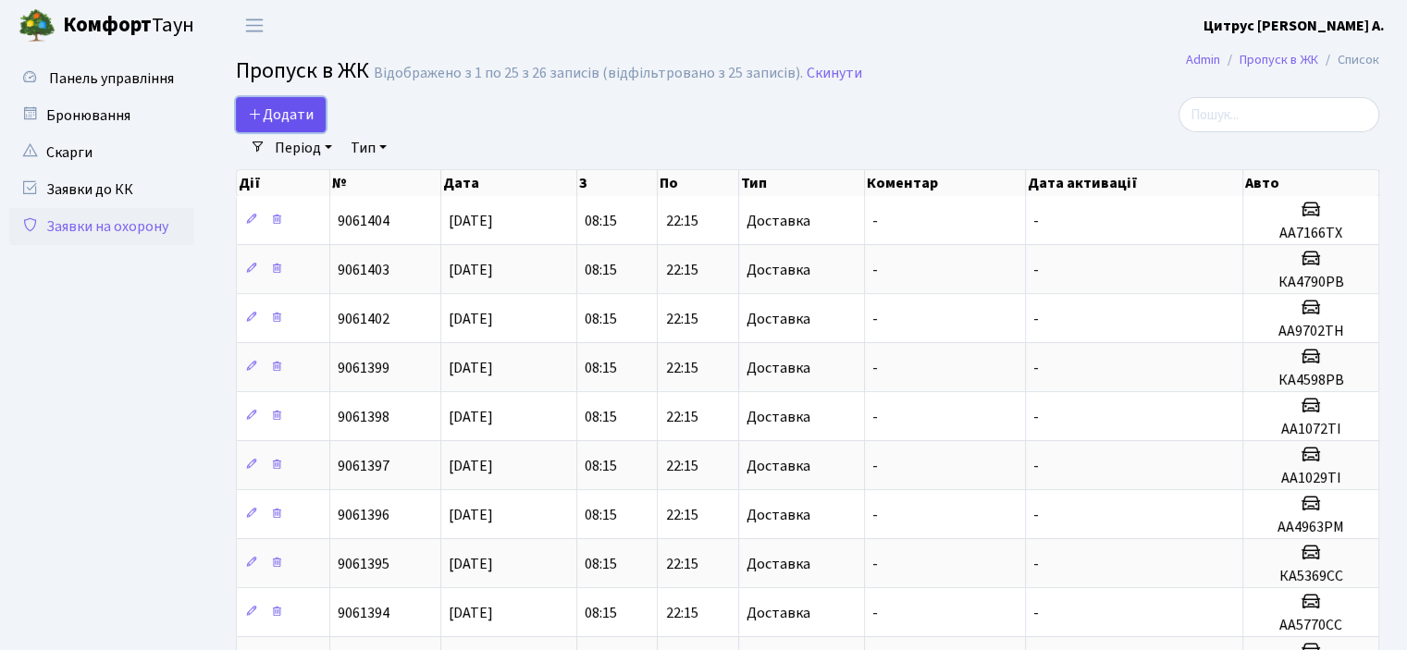
click at [270, 105] on span "Додати" at bounding box center [281, 115] width 66 height 20
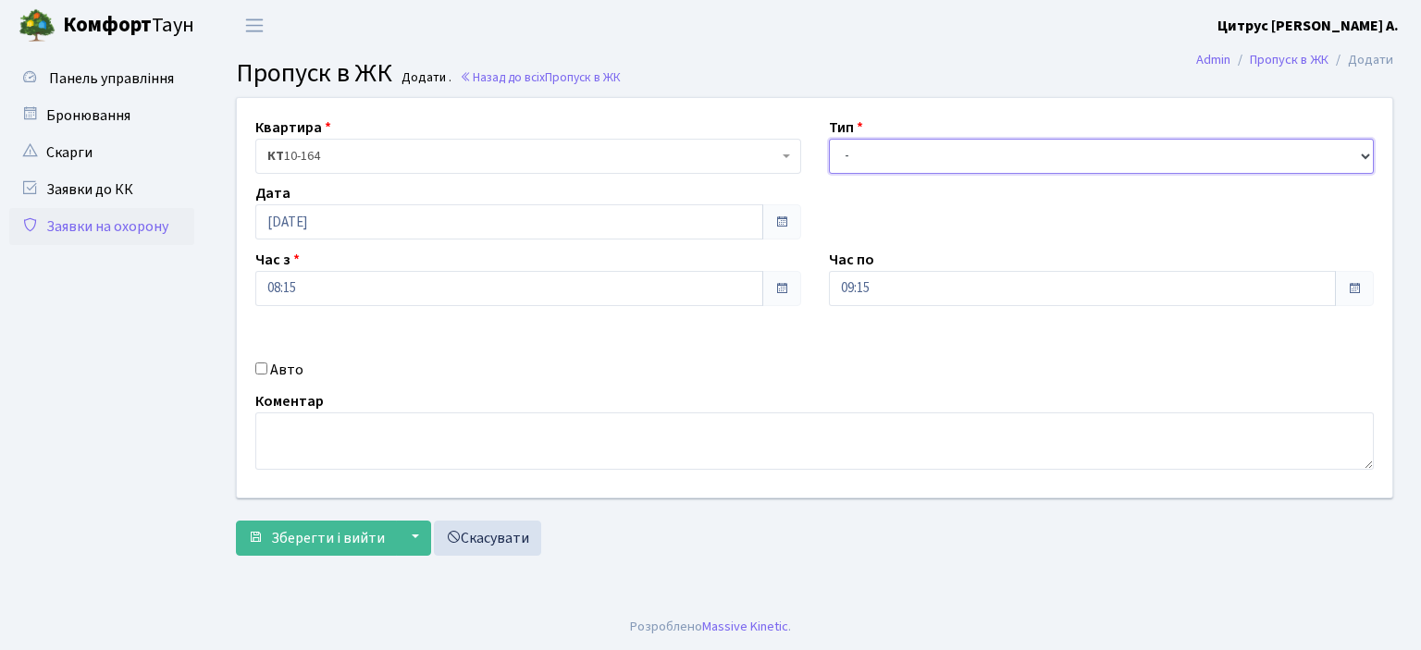
click at [1078, 162] on select "- Доставка Таксі Гості Сервіс" at bounding box center [1102, 156] width 546 height 35
select select "1"
click at [829, 139] on select "- Доставка Таксі Гості Сервіс" at bounding box center [1102, 156] width 546 height 35
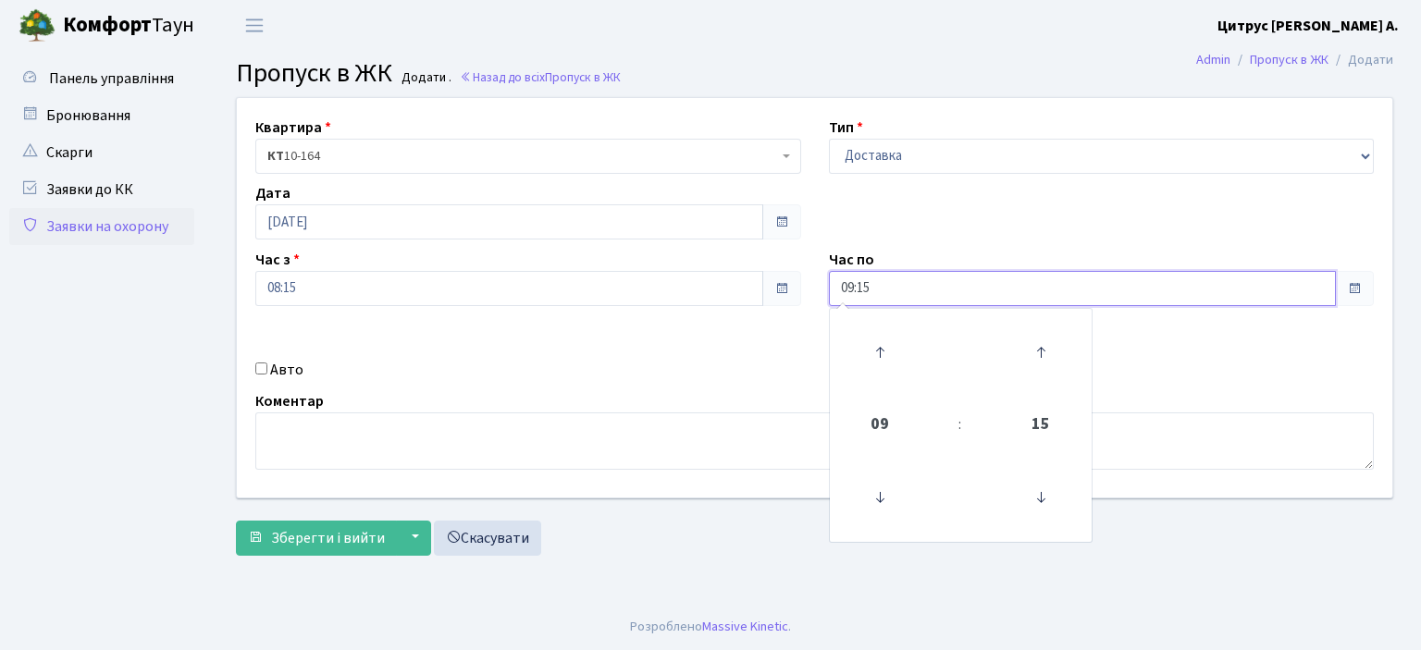
click at [850, 294] on input "09:15" at bounding box center [1083, 288] width 508 height 35
click at [854, 288] on input "09:15" at bounding box center [1083, 288] width 508 height 35
type input "22:15"
click at [262, 367] on input "Авто" at bounding box center [261, 369] width 12 height 12
checkbox input "true"
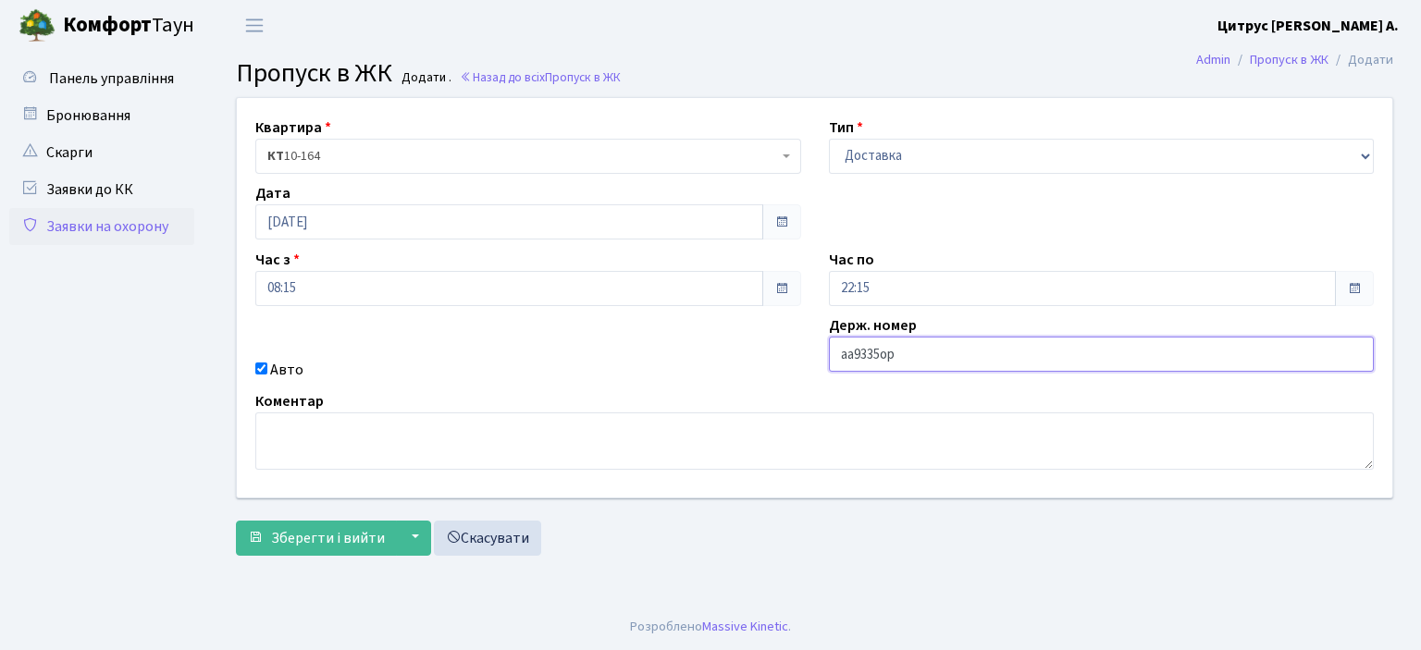
type input "аа9335ор"
click at [236, 521] on button "Зберегти і вийти" at bounding box center [316, 538] width 161 height 35
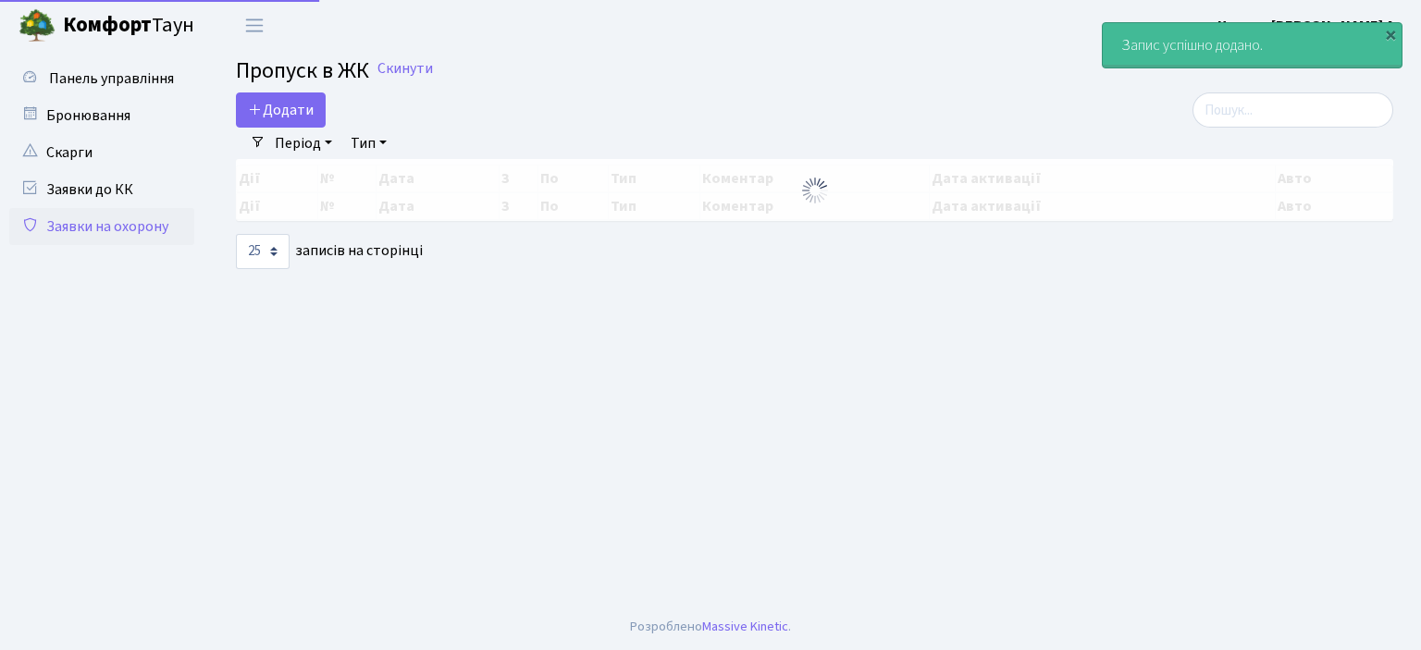
select select "25"
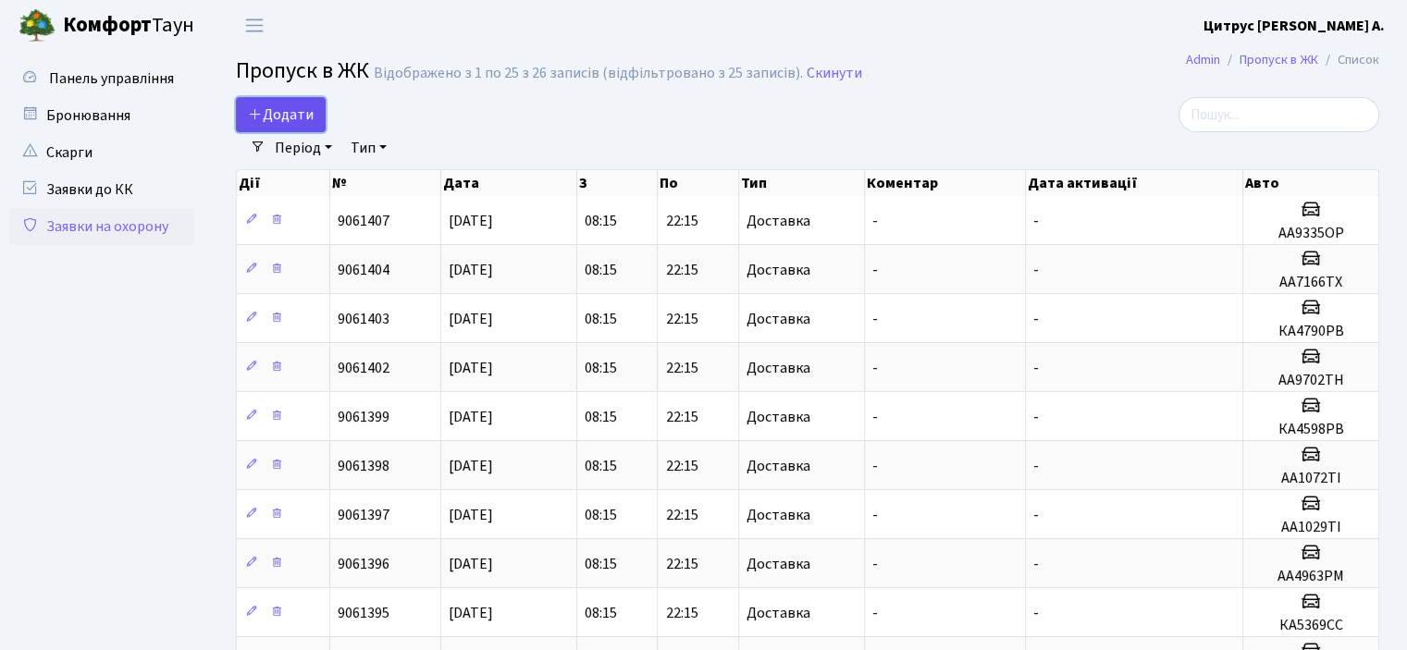
click at [284, 109] on span "Додати" at bounding box center [281, 115] width 66 height 20
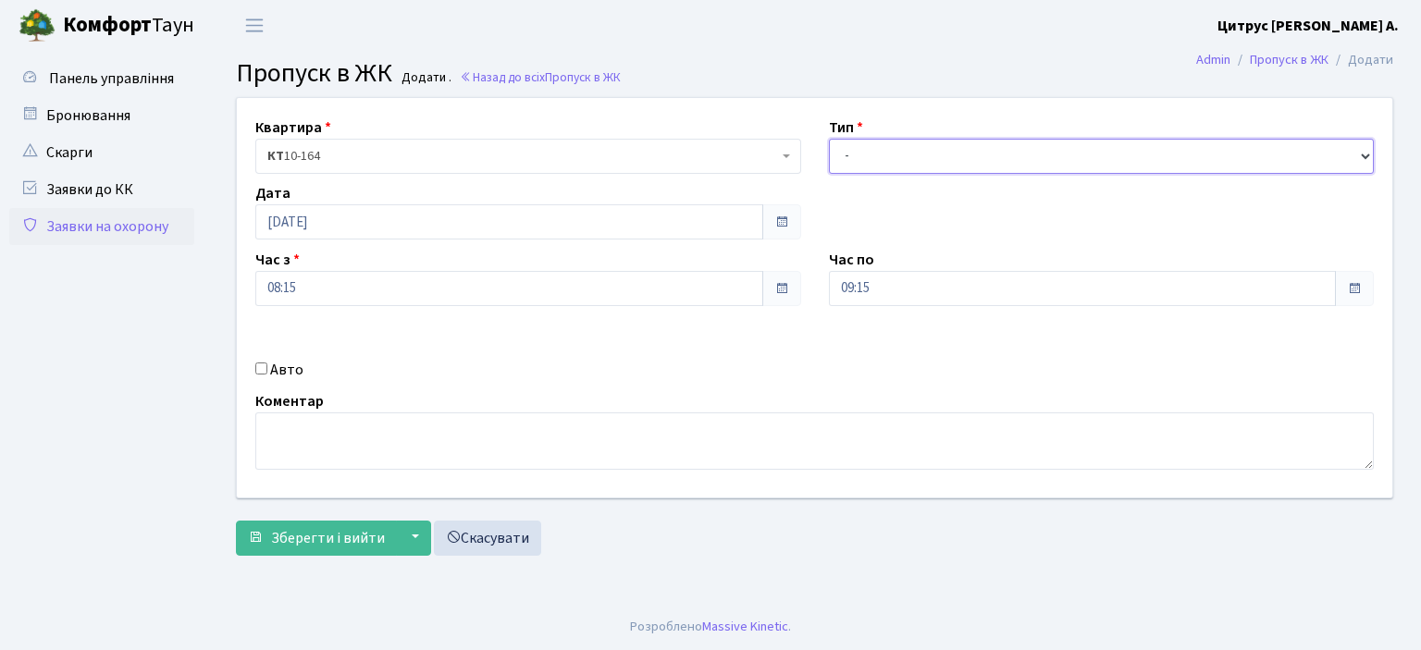
click at [834, 144] on select "- Доставка Таксі Гості Сервіс" at bounding box center [1102, 156] width 546 height 35
select select "1"
click at [829, 139] on select "- Доставка Таксі Гості Сервіс" at bounding box center [1102, 156] width 546 height 35
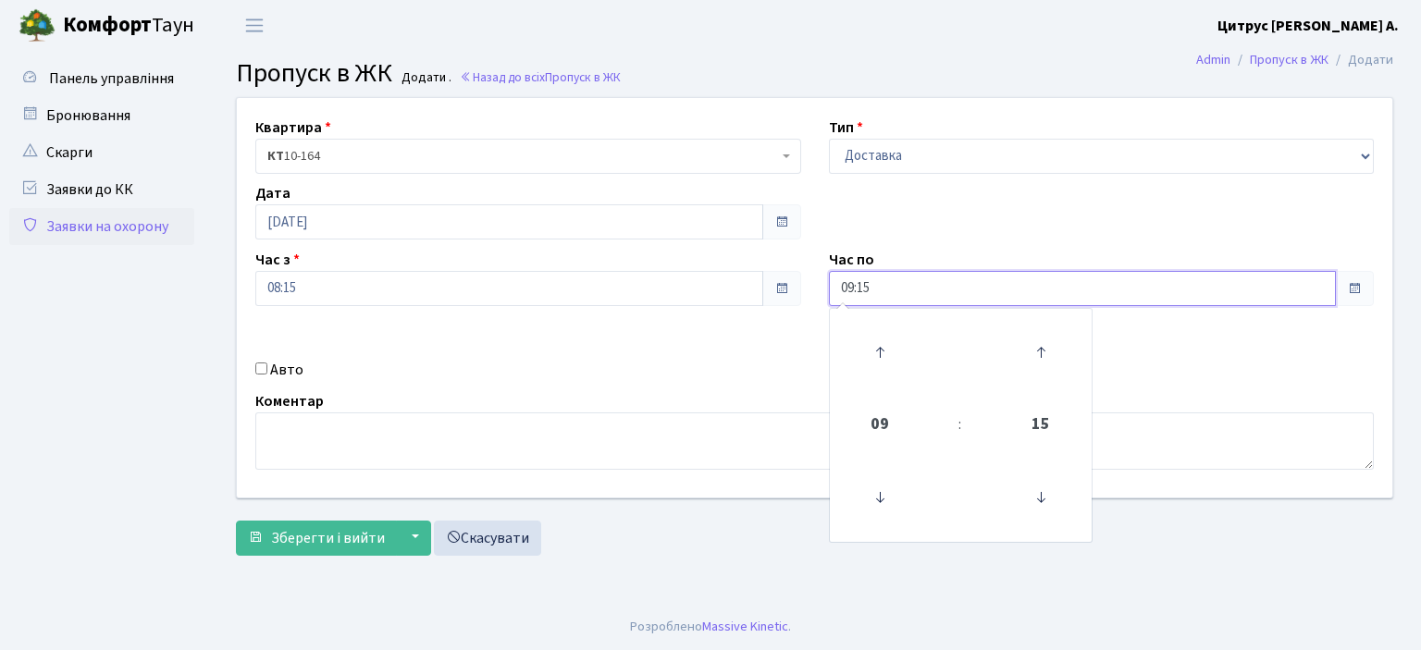
click at [854, 288] on input "09:15" at bounding box center [1083, 288] width 508 height 35
type input "22:15"
click at [264, 374] on input "Авто" at bounding box center [261, 369] width 12 height 12
checkbox input "true"
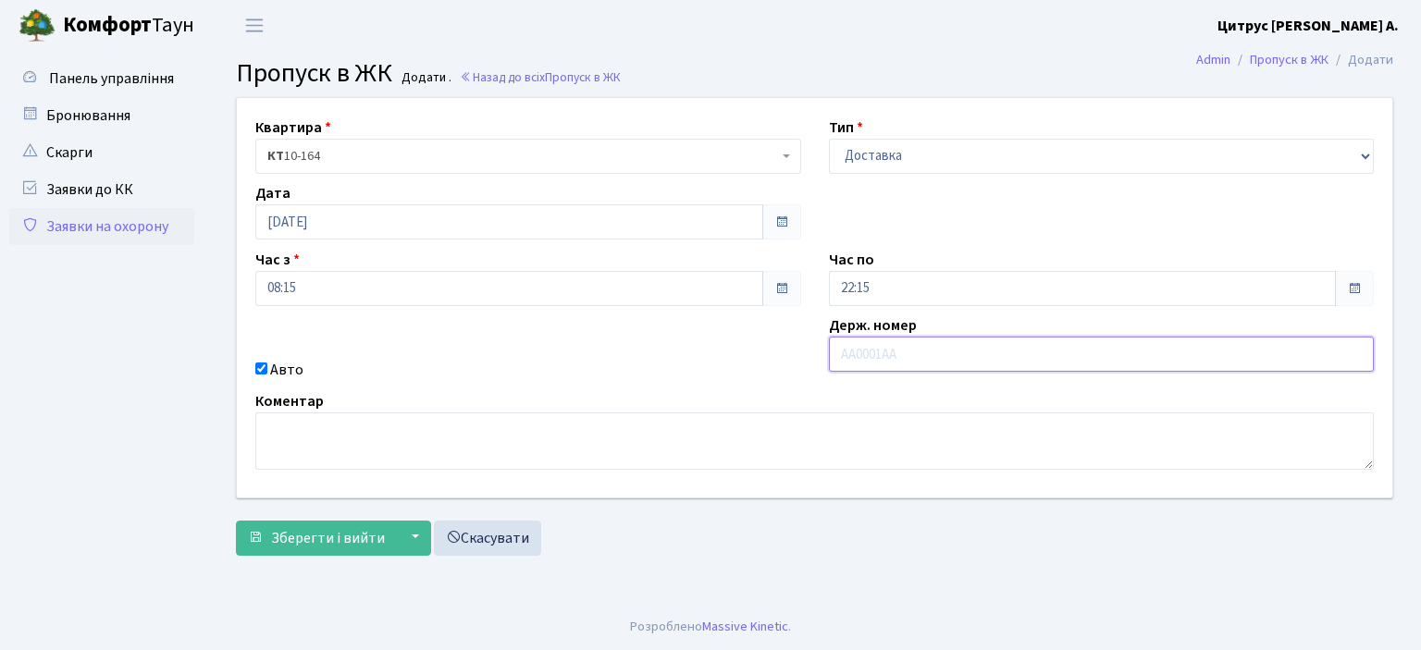
click at [884, 348] on input "text" at bounding box center [1102, 354] width 546 height 35
type input "св8470ві"
click at [236, 521] on button "Зберегти і вийти" at bounding box center [316, 538] width 161 height 35
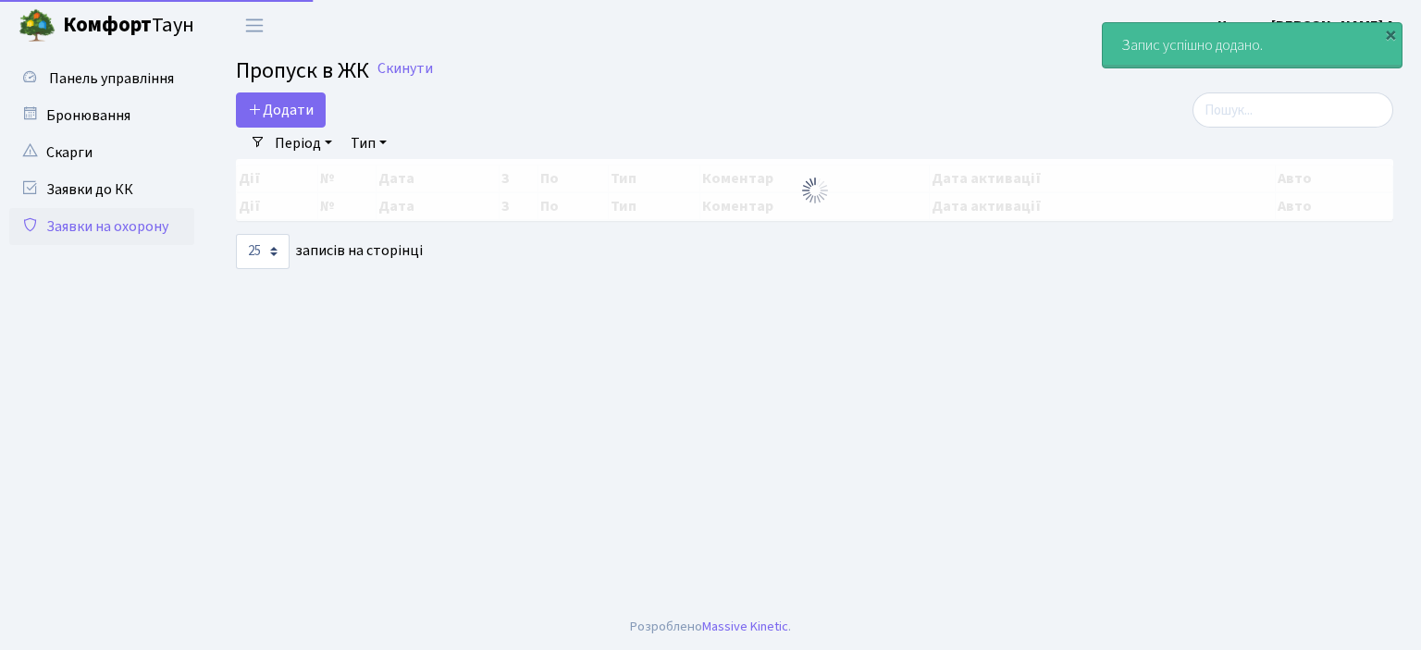
select select "25"
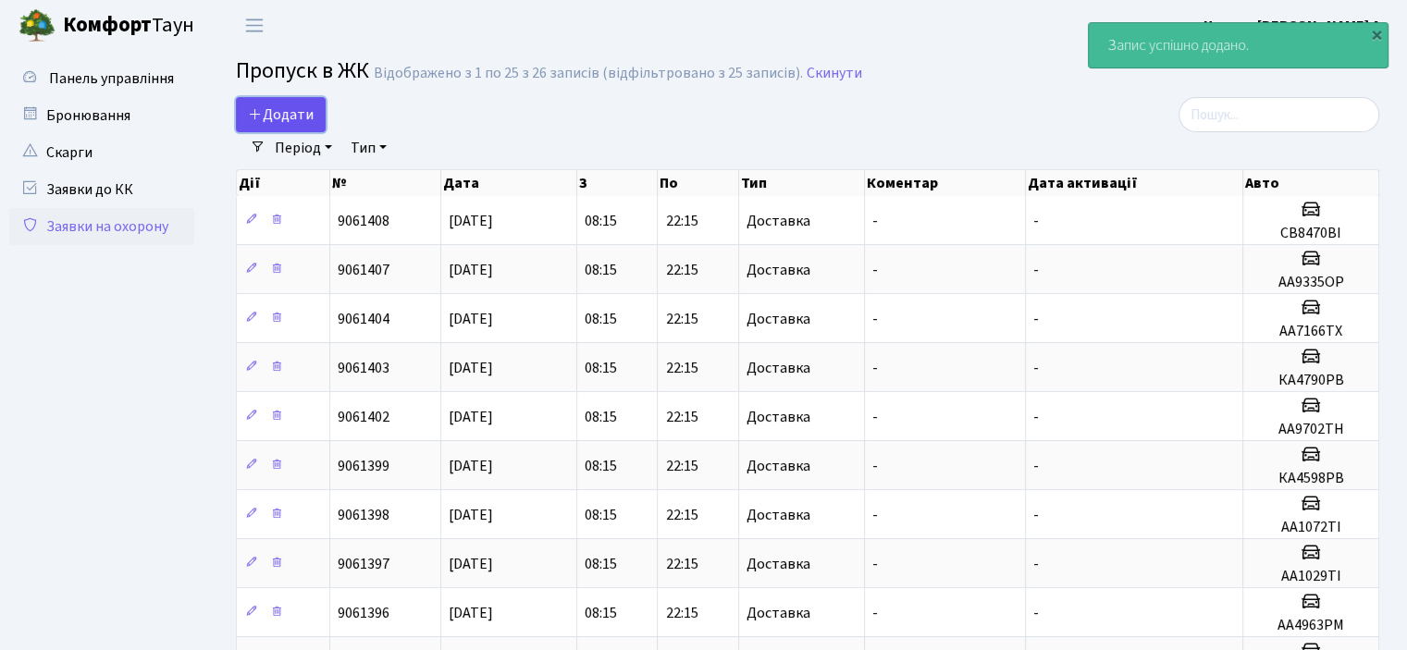
click at [280, 122] on span "Додати" at bounding box center [281, 115] width 66 height 20
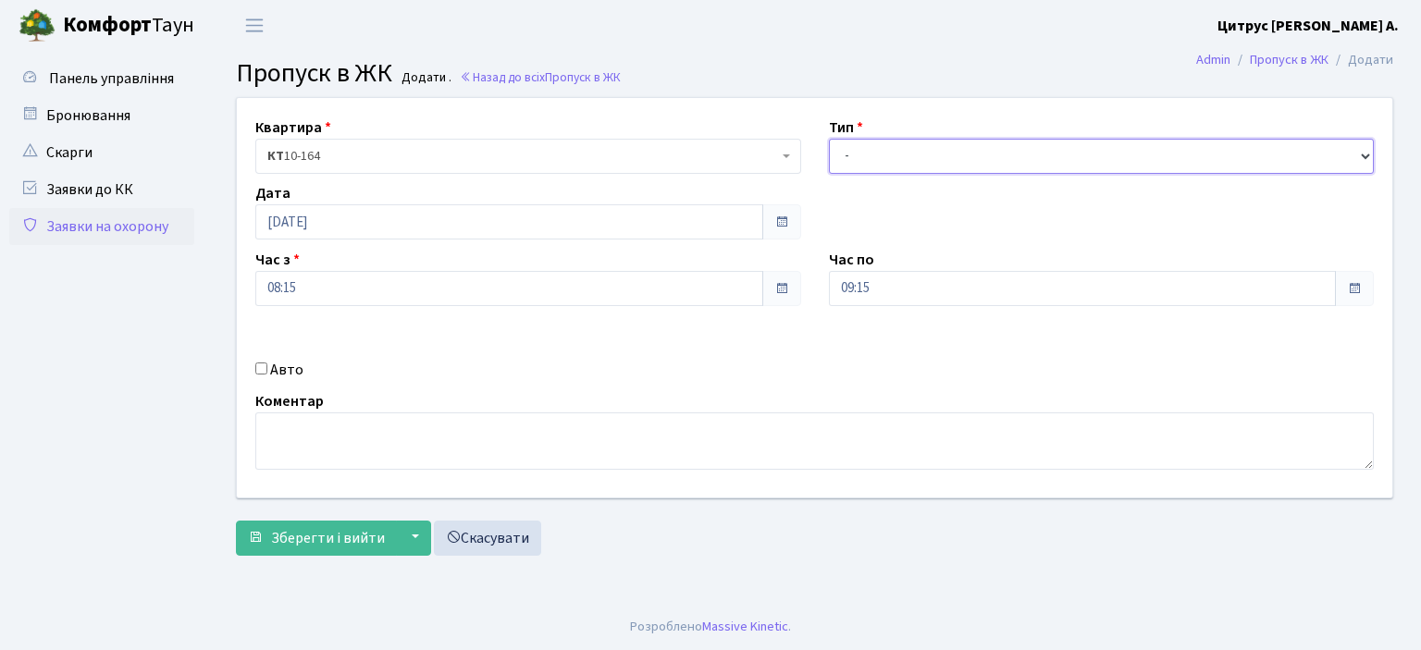
drag, startPoint x: 894, startPoint y: 150, endPoint x: 887, endPoint y: 171, distance: 22.2
click at [894, 150] on select "- Доставка Таксі Гості Сервіс" at bounding box center [1102, 156] width 546 height 35
select select "1"
click at [829, 139] on select "- Доставка Таксі Гості Сервіс" at bounding box center [1102, 156] width 546 height 35
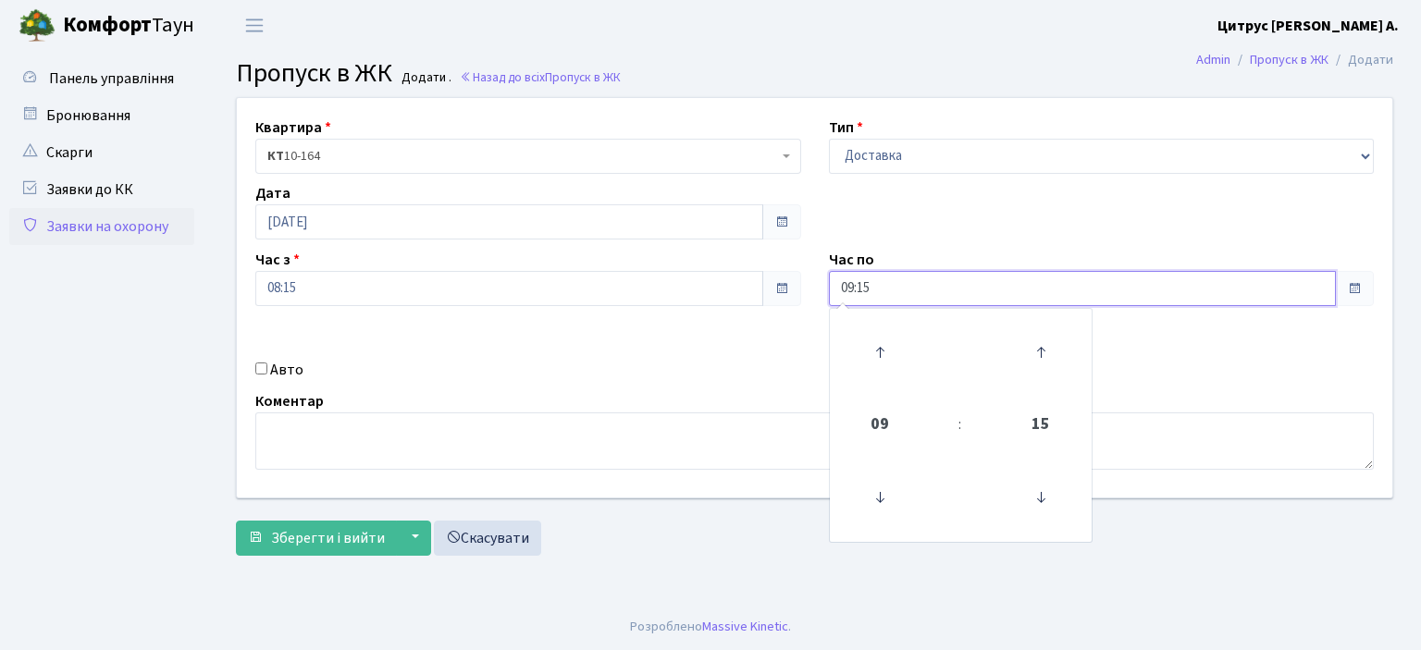
click at [856, 288] on input "09:15" at bounding box center [1083, 288] width 508 height 35
click at [853, 284] on input "09:15" at bounding box center [1083, 288] width 508 height 35
type input "22:15"
click at [257, 367] on input "Авто" at bounding box center [261, 369] width 12 height 12
checkbox input "true"
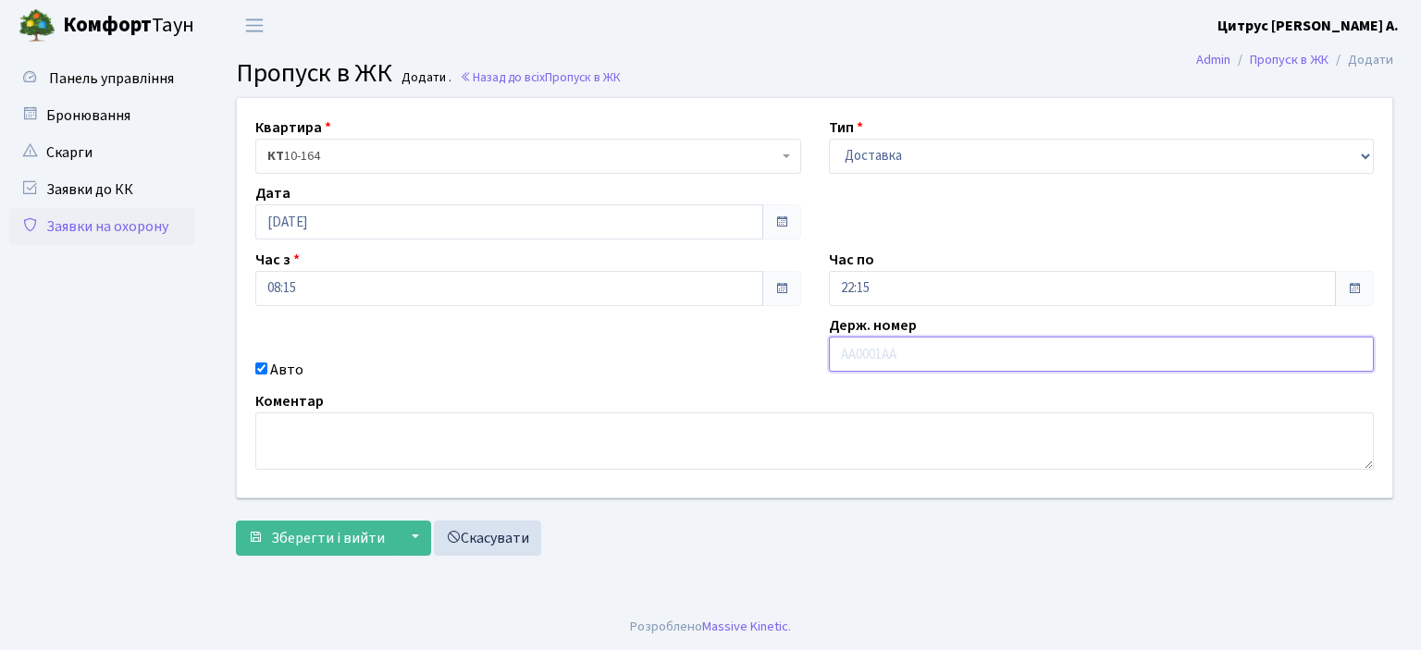
click at [944, 365] on input "text" at bounding box center [1102, 354] width 546 height 35
type input "св8391ві"
click at [236, 521] on button "Зберегти і вийти" at bounding box center [316, 538] width 161 height 35
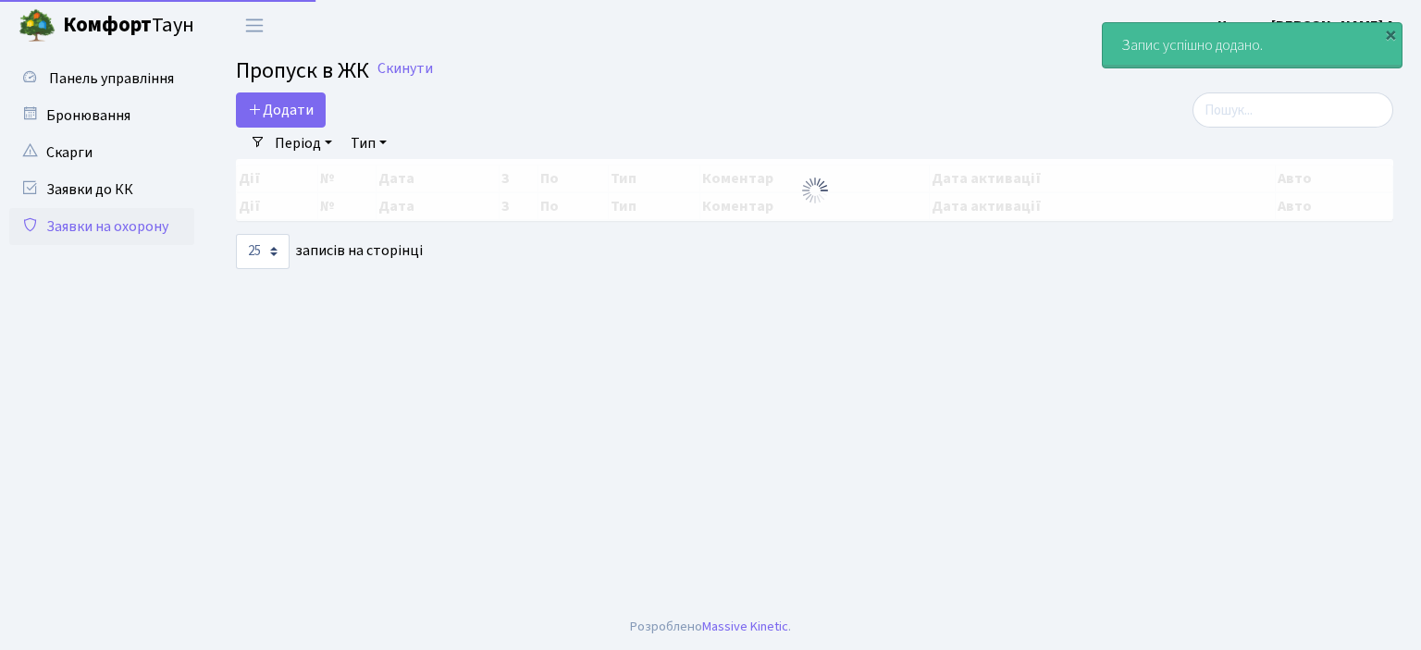
select select "25"
